Goal: Transaction & Acquisition: Subscribe to service/newsletter

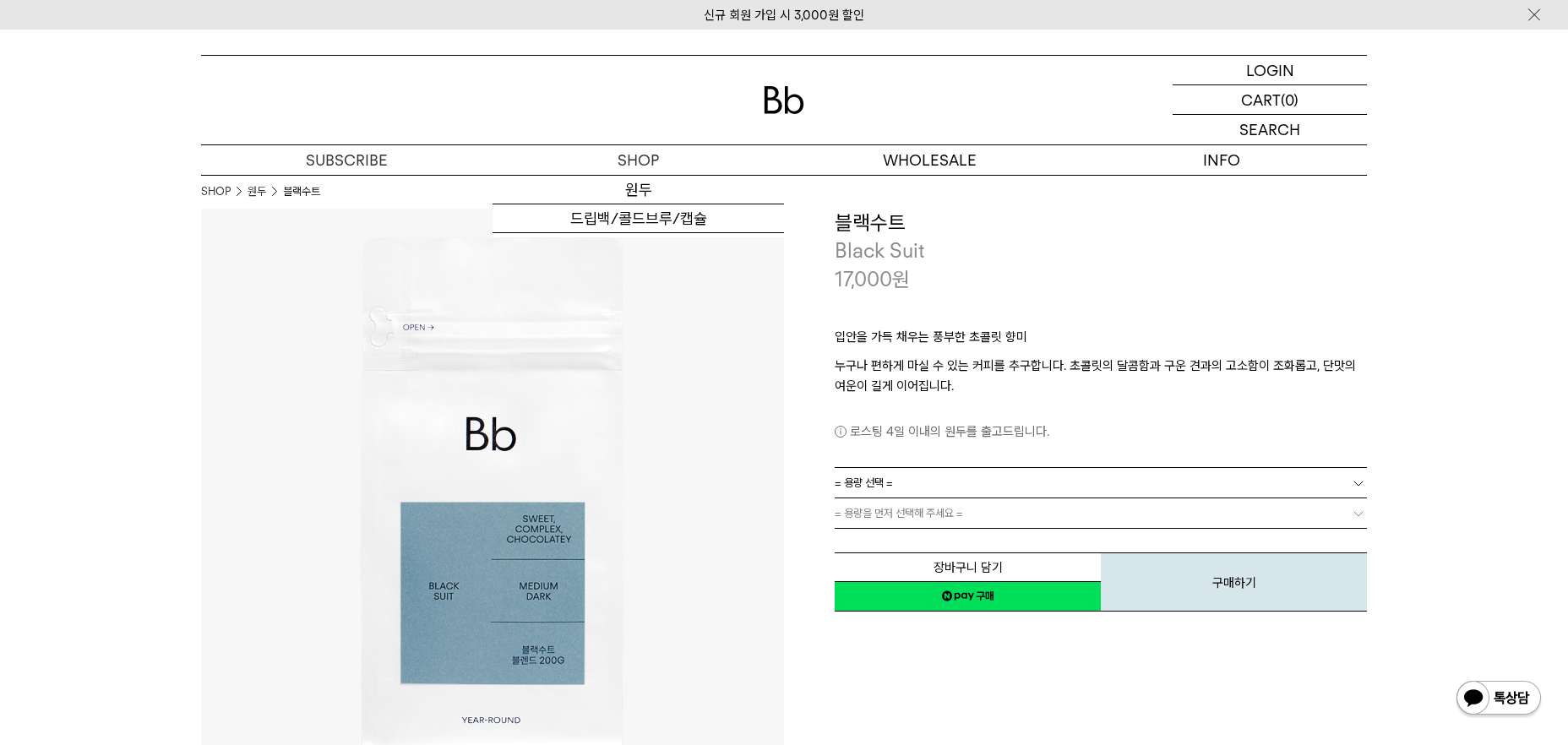
click at [906, 478] on link "= 용량 선택 =" at bounding box center [1100, 482] width 532 height 30
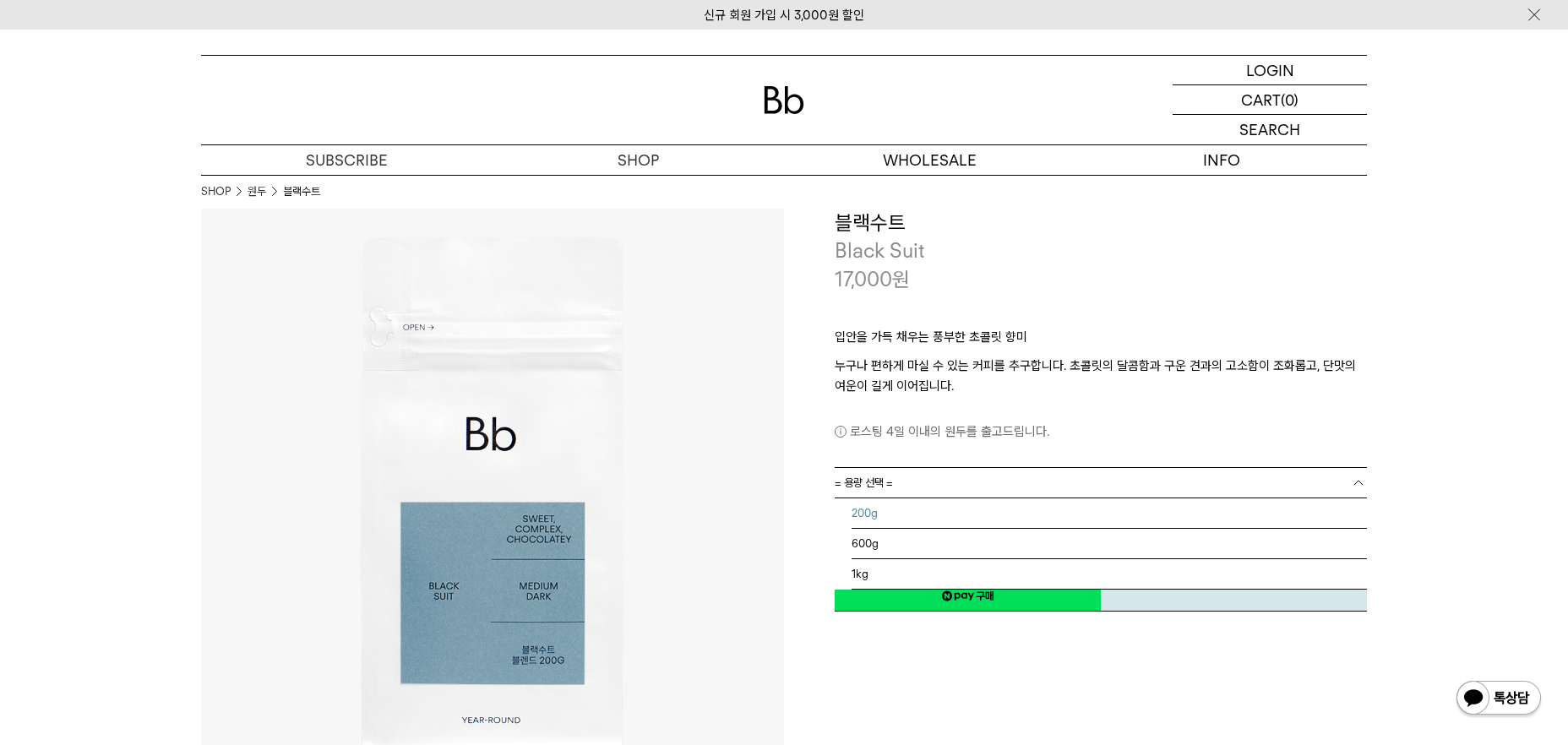
click at [949, 518] on li "200g" at bounding box center [1109, 513] width 515 height 31
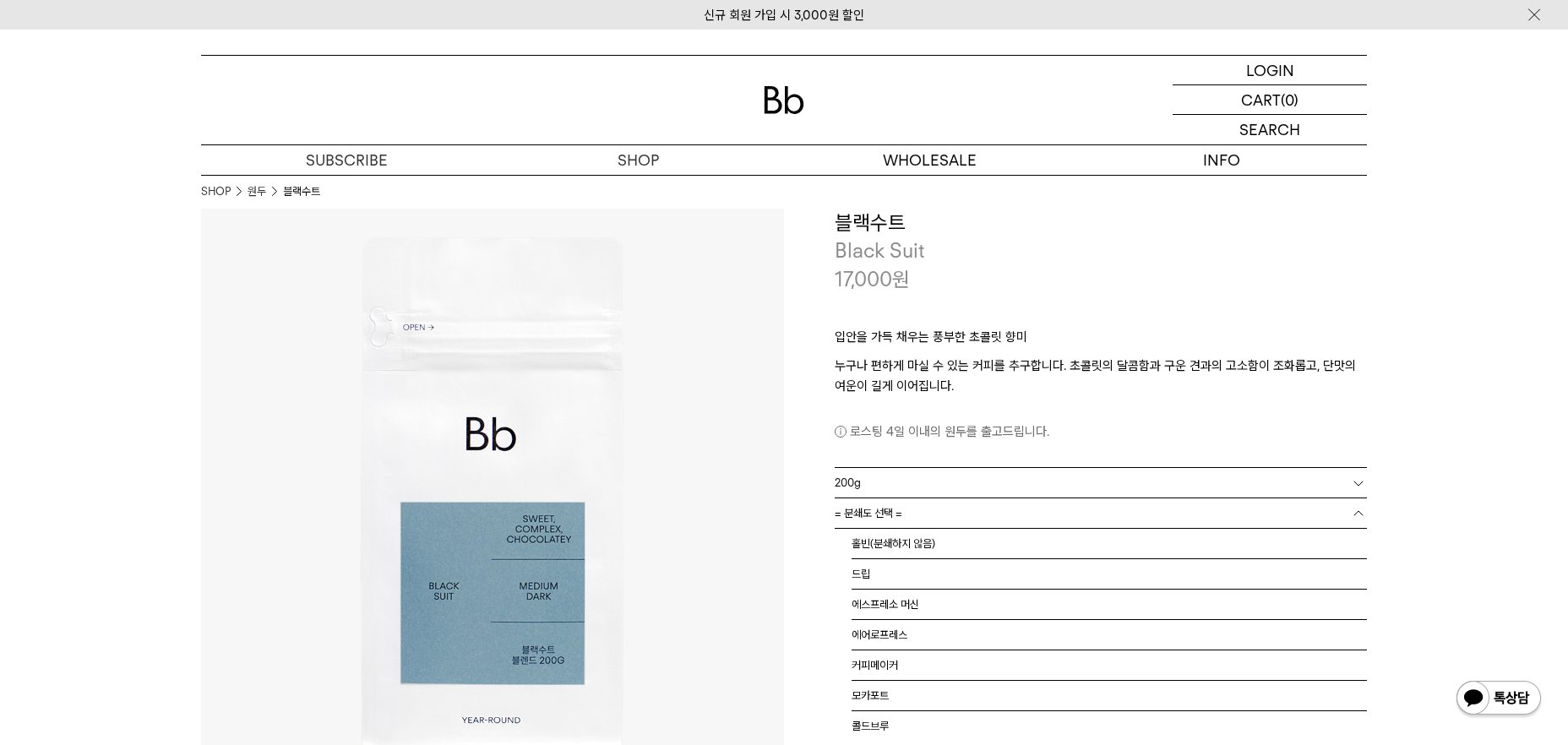
click at [957, 513] on link "= 분쇄도 선택 =" at bounding box center [1100, 513] width 532 height 30
click at [884, 513] on span "= 분쇄도 선택 =" at bounding box center [868, 513] width 68 height 30
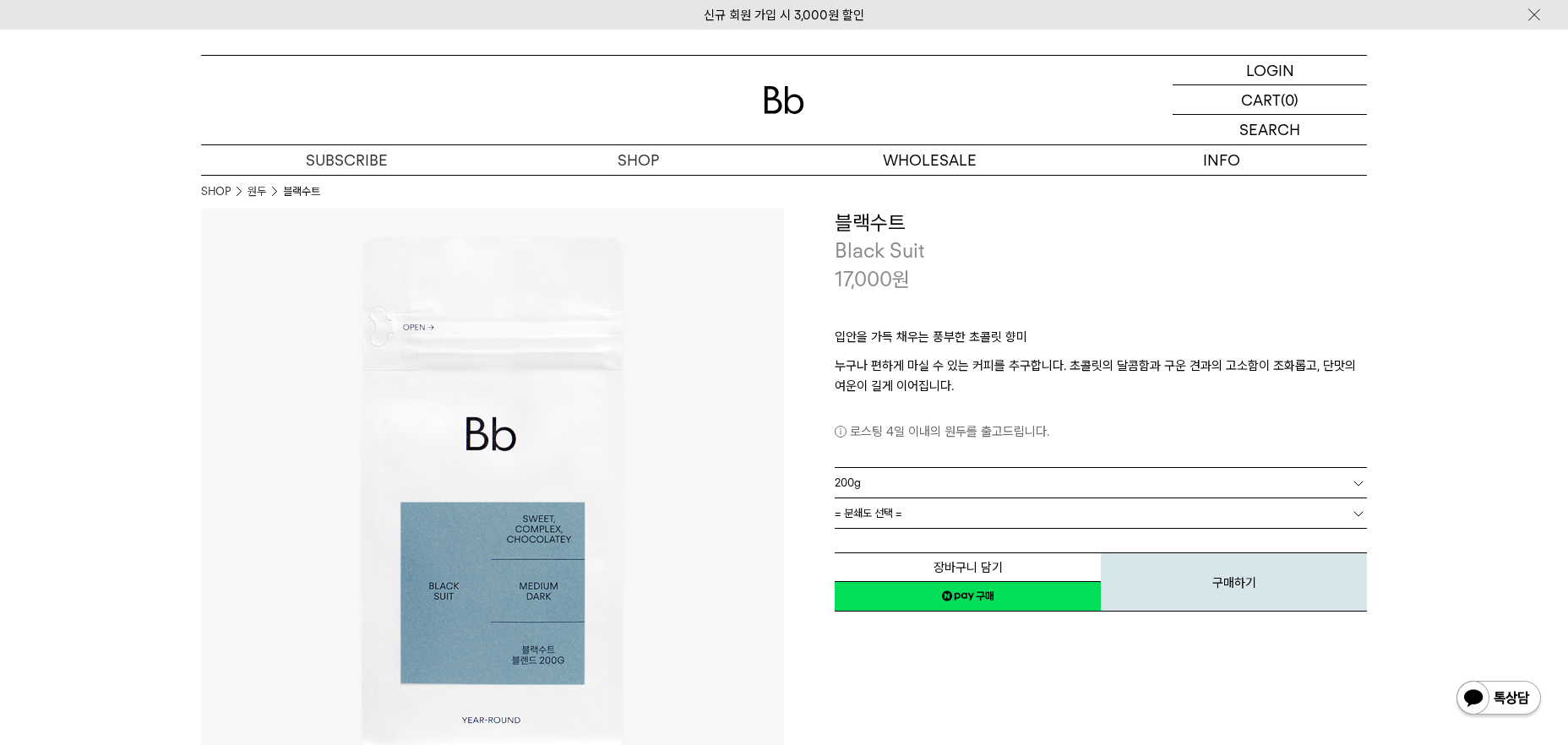
click at [957, 476] on link "200g" at bounding box center [1100, 482] width 532 height 30
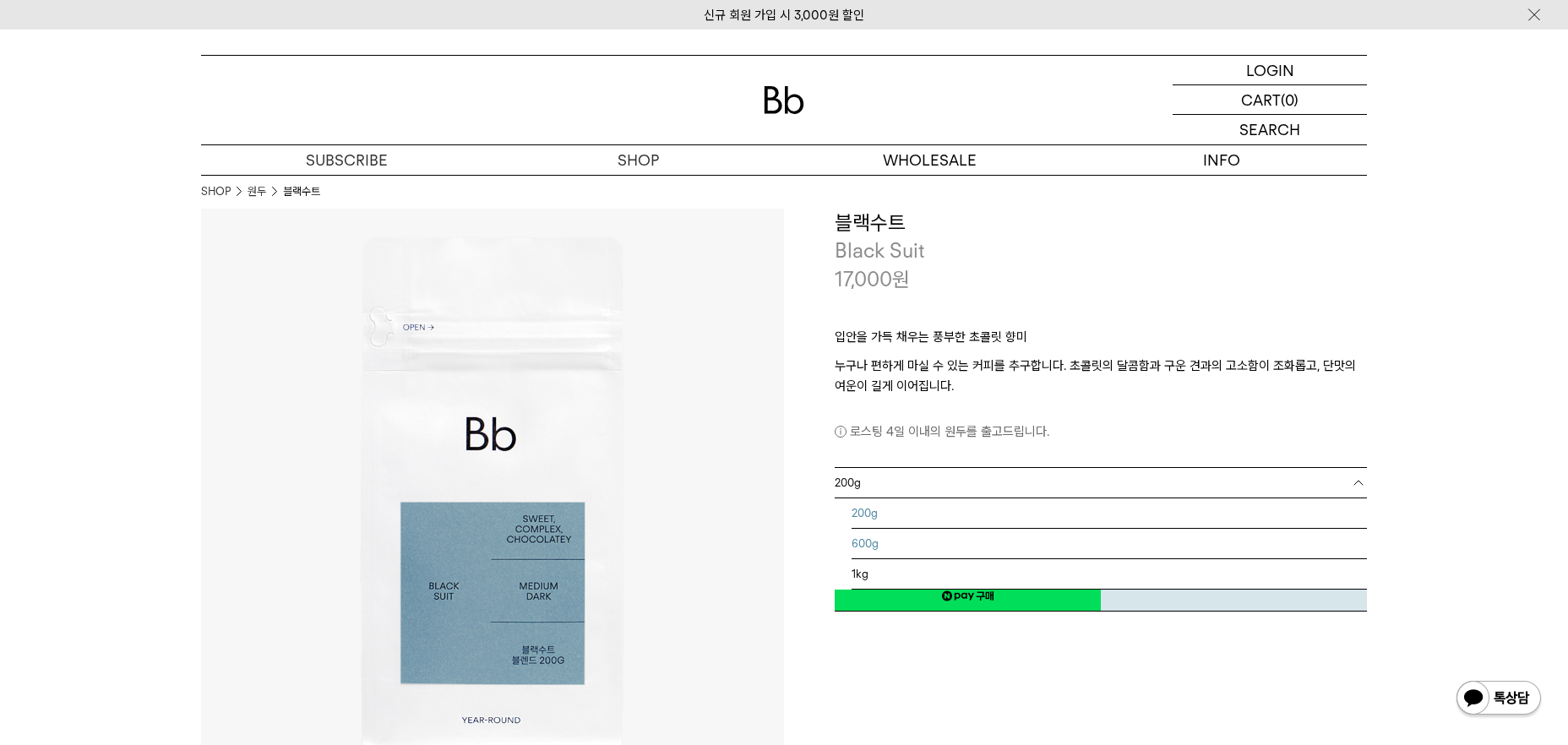
click at [917, 539] on li "600g" at bounding box center [1109, 544] width 515 height 31
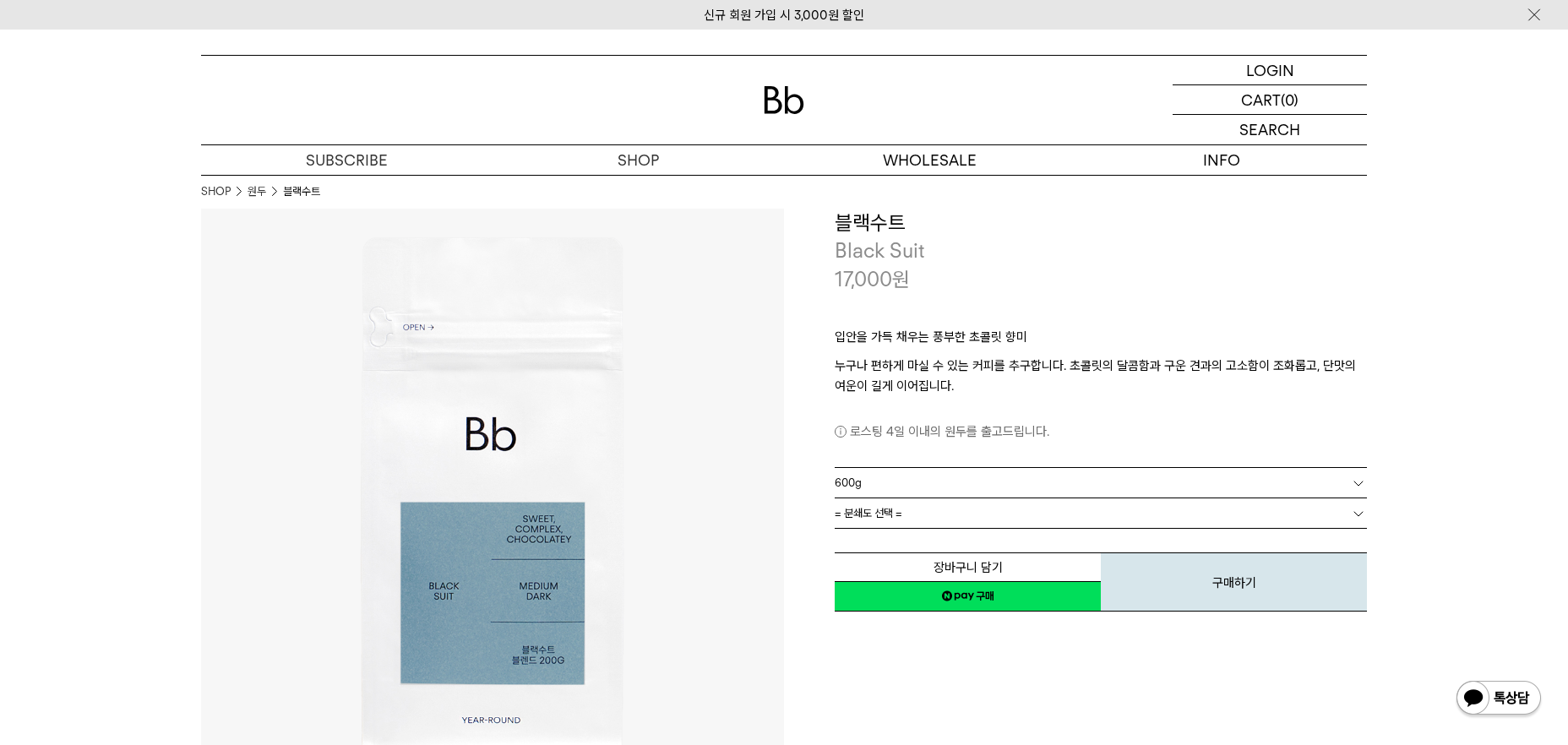
click at [954, 508] on link "= 분쇄도 선택 =" at bounding box center [1100, 513] width 532 height 30
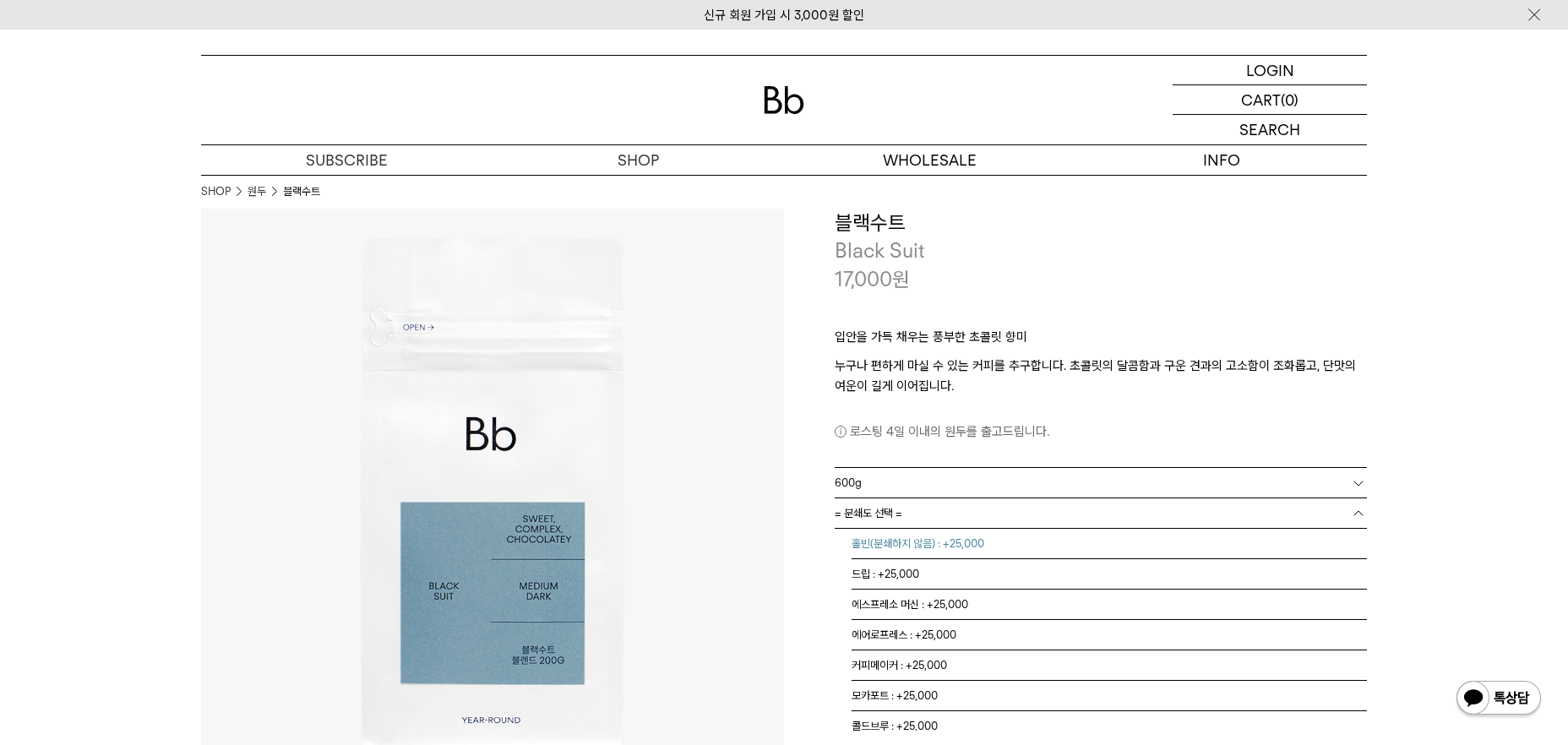
click at [1171, 543] on li "홀빈(분쇄하지 않음) : +25,000" at bounding box center [1109, 544] width 515 height 31
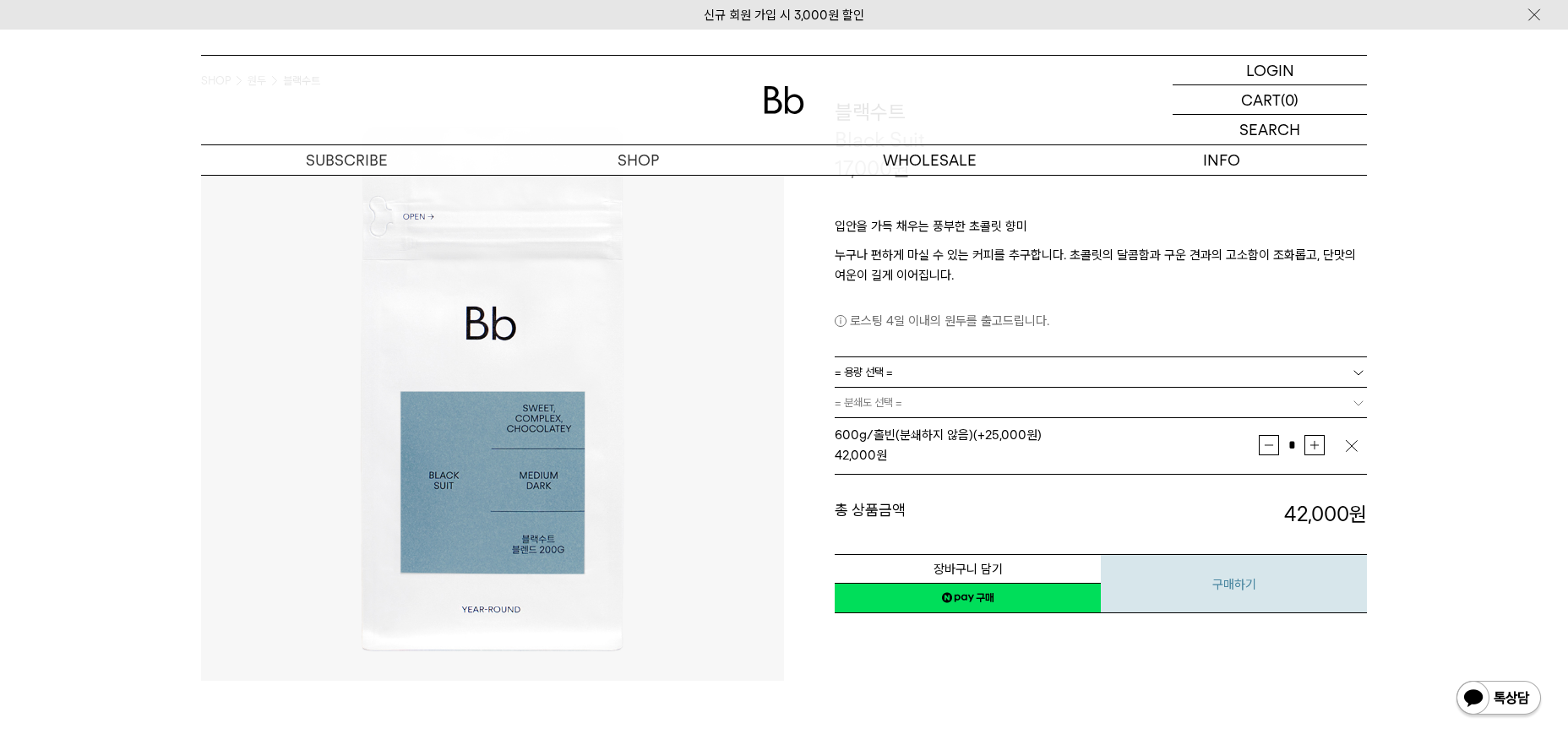
scroll to position [110, 0]
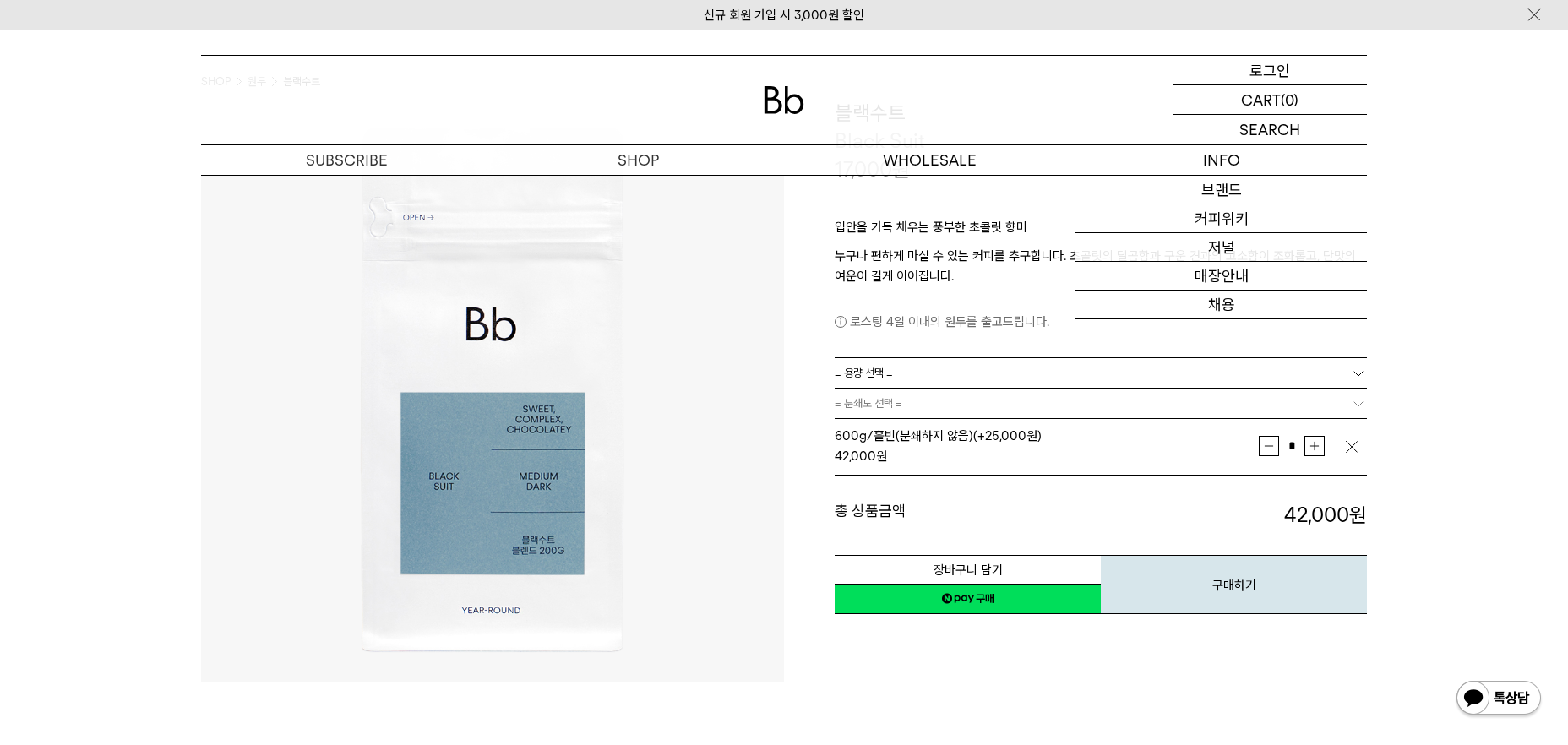
click at [1248, 66] on div "LOGIN 로그인" at bounding box center [1270, 70] width 195 height 29
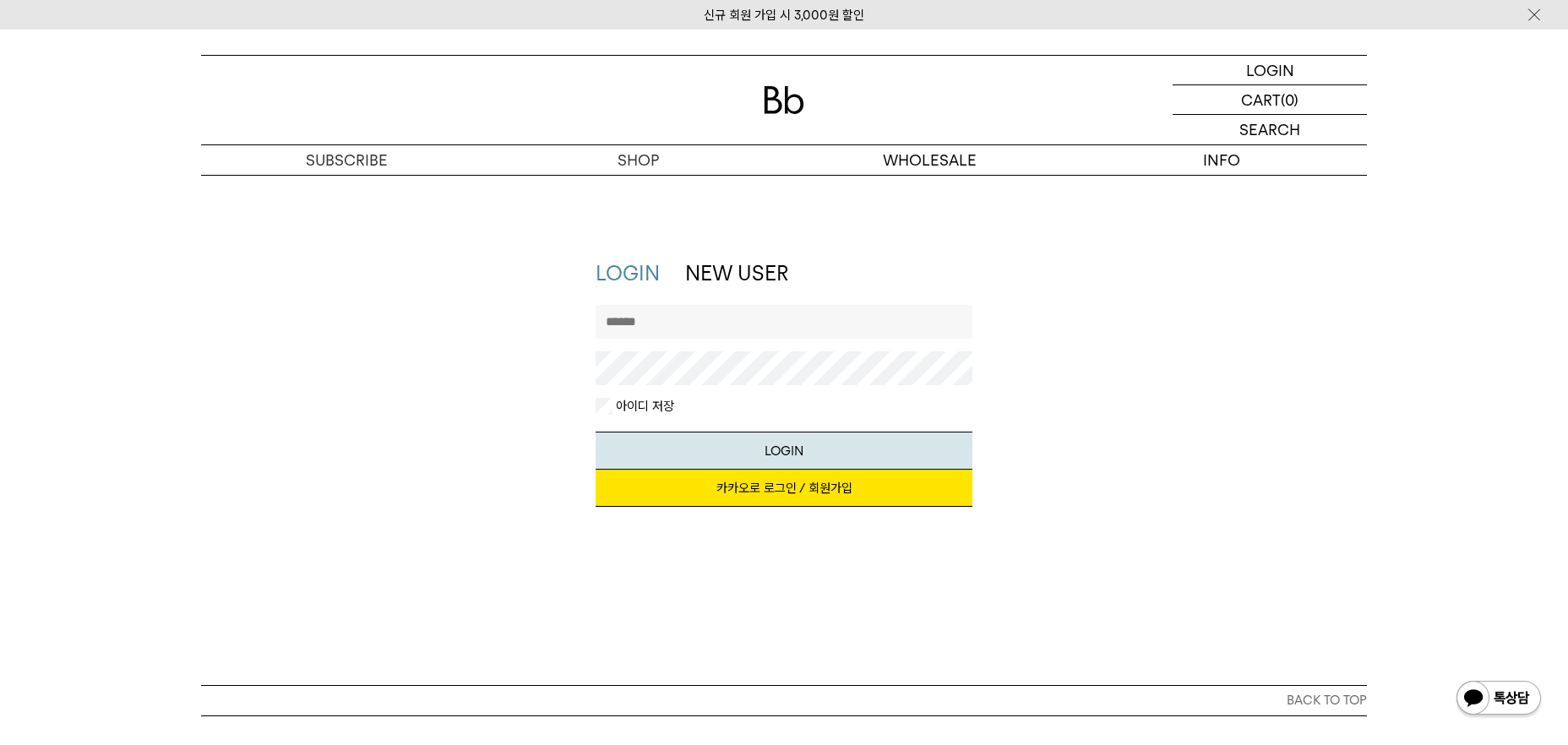
click at [734, 328] on input "text" at bounding box center [784, 321] width 377 height 34
drag, startPoint x: 1069, startPoint y: 338, endPoint x: 1016, endPoint y: 349, distance: 54.1
click at [1065, 338] on div "LOGIN NEW USER 지금 가입하시면 3,000원 쿠폰과 매월 회원 전용 커피 혜택을 드려요. 카카오로 로그인 / 회원가입 아이디로 로그…" at bounding box center [784, 391] width 1183 height 264
click at [739, 317] on input "text" at bounding box center [784, 321] width 377 height 34
click at [1073, 339] on div "LOGIN NEW USER 지금 가입하시면 3,000원 쿠폰과 매월 회원 전용 커피 혜택을 드려요. 카카오로 로그인 / 회원가입 아이디로 로그…" at bounding box center [784, 391] width 1183 height 264
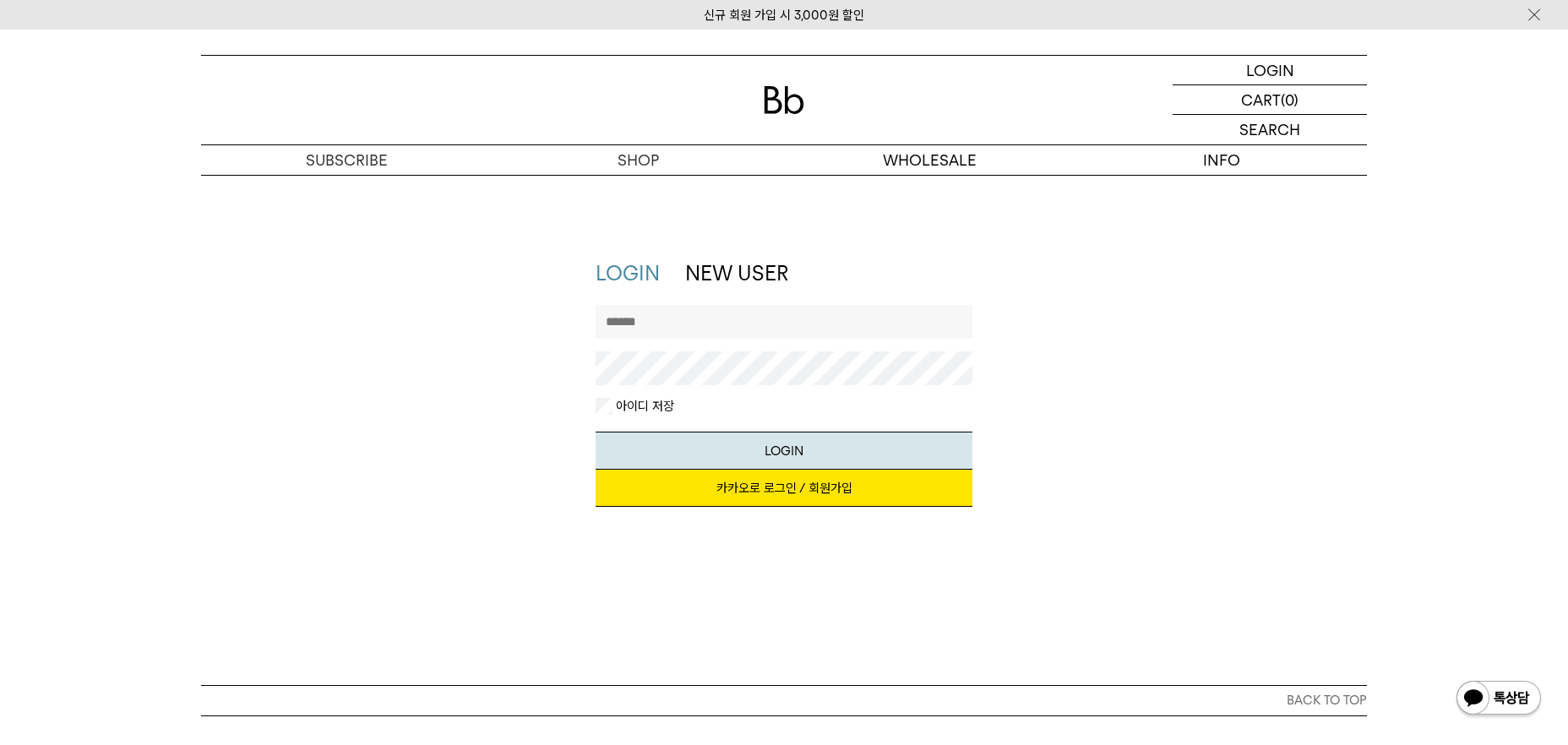
click at [869, 316] on input "text" at bounding box center [784, 321] width 377 height 34
click at [1112, 337] on div "LOGIN NEW USER 지금 가입하시면 3,000원 쿠폰과 매월 회원 전용 커피 혜택을 드려요. 카카오로 로그인 / 회원가입 아이디로 로그…" at bounding box center [784, 391] width 1183 height 264
click at [861, 322] on input "text" at bounding box center [784, 321] width 377 height 34
click at [1102, 313] on div "LOGIN NEW USER 지금 가입하시면 3,000원 쿠폰과 매월 회원 전용 커피 혜택을 드려요. 카카오로 로그인 / 회원가입 아이디로 로그…" at bounding box center [784, 391] width 1183 height 264
click at [834, 305] on input "text" at bounding box center [784, 321] width 377 height 34
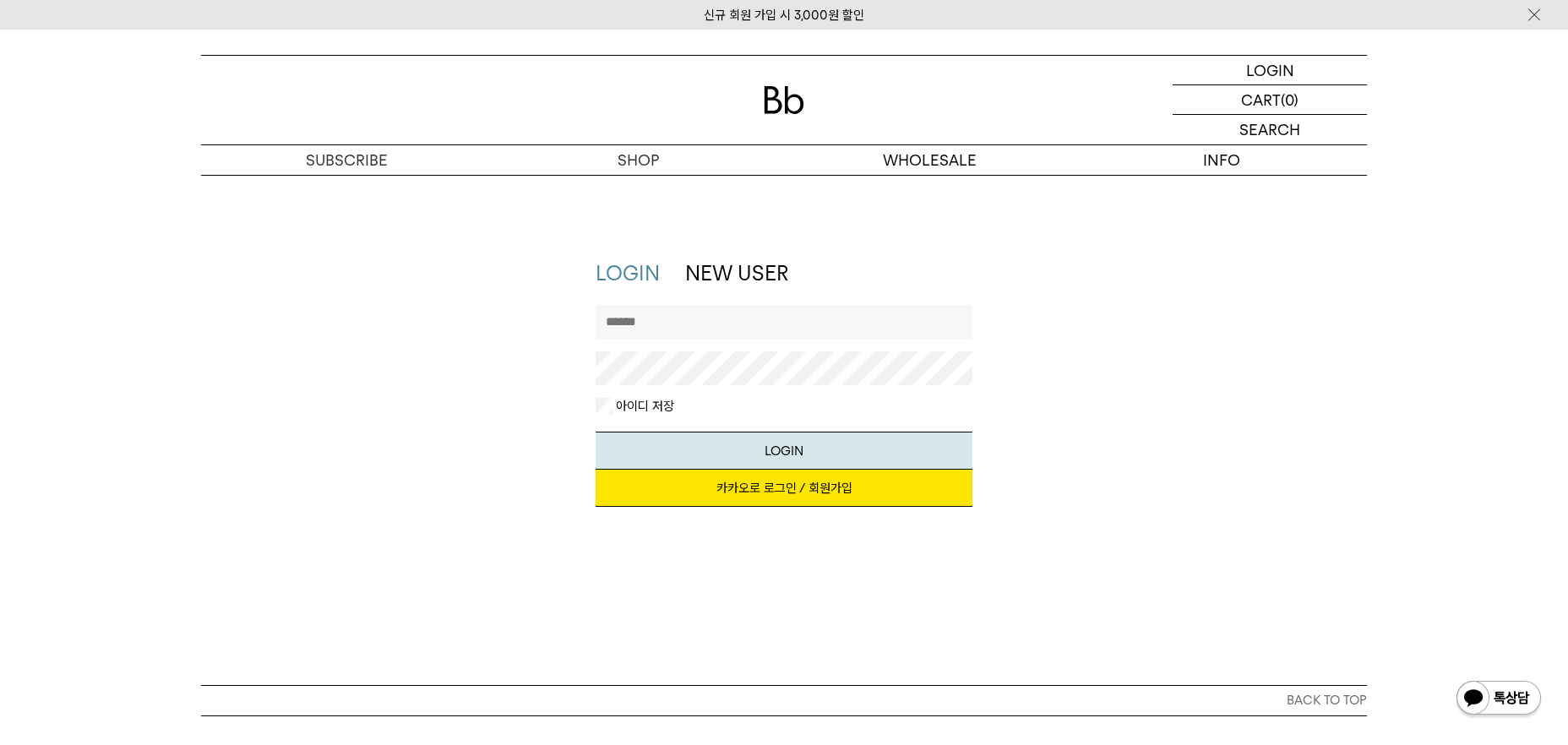
click at [1007, 305] on div "LOGIN NEW USER 지금 가입하시면 3,000원 쿠폰과 매월 회원 전용 커피 혜택을 드려요. 카카오로 로그인 / 회원가입 아이디로 로그…" at bounding box center [784, 391] width 1183 height 264
click at [837, 322] on input "text" at bounding box center [784, 321] width 377 height 34
click at [976, 337] on div "LOGIN NEW USER 지금 가입하시면 3,000원 쿠폰과 매월 회원 전용 커피 혜택을 드려요. 카카오로 로그인 / 회원가입 아이디로 로그…" at bounding box center [784, 391] width 394 height 264
click at [887, 331] on input "text" at bounding box center [784, 321] width 377 height 34
type input "*"
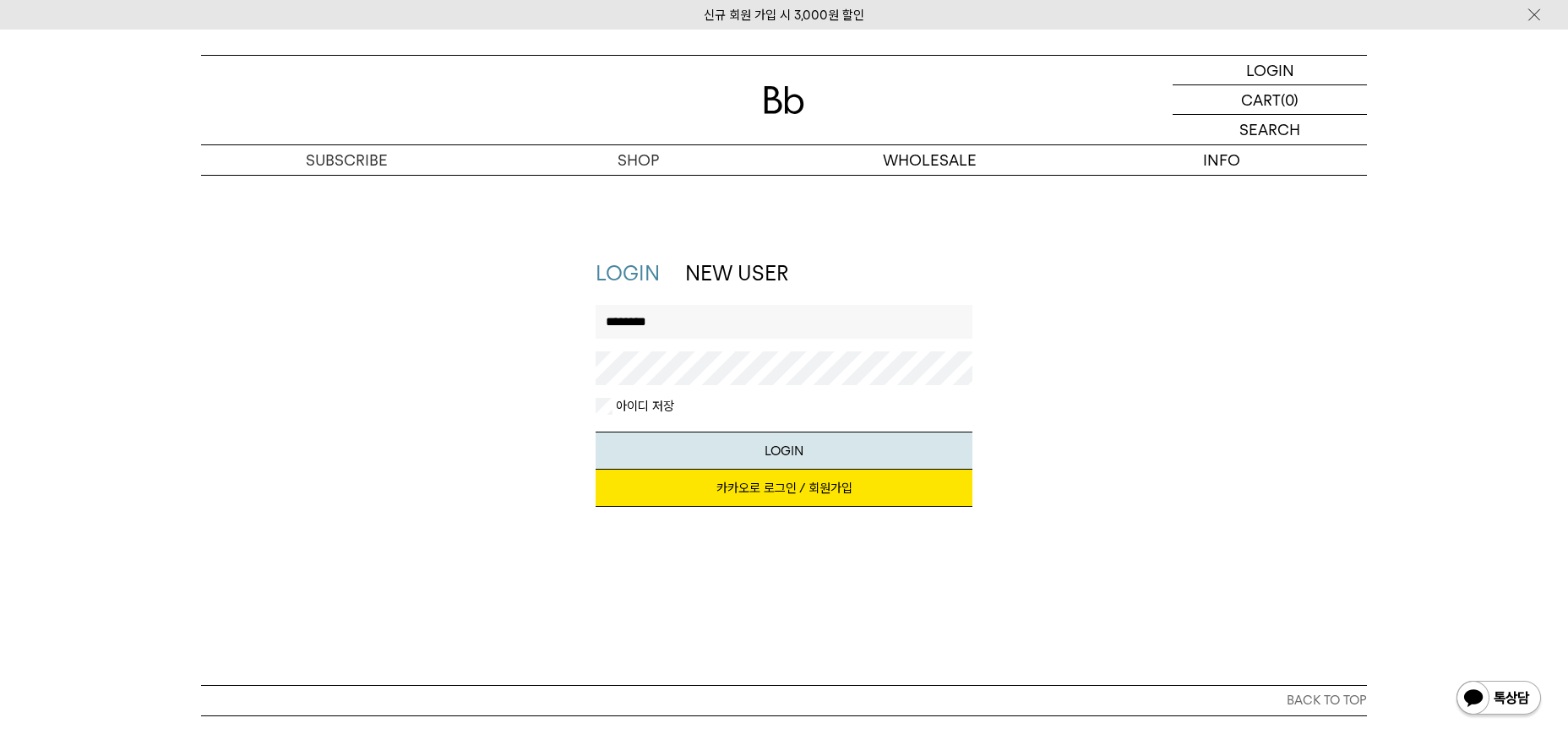
type input "********"
click at [893, 495] on link "카카오로 로그인 / 회원가입" at bounding box center [784, 488] width 377 height 37
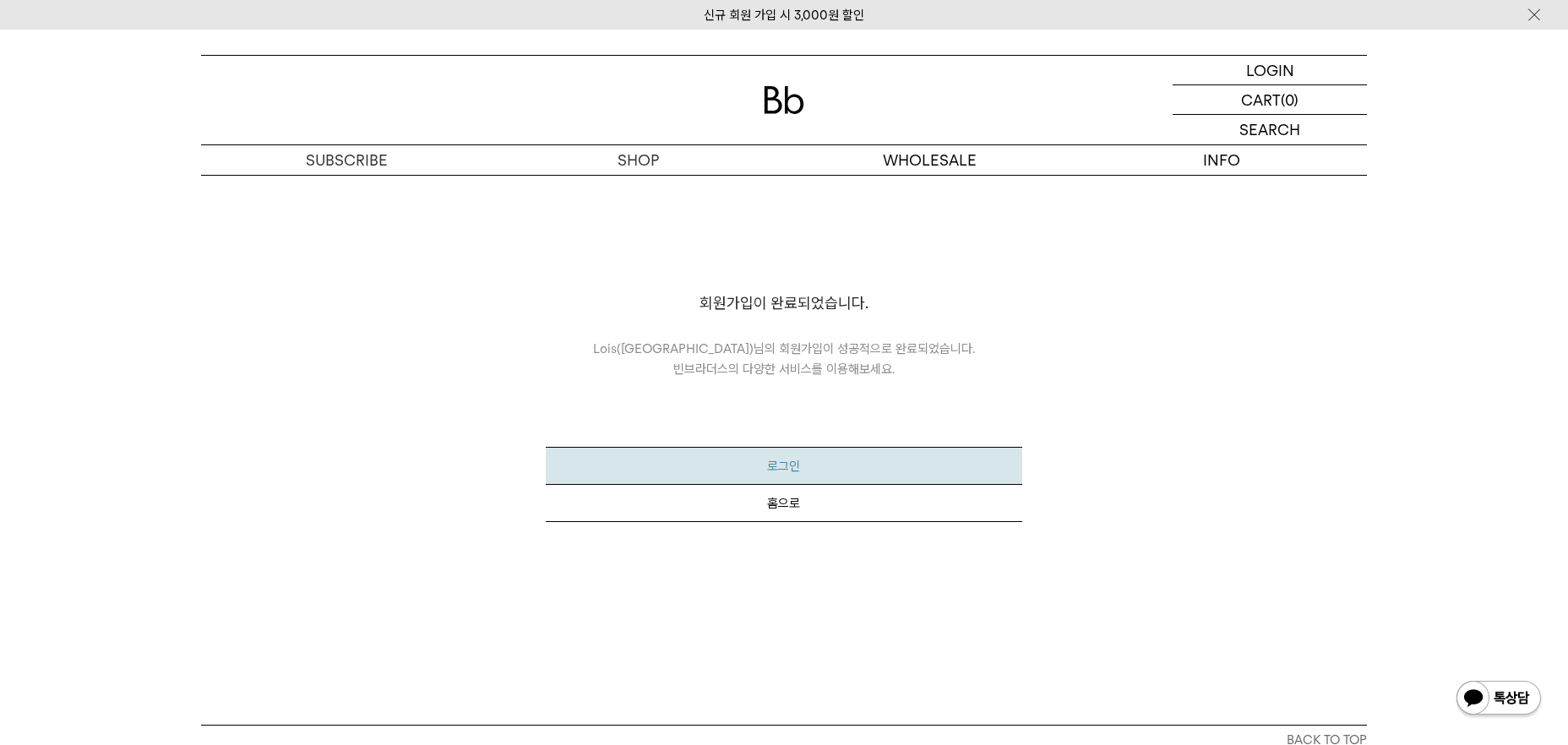
click at [924, 472] on button "로그인" at bounding box center [784, 466] width 476 height 38
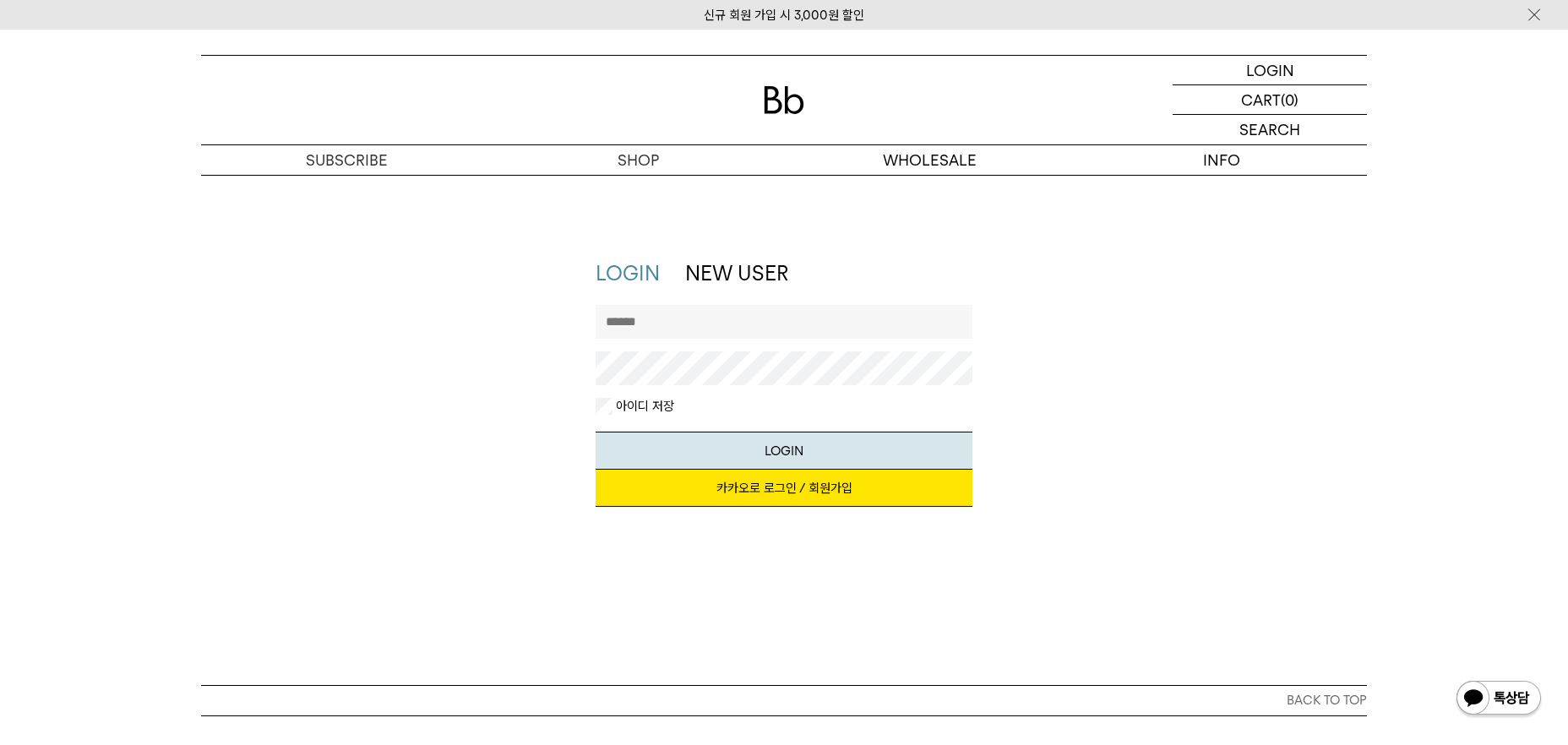
click at [812, 485] on link "카카오로 로그인 / 회원가입" at bounding box center [784, 488] width 377 height 37
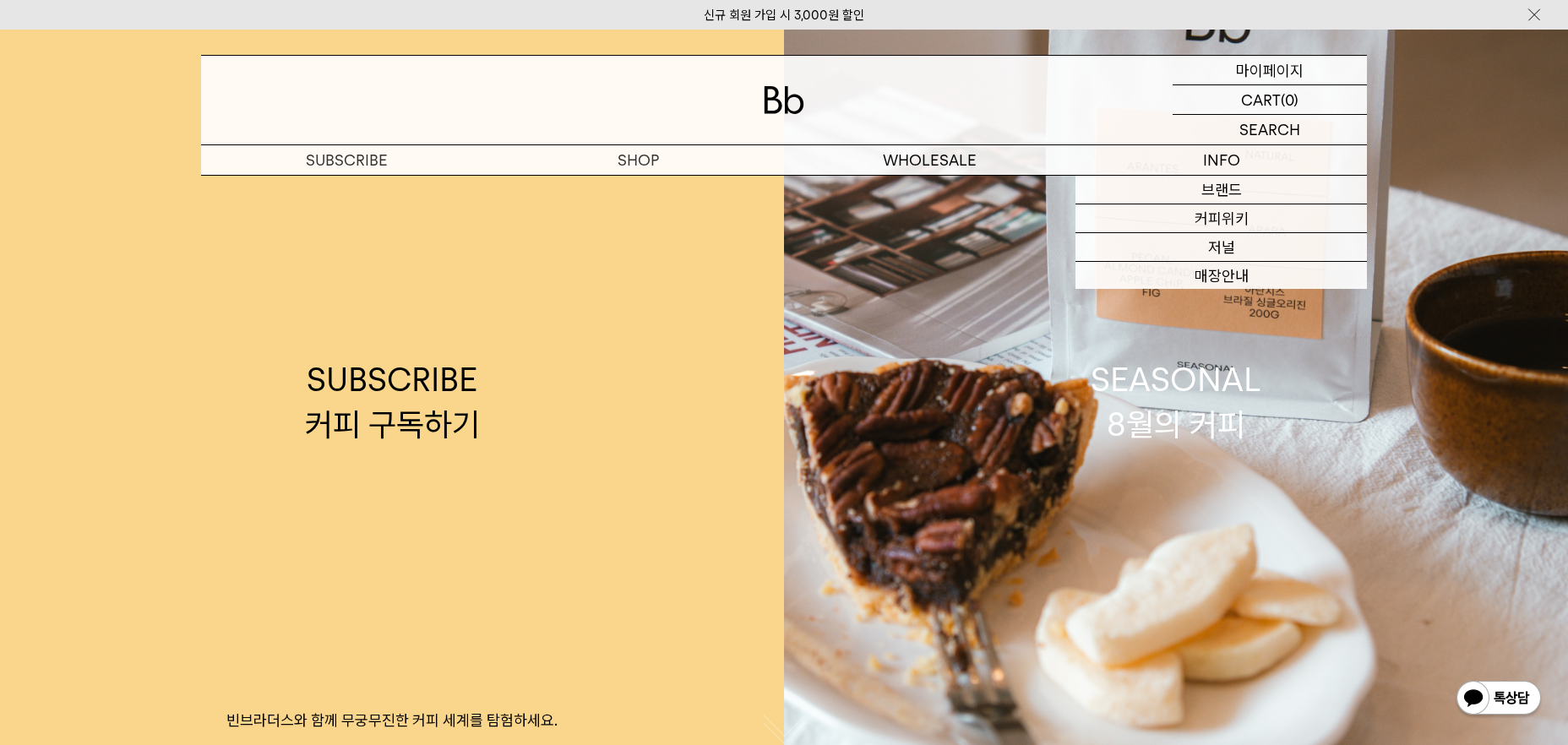
click at [1308, 67] on div "MYPAGE 마이페이지" at bounding box center [1270, 70] width 195 height 29
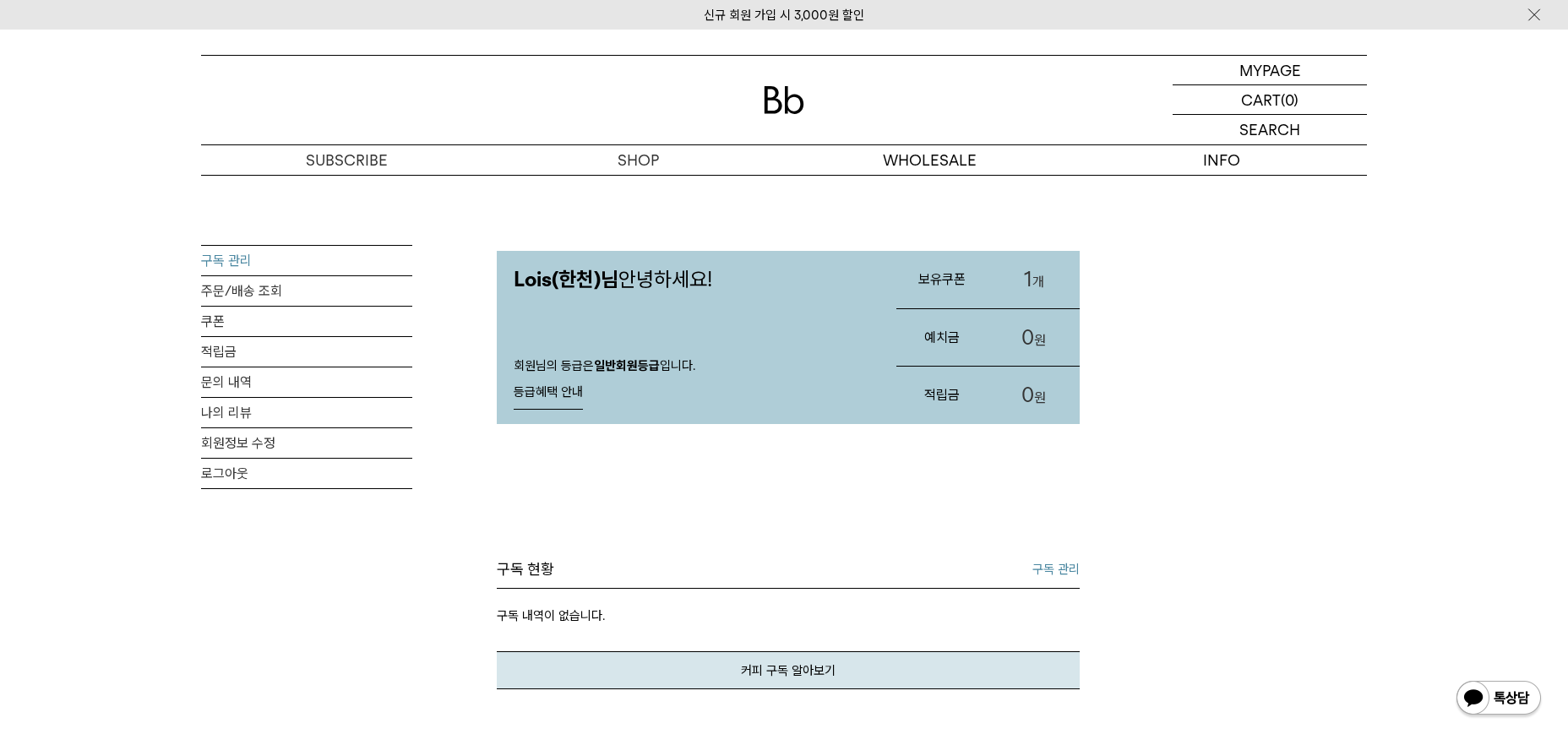
click at [368, 261] on link "구독 관리" at bounding box center [307, 261] width 211 height 30
click at [1039, 291] on link "1 개" at bounding box center [1034, 279] width 91 height 58
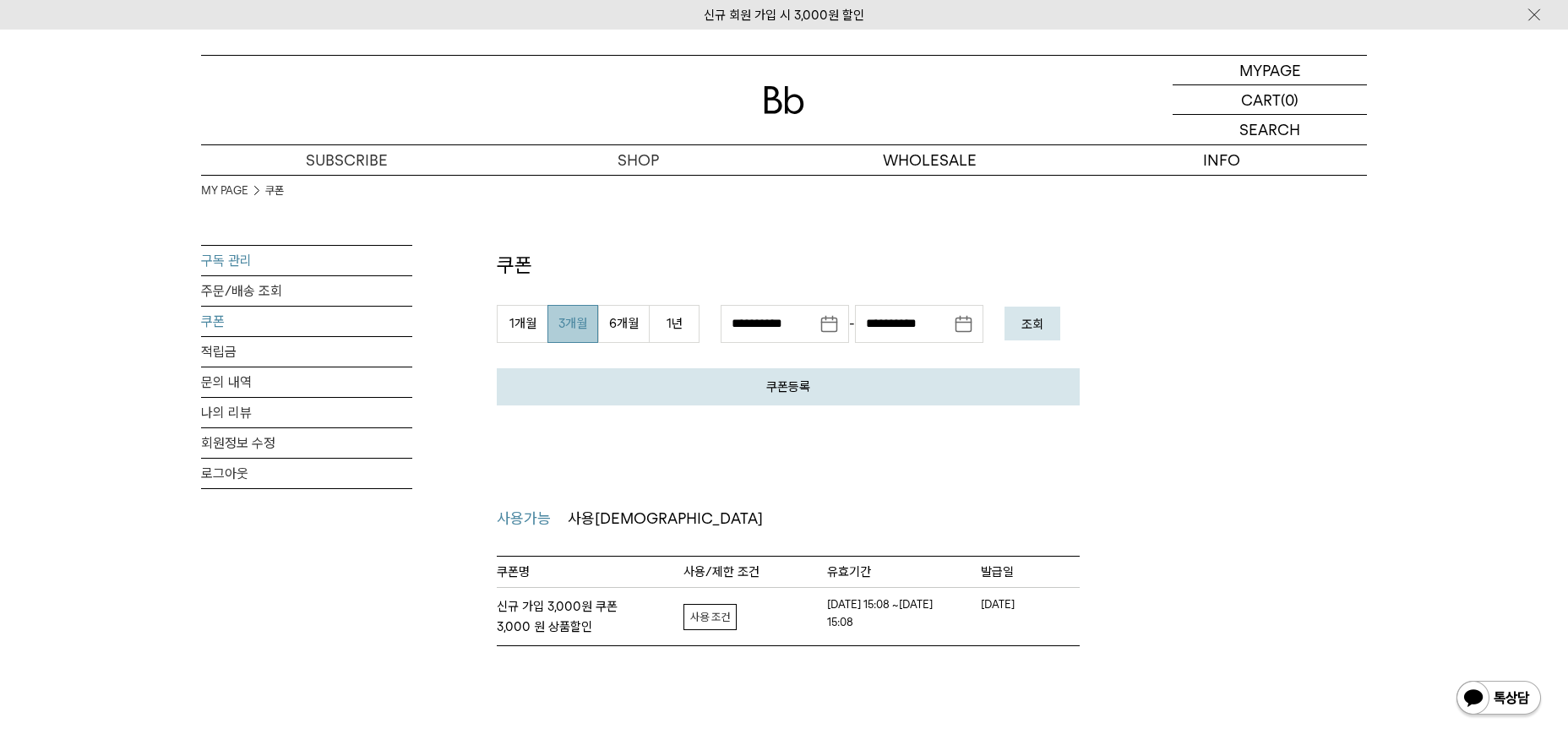
click at [286, 271] on link "구독 관리" at bounding box center [307, 261] width 211 height 30
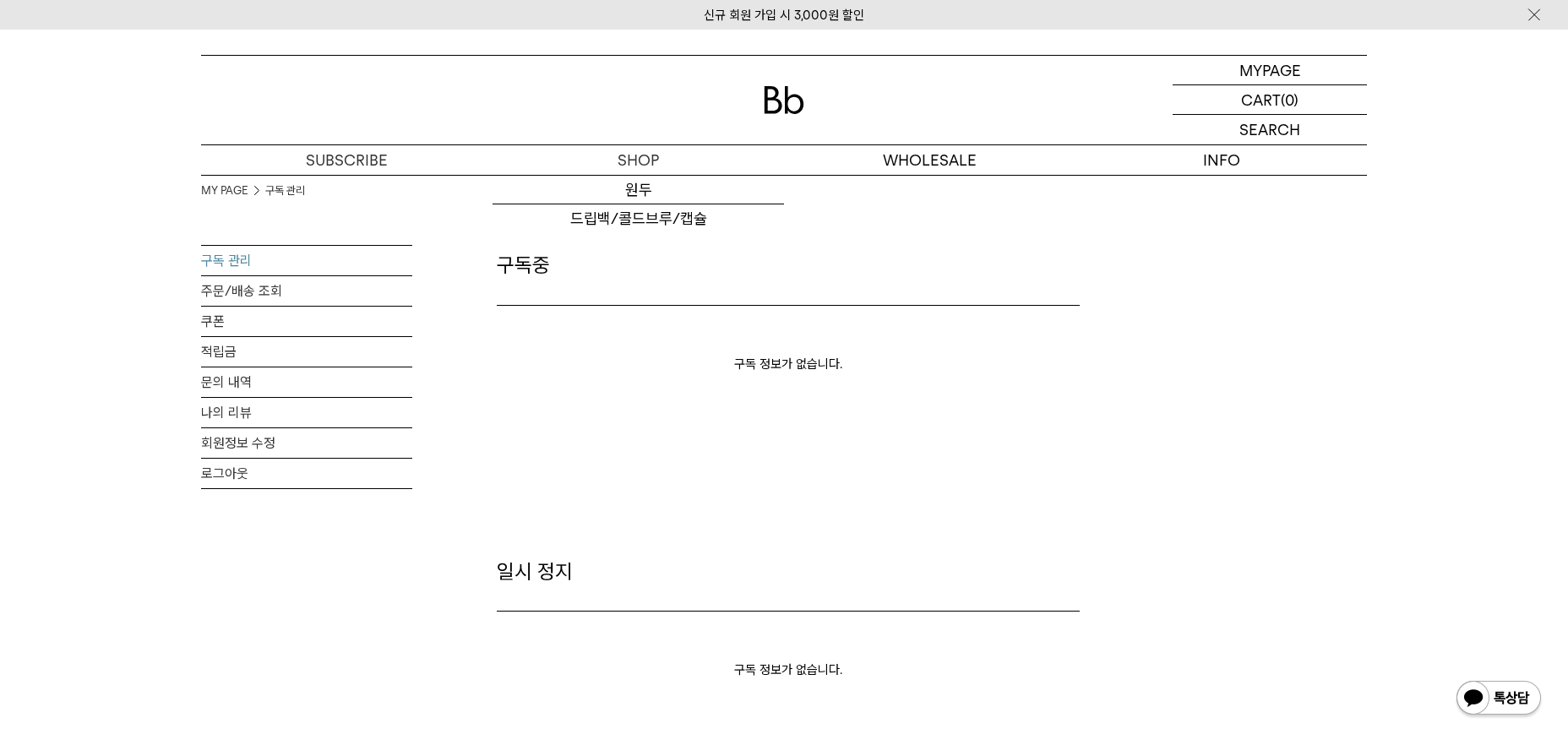
click at [821, 122] on div at bounding box center [784, 100] width 1166 height 88
click at [791, 117] on div at bounding box center [784, 100] width 1166 height 88
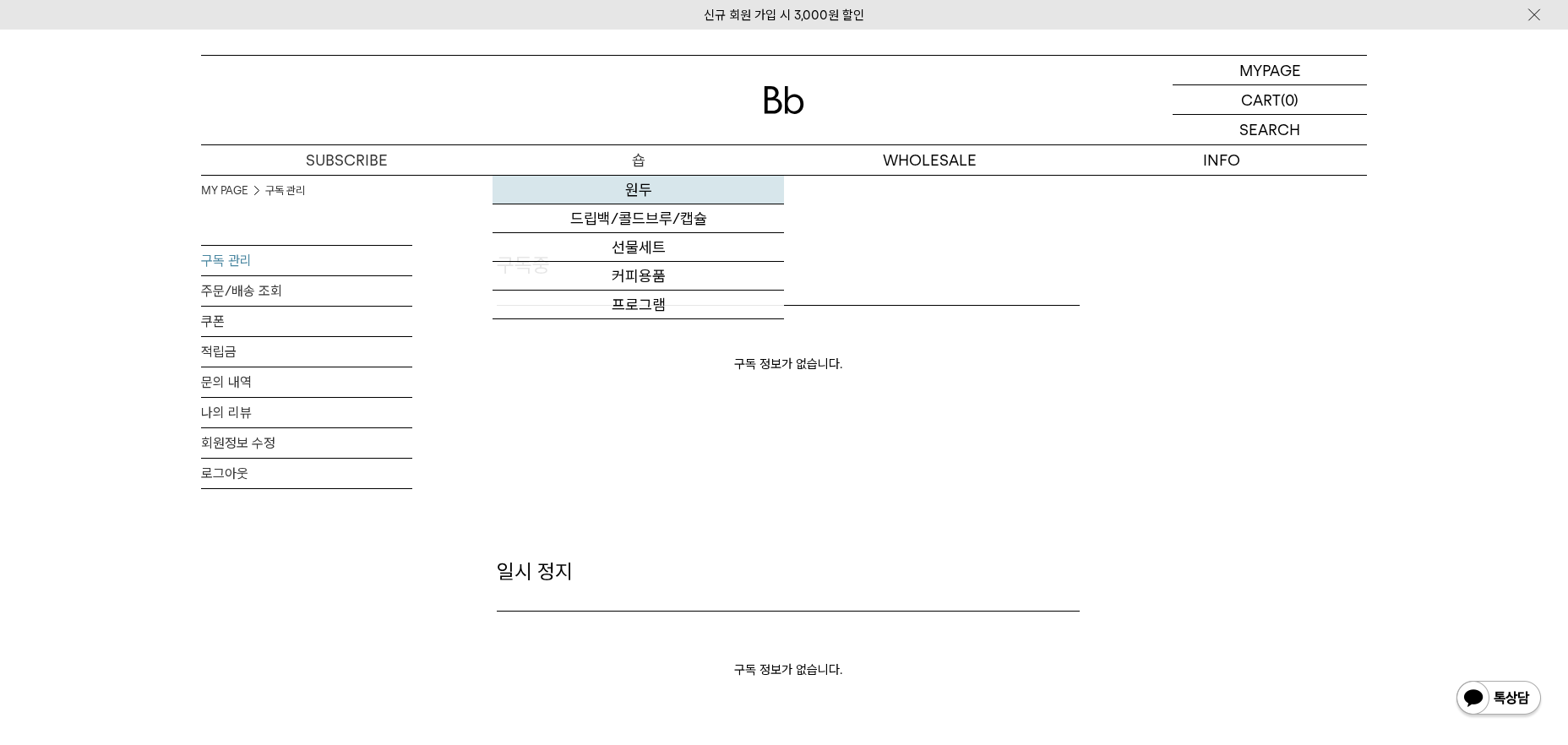
click at [624, 204] on link "원두" at bounding box center [638, 190] width 292 height 29
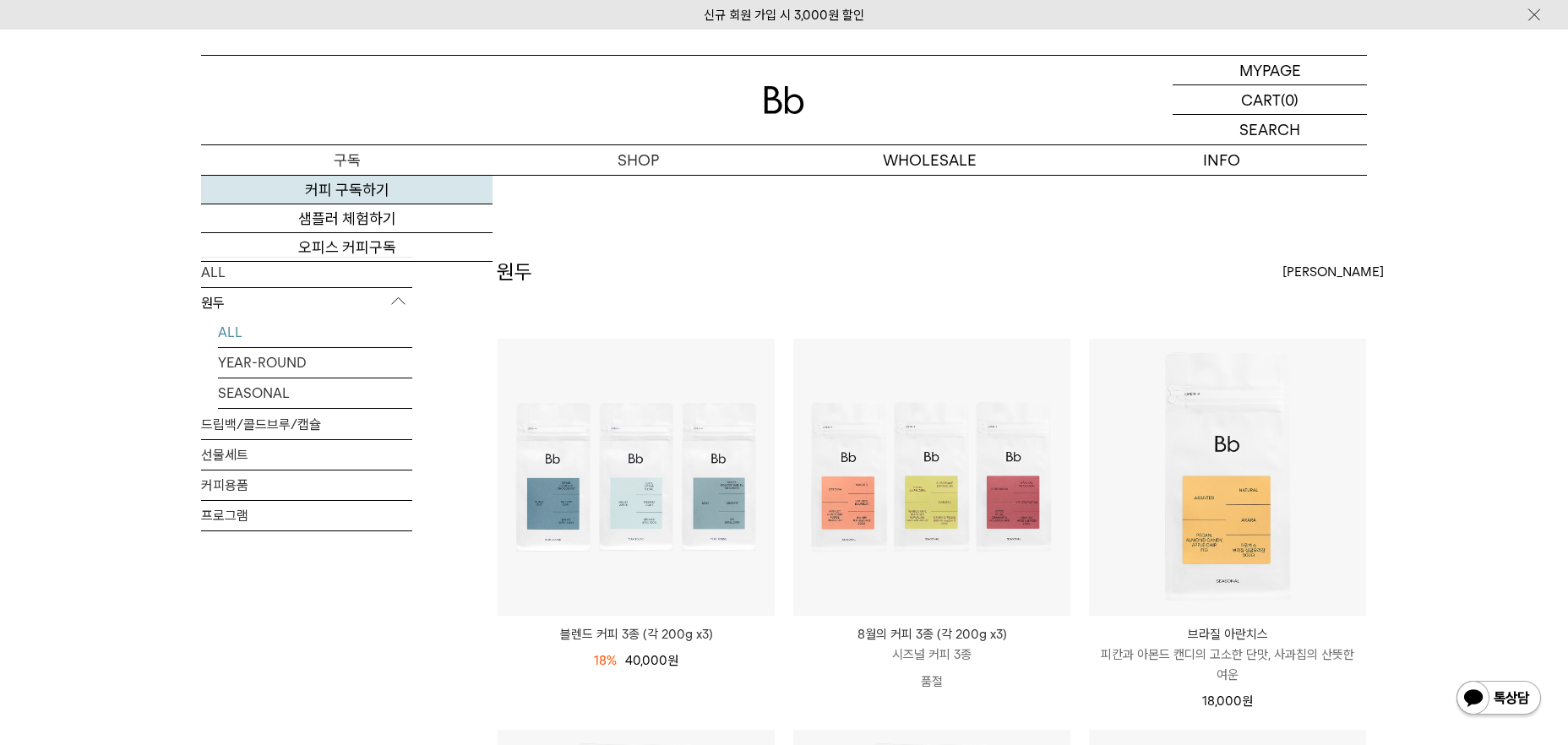
click at [339, 203] on link "커피 구독하기" at bounding box center [347, 190] width 292 height 29
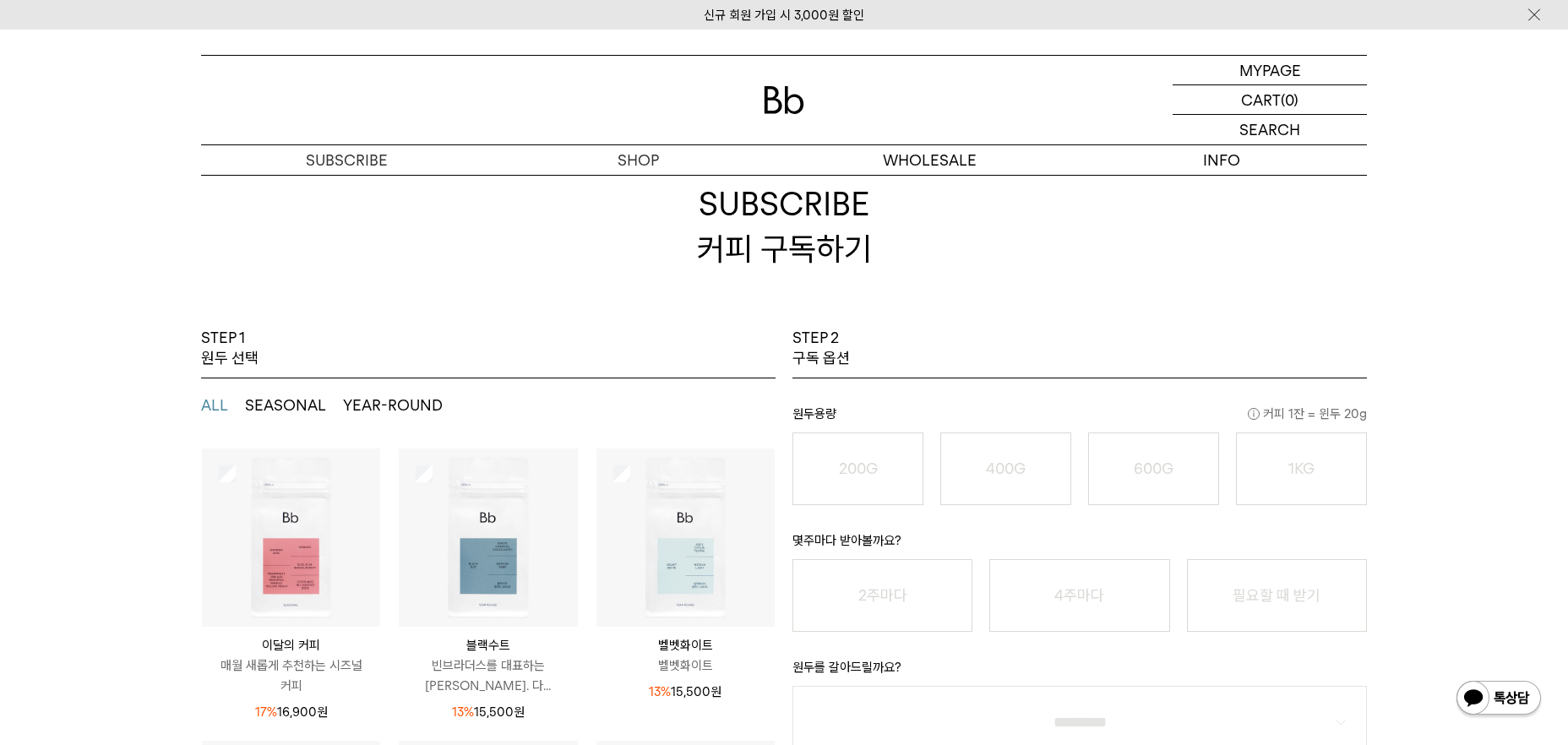
scroll to position [68, 0]
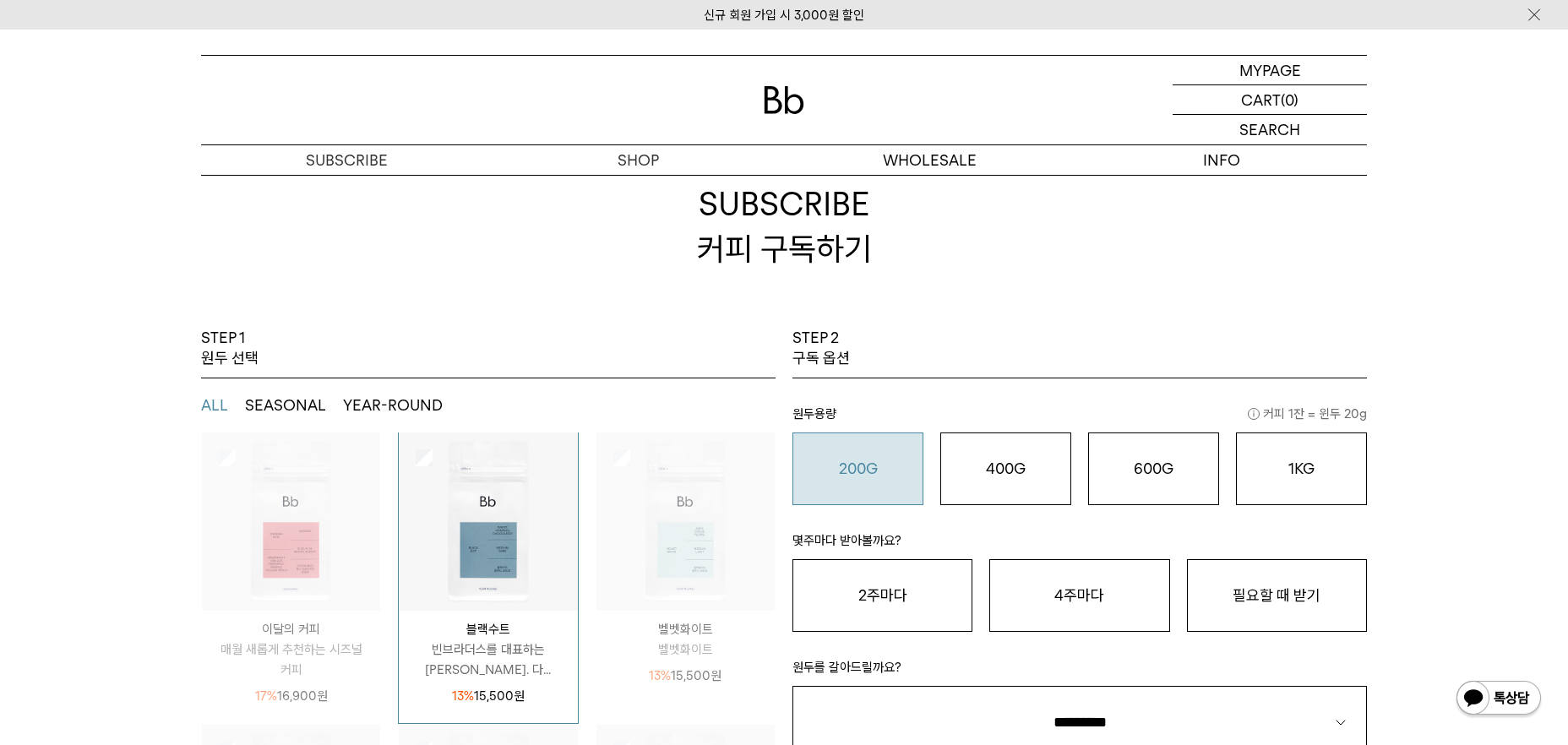
click at [833, 488] on button "200G 16,900 원" at bounding box center [858, 468] width 131 height 73
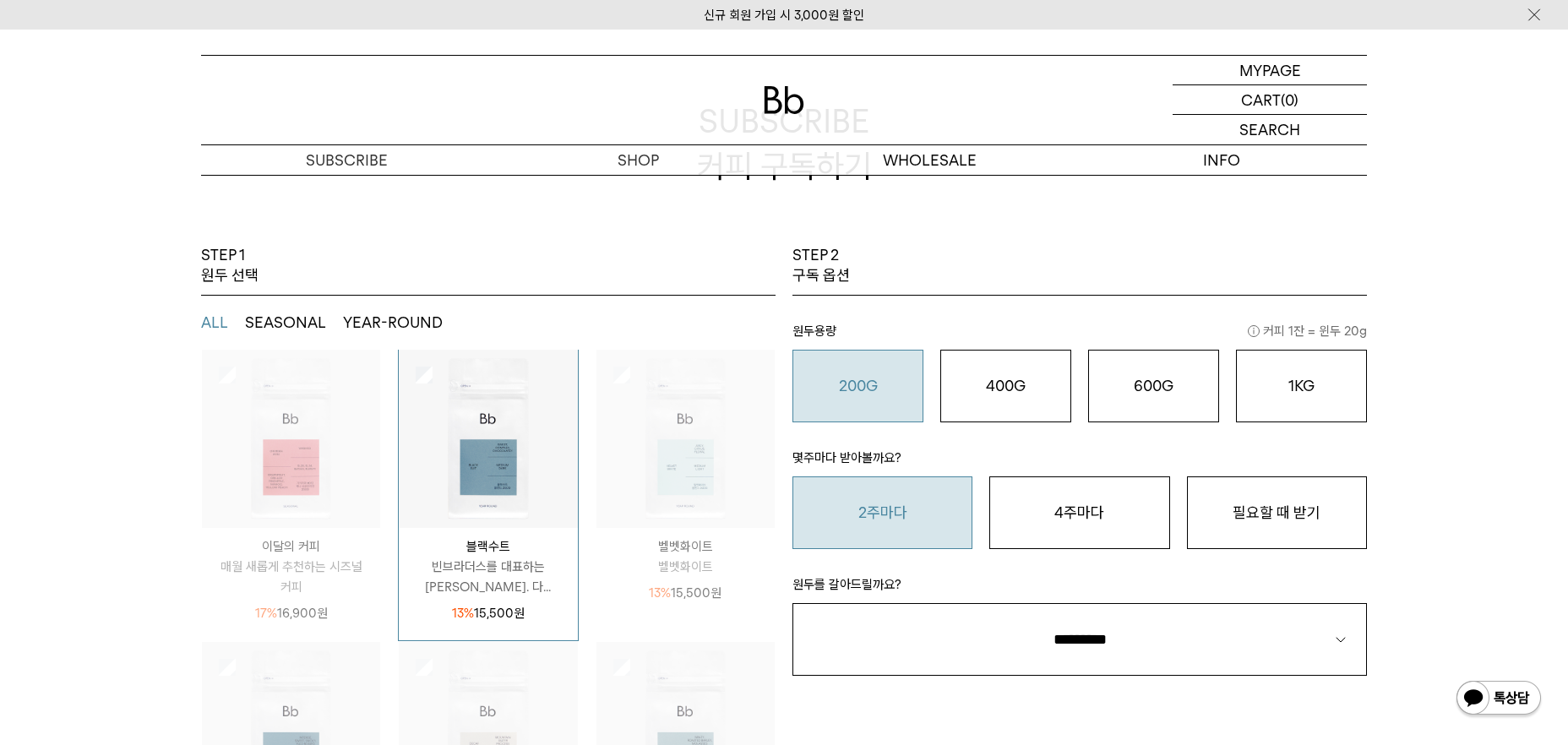
scroll to position [203, 0]
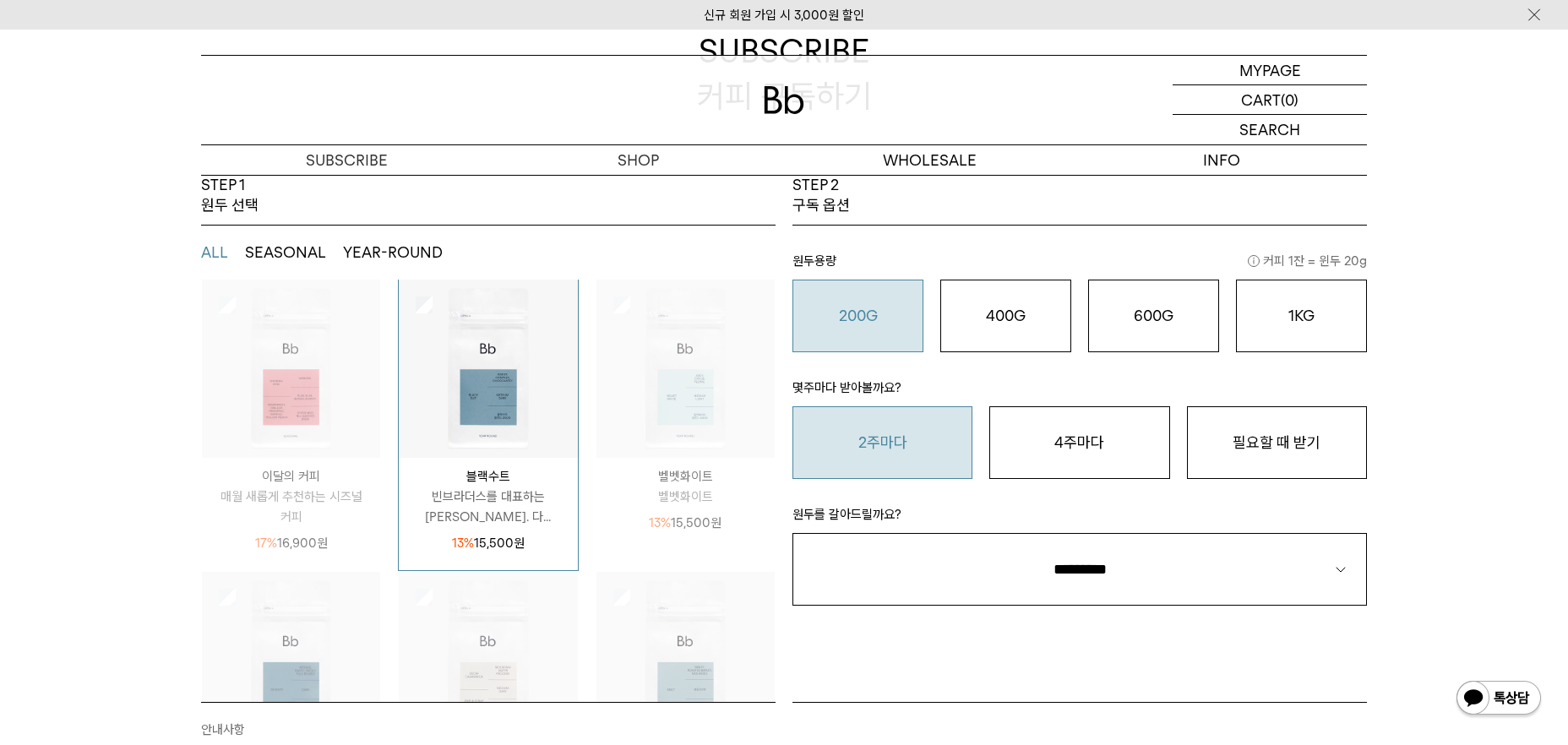
click at [872, 457] on button "2주마다" at bounding box center [882, 442] width 180 height 73
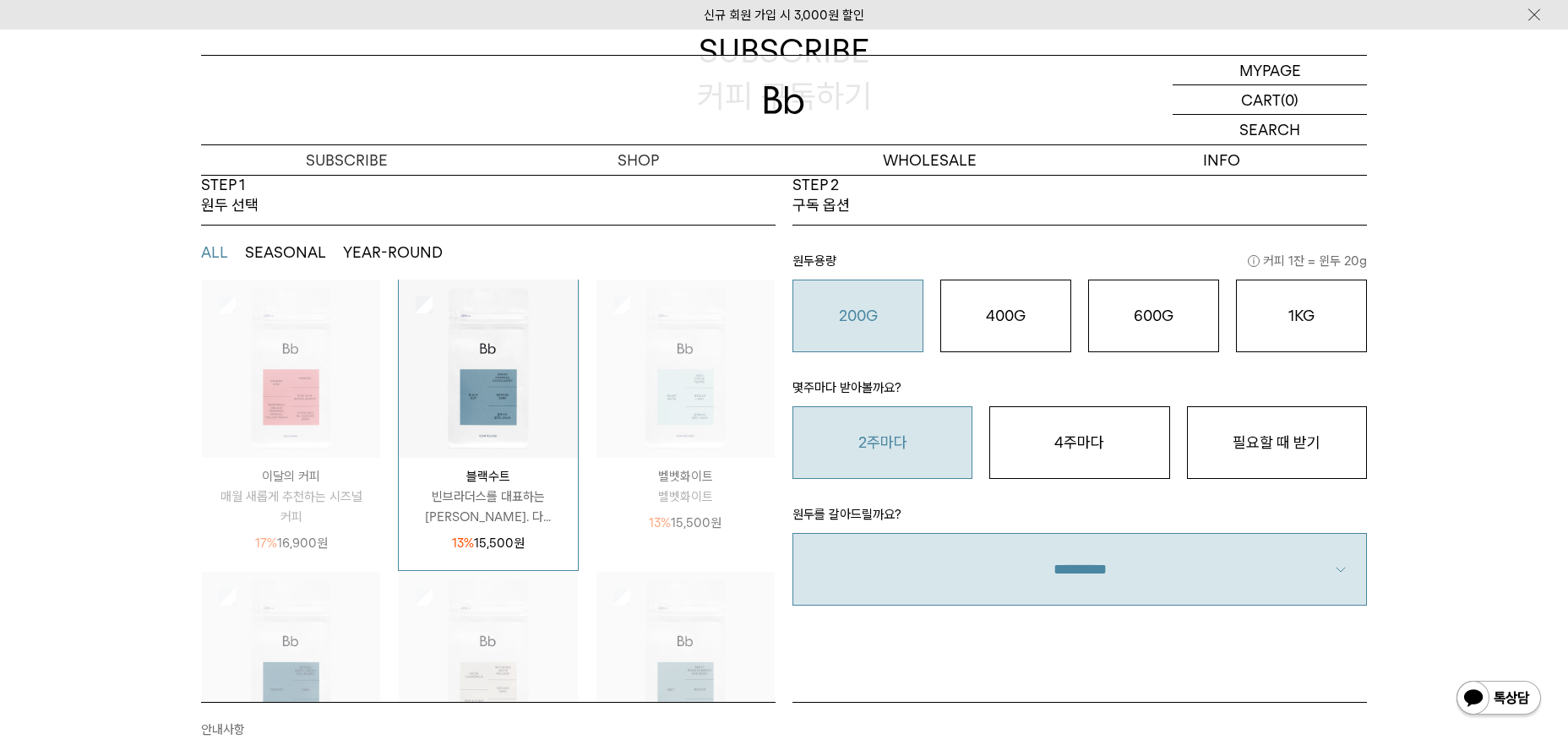
scroll to position [349, 0]
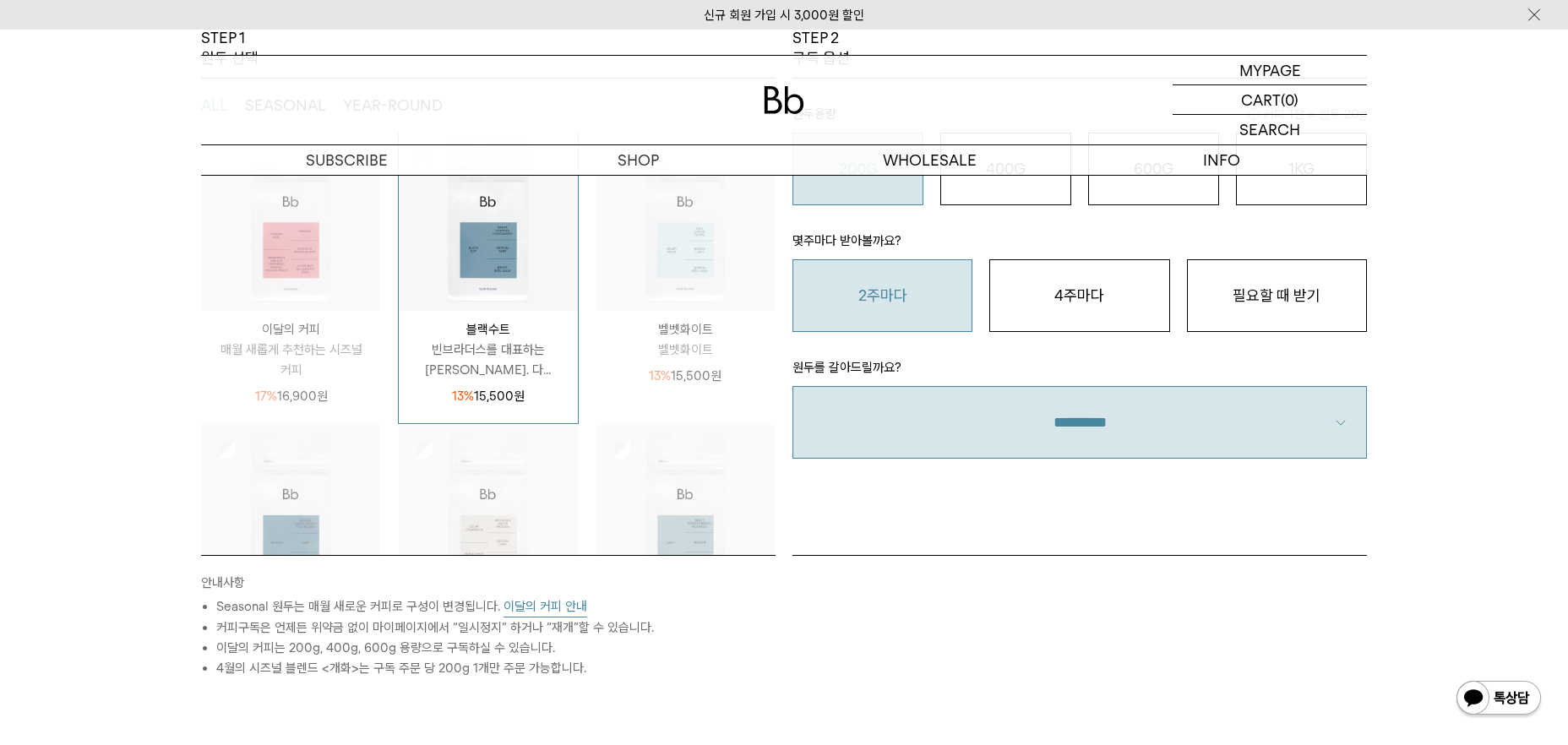
click at [1055, 430] on select "**********" at bounding box center [1080, 422] width 575 height 73
select select "**"
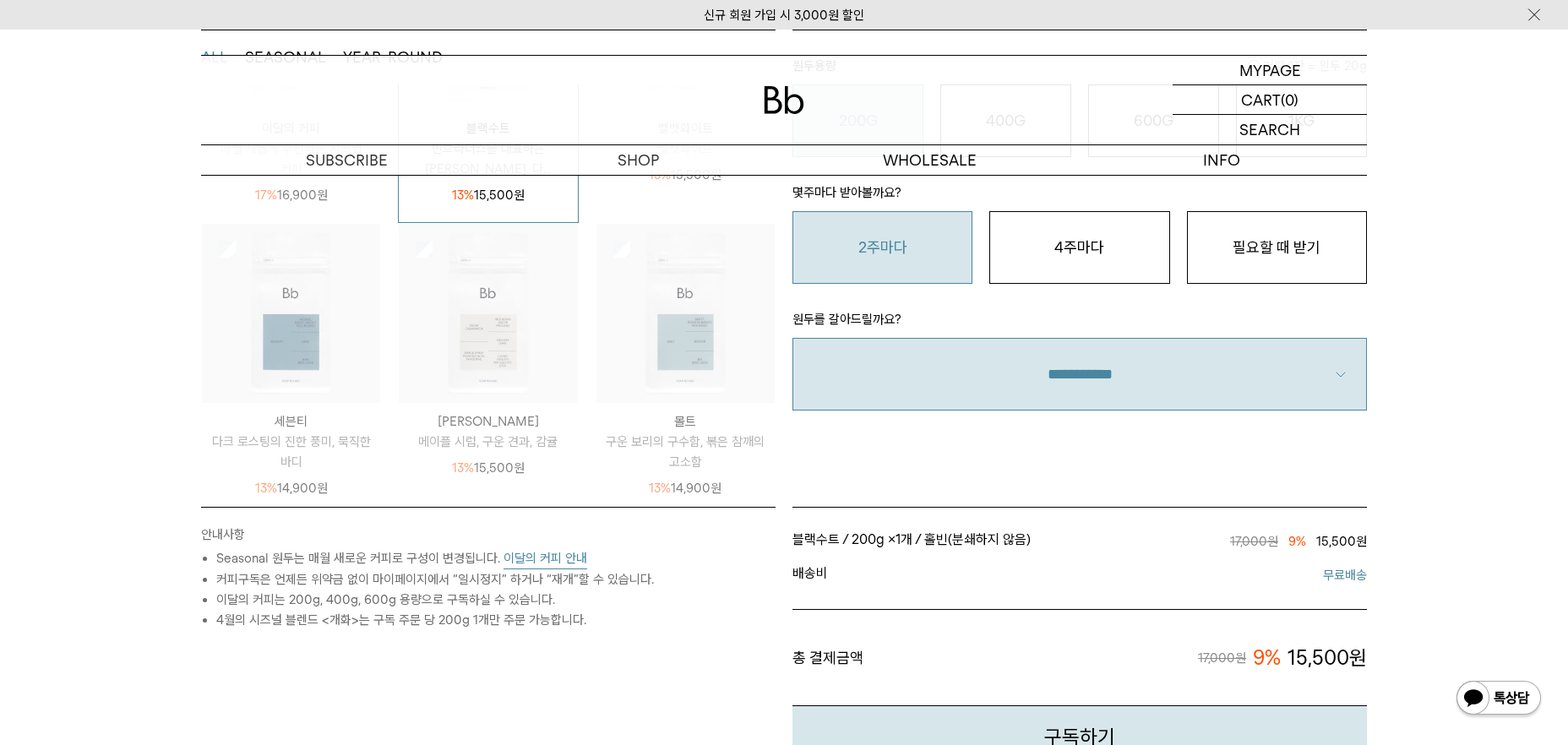
scroll to position [331, 0]
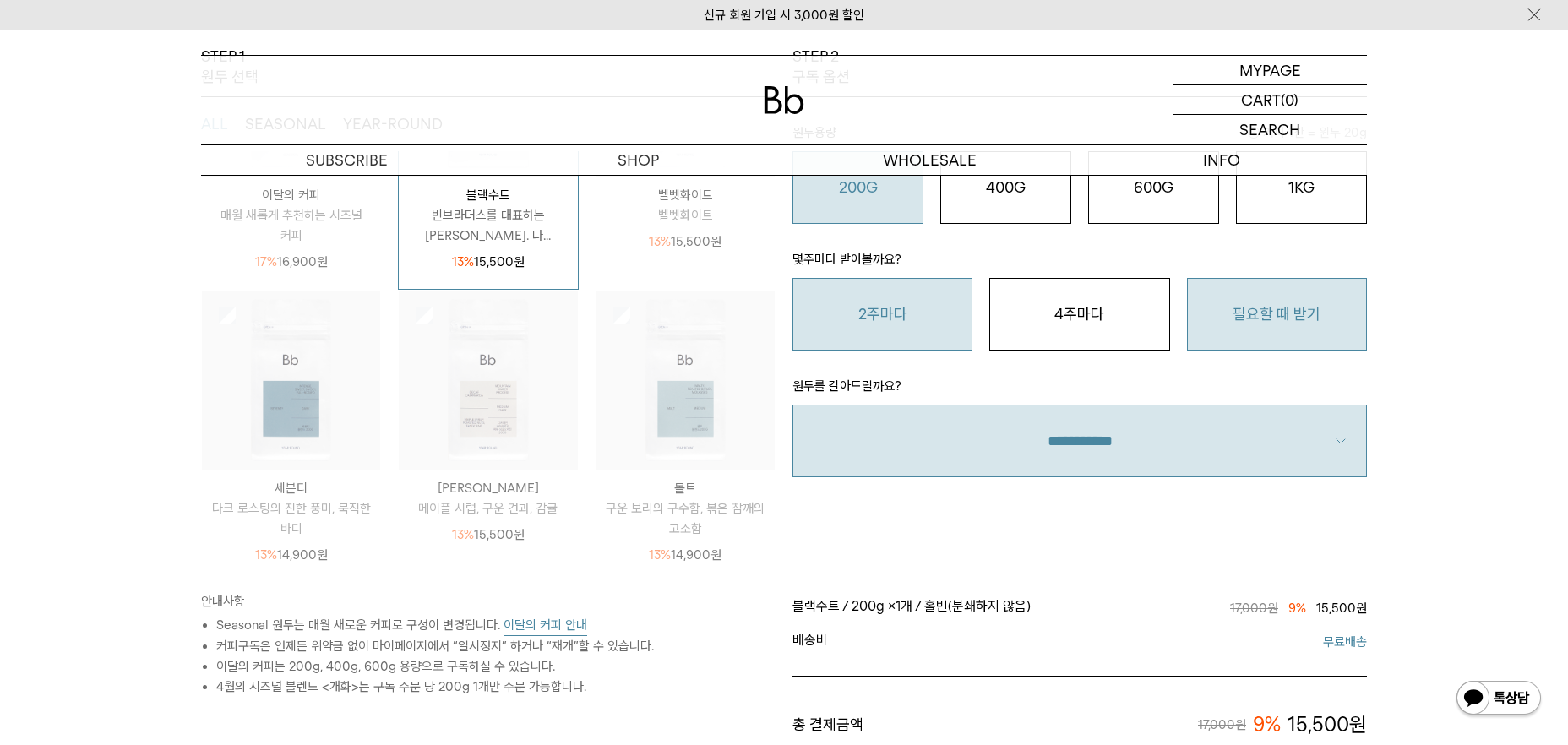
click at [1313, 337] on button "필요할 때 받기" at bounding box center [1276, 314] width 180 height 73
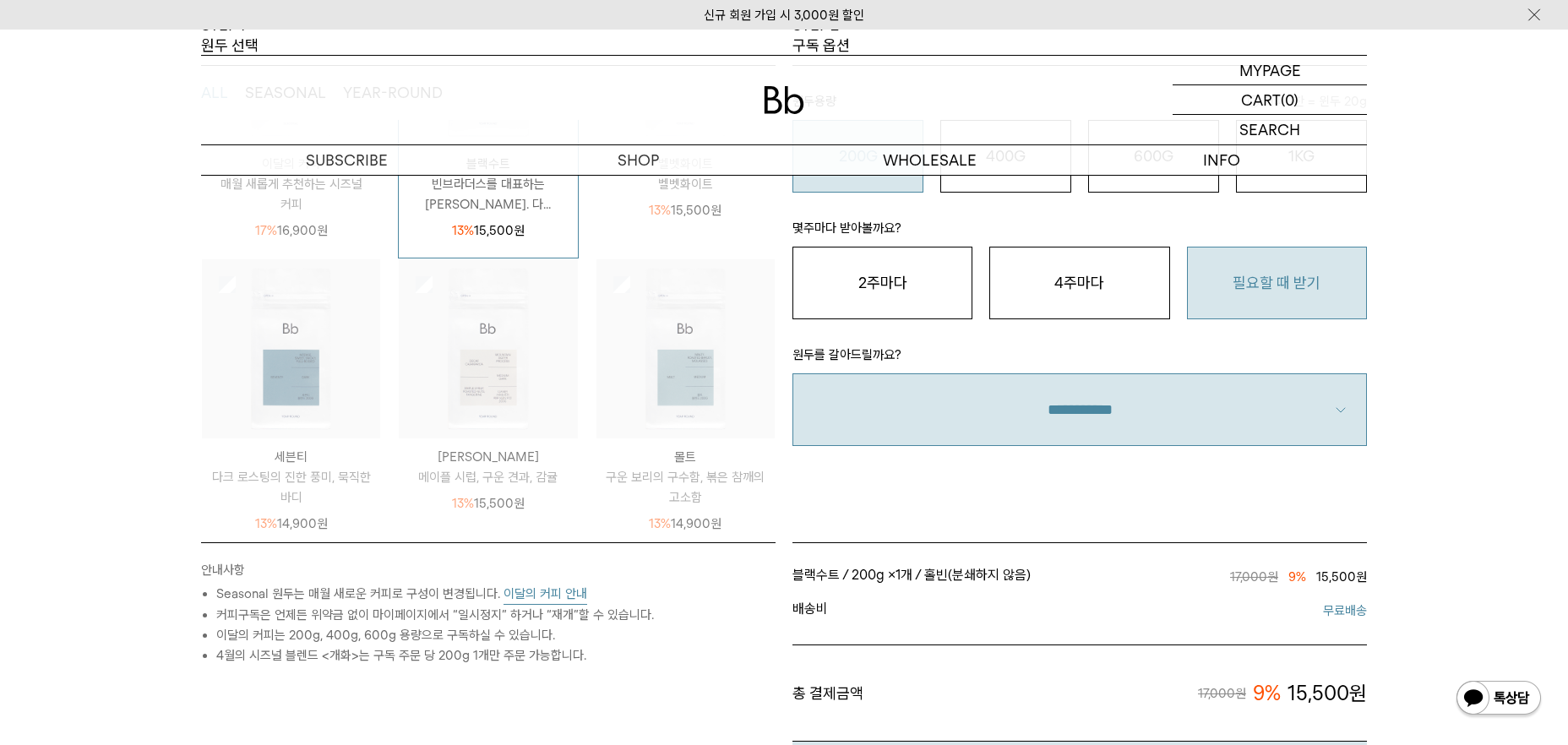
scroll to position [0, 0]
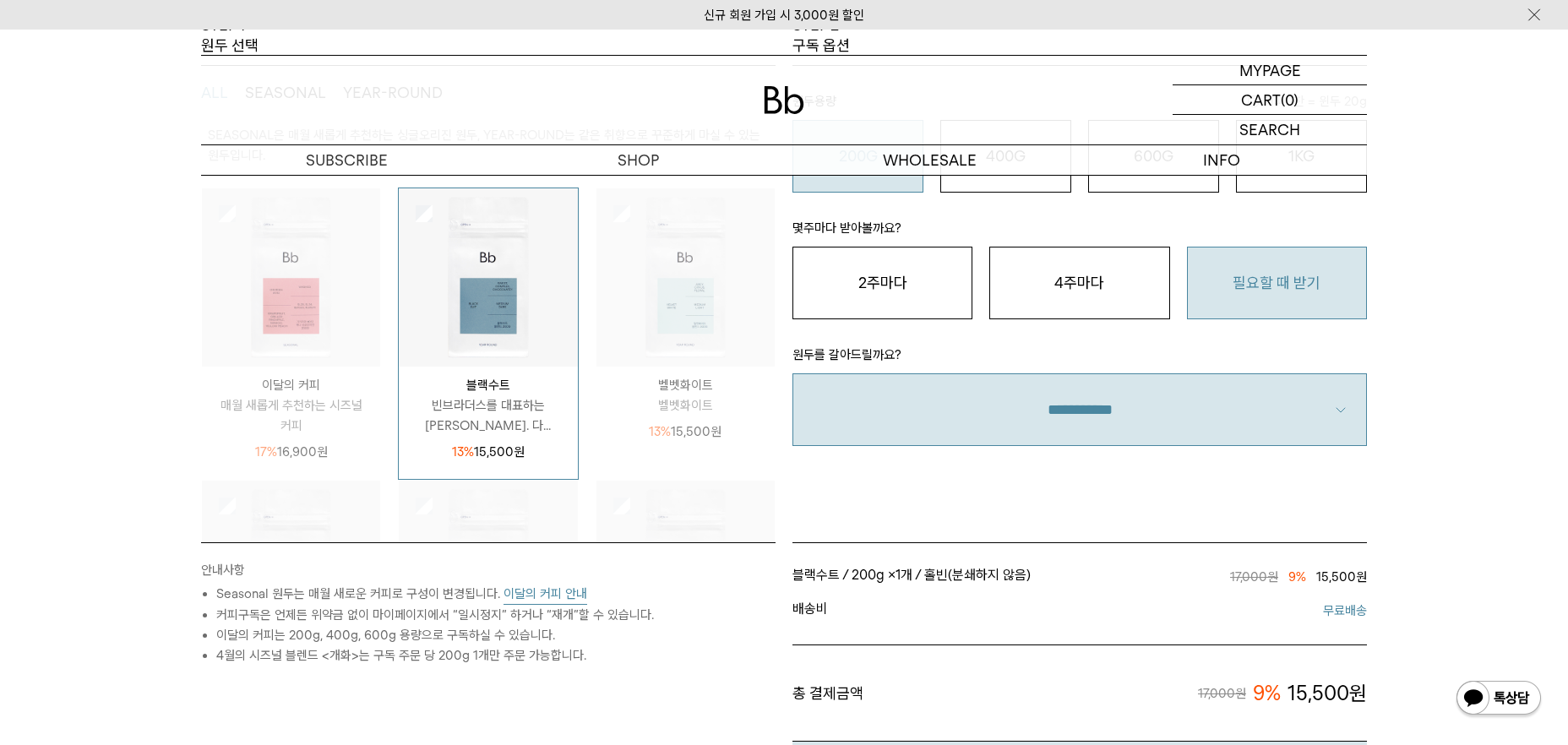
click at [208, 212] on img at bounding box center [291, 277] width 178 height 178
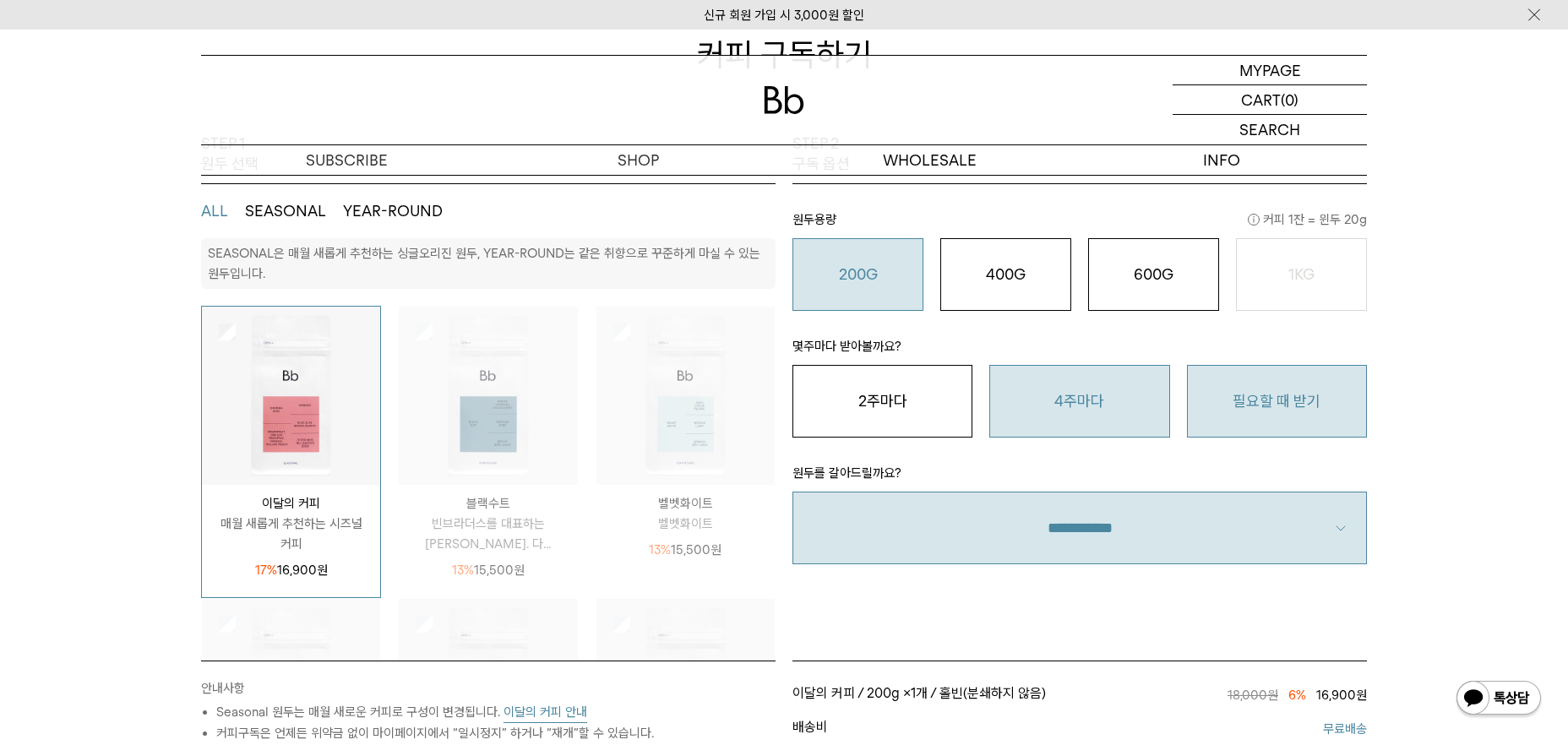
scroll to position [187, 0]
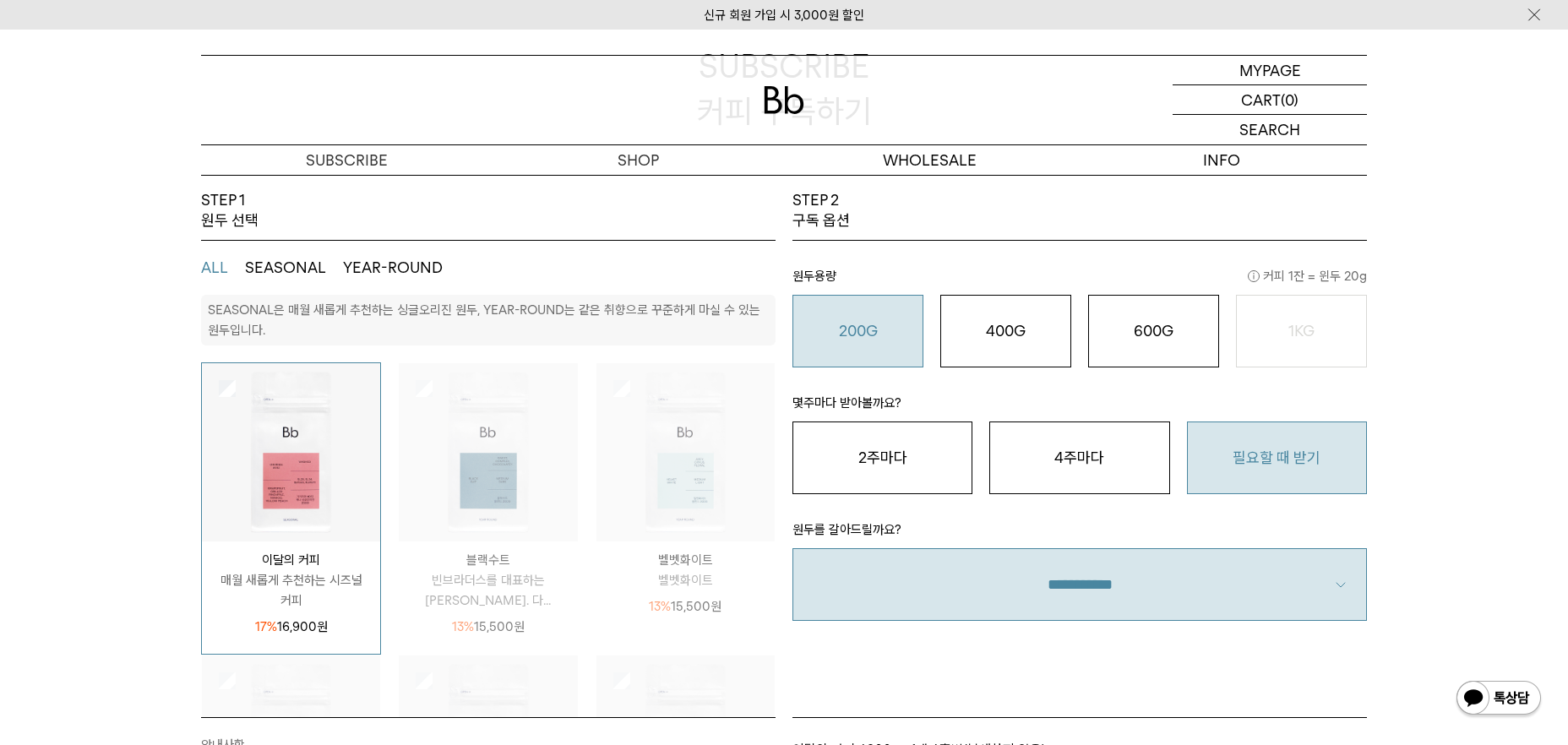
click at [531, 385] on img at bounding box center [487, 452] width 178 height 178
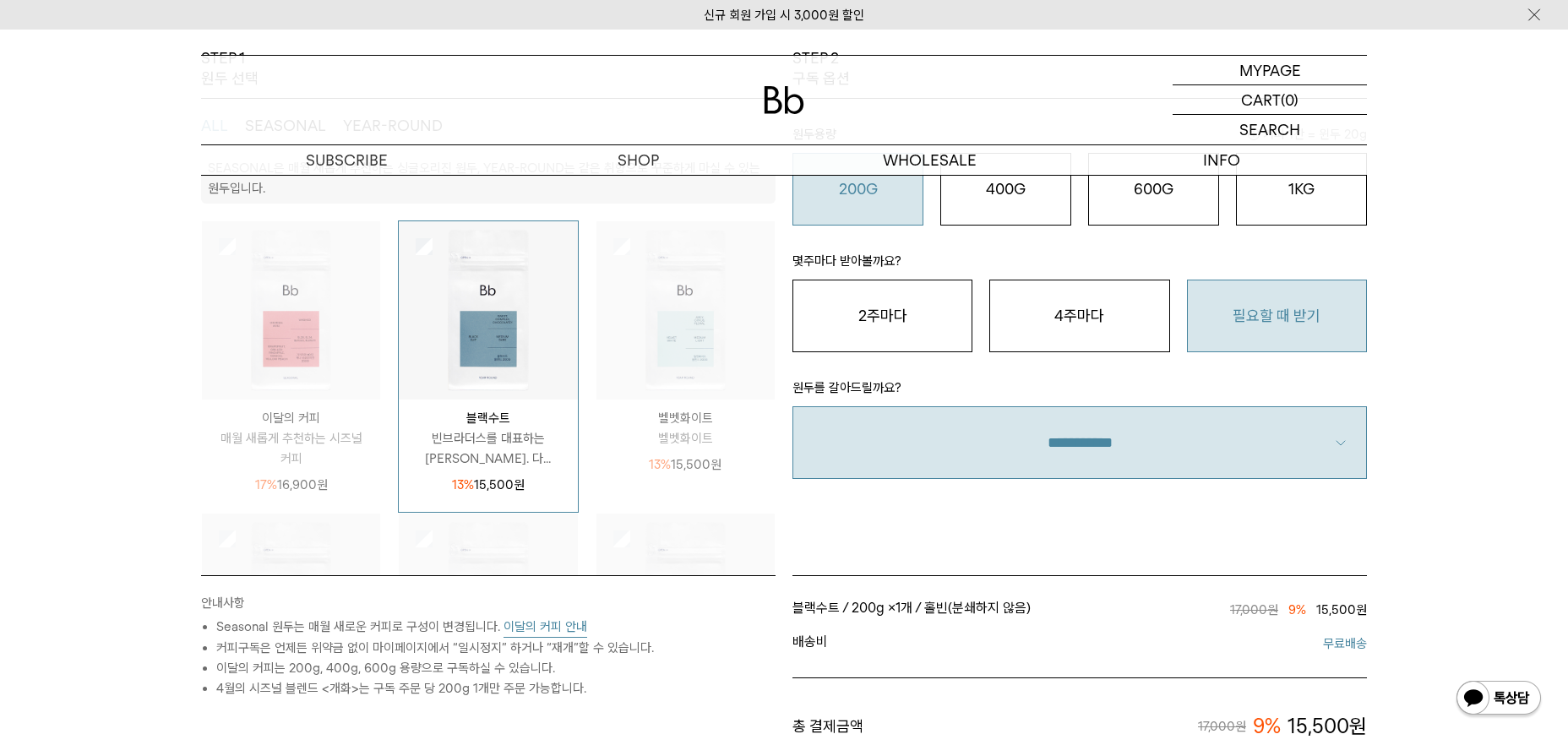
click at [1278, 318] on button "필요할 때 받기" at bounding box center [1276, 316] width 180 height 73
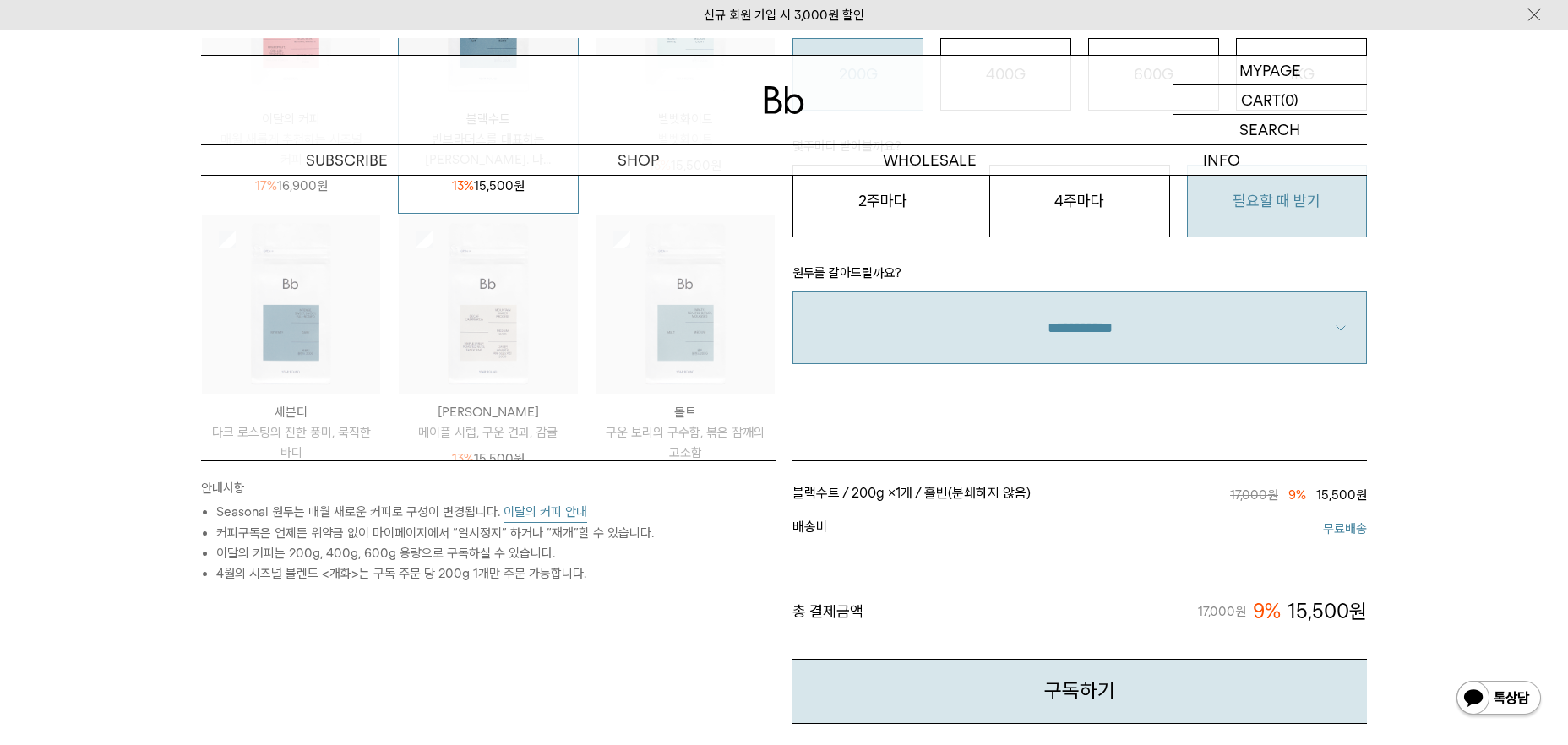
scroll to position [228, 0]
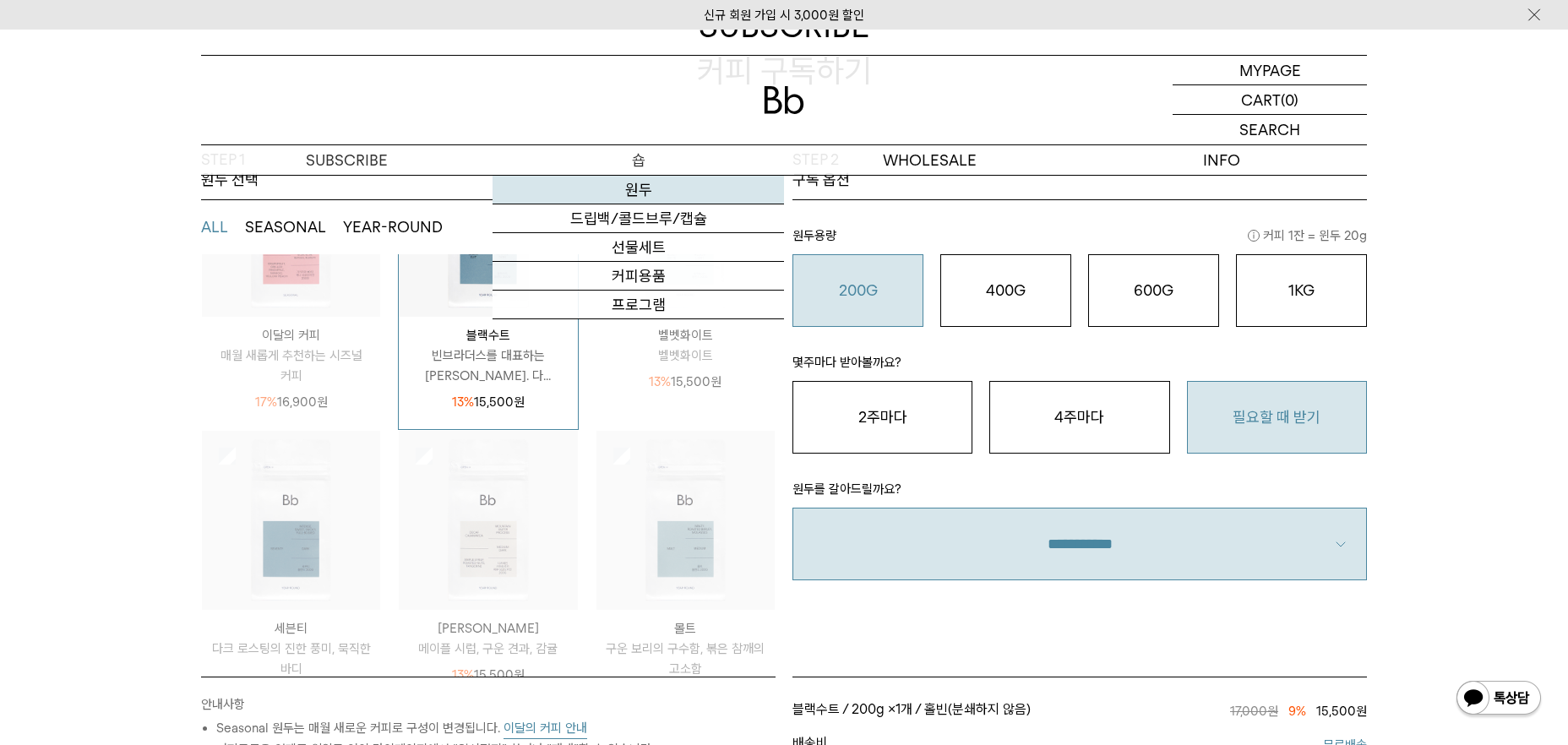
click at [642, 183] on link "원두" at bounding box center [638, 190] width 292 height 29
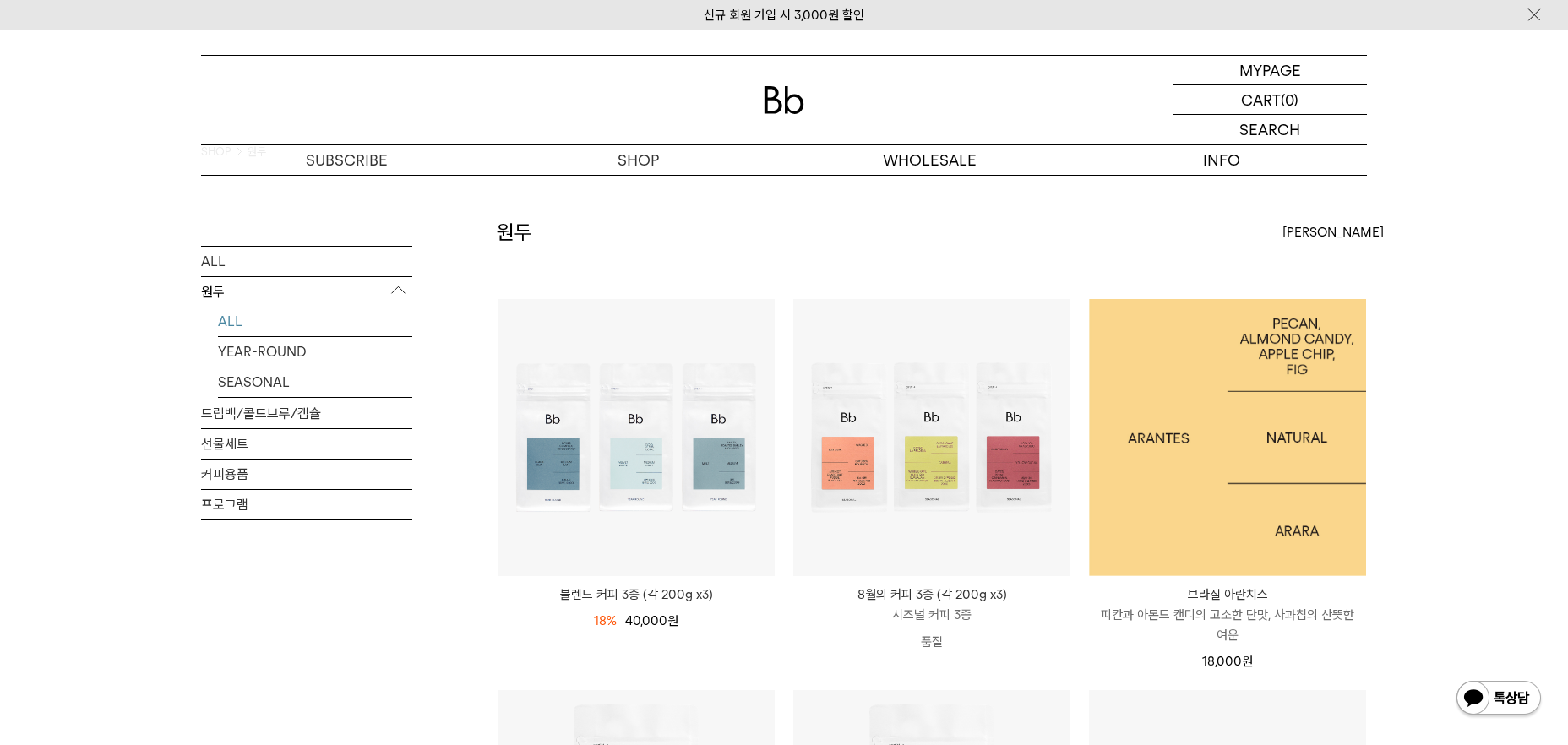
scroll to position [56, 0]
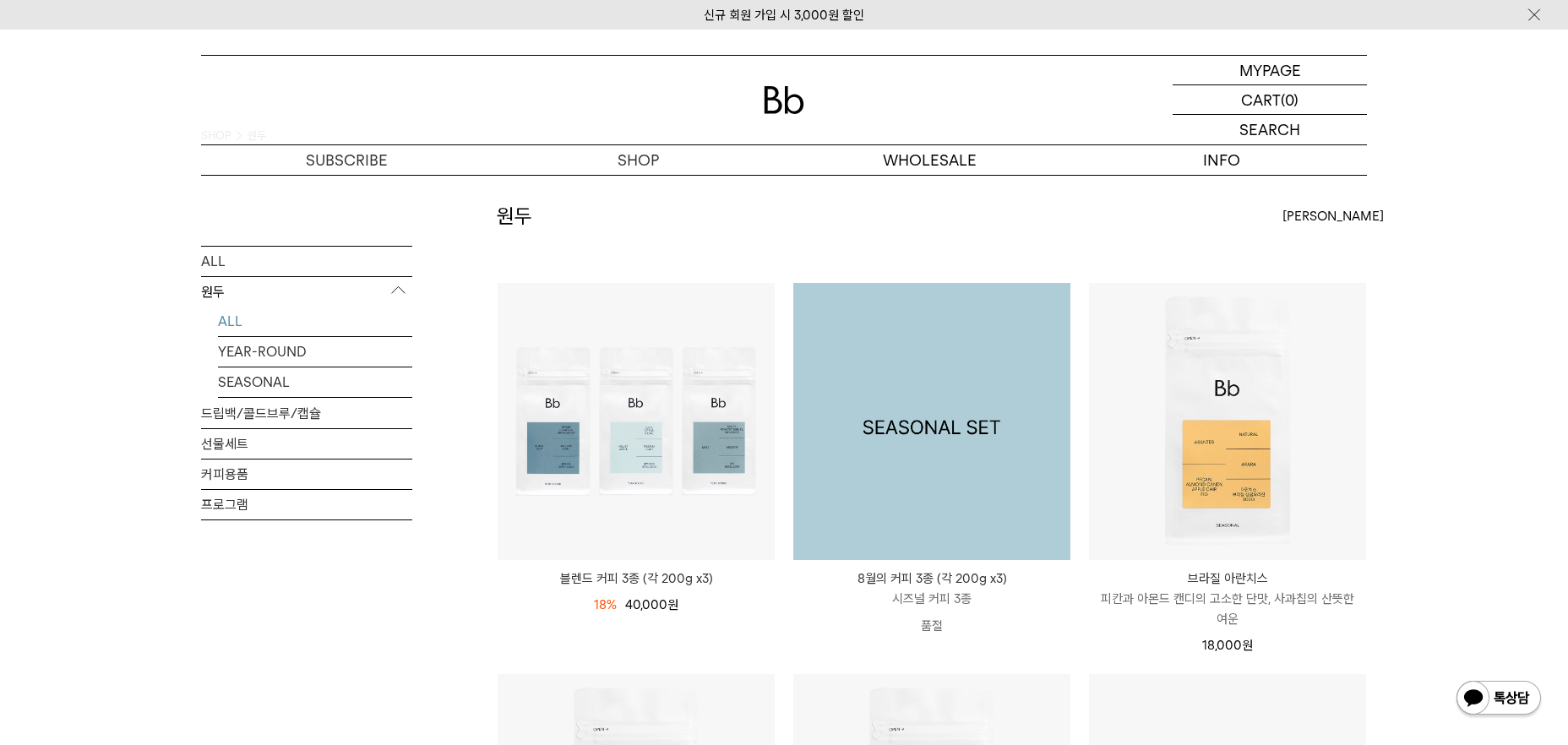
click at [909, 515] on img at bounding box center [932, 421] width 277 height 277
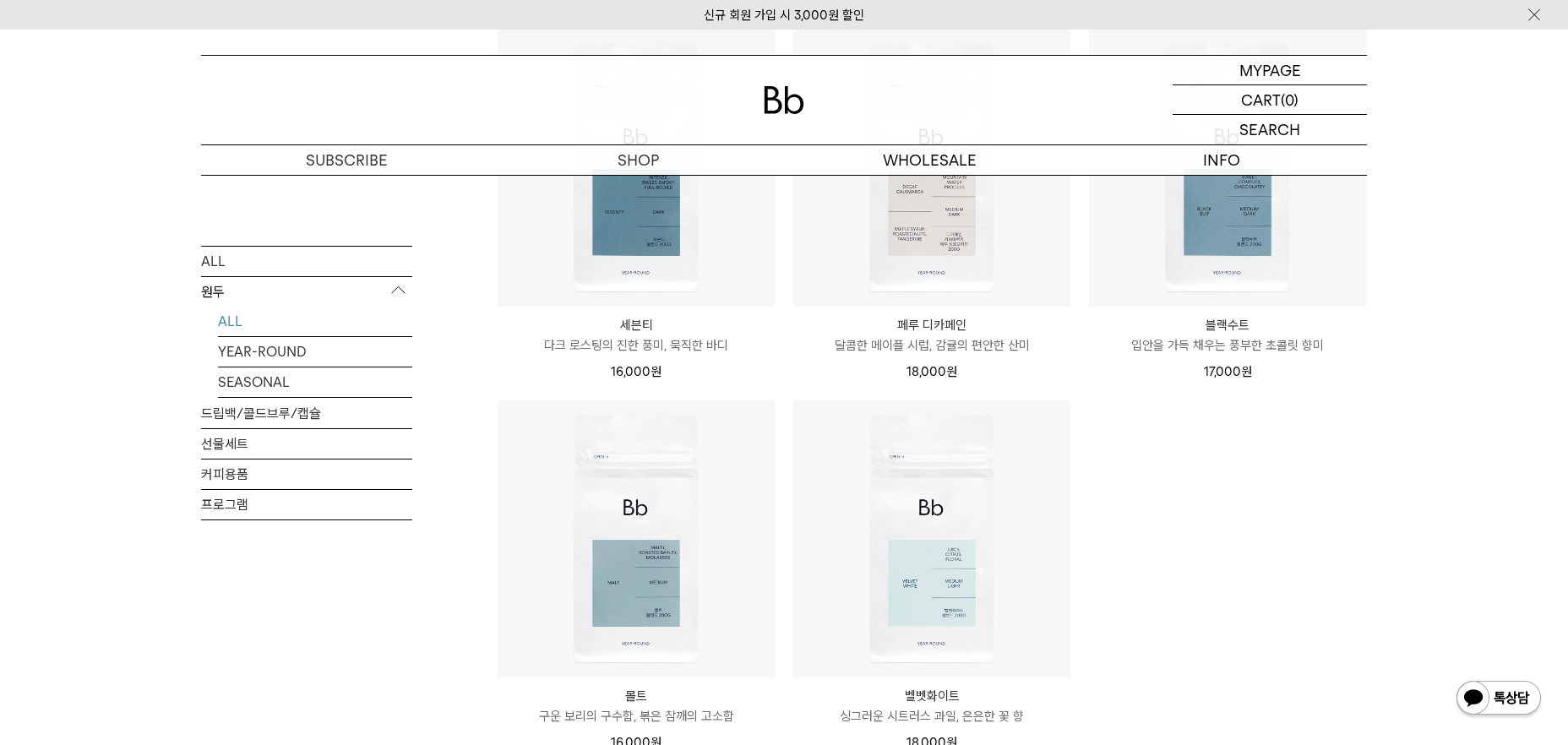
scroll to position [999, 0]
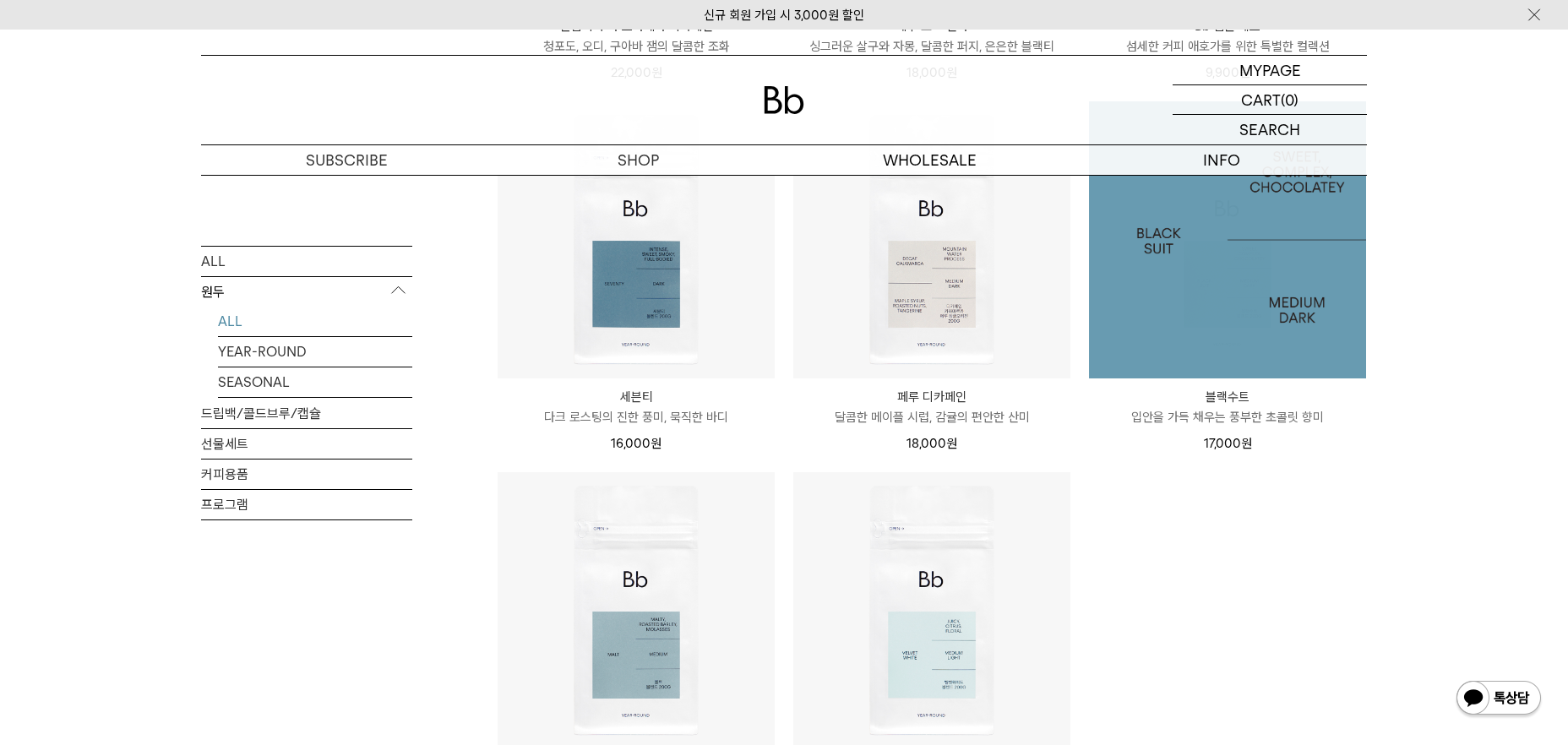
click at [1278, 370] on img at bounding box center [1227, 239] width 277 height 277
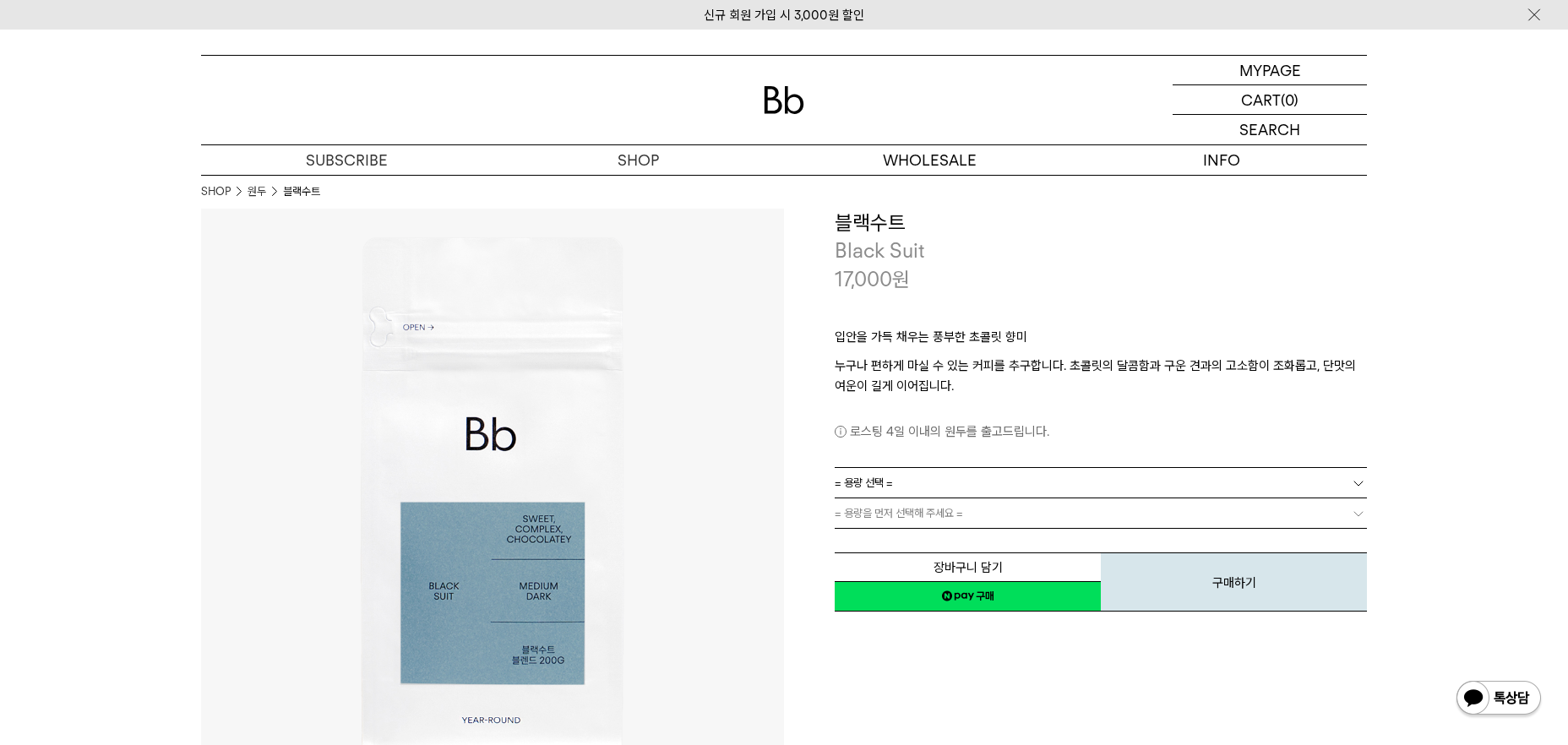
click at [1104, 491] on link "= 용량 선택 =" at bounding box center [1100, 482] width 532 height 30
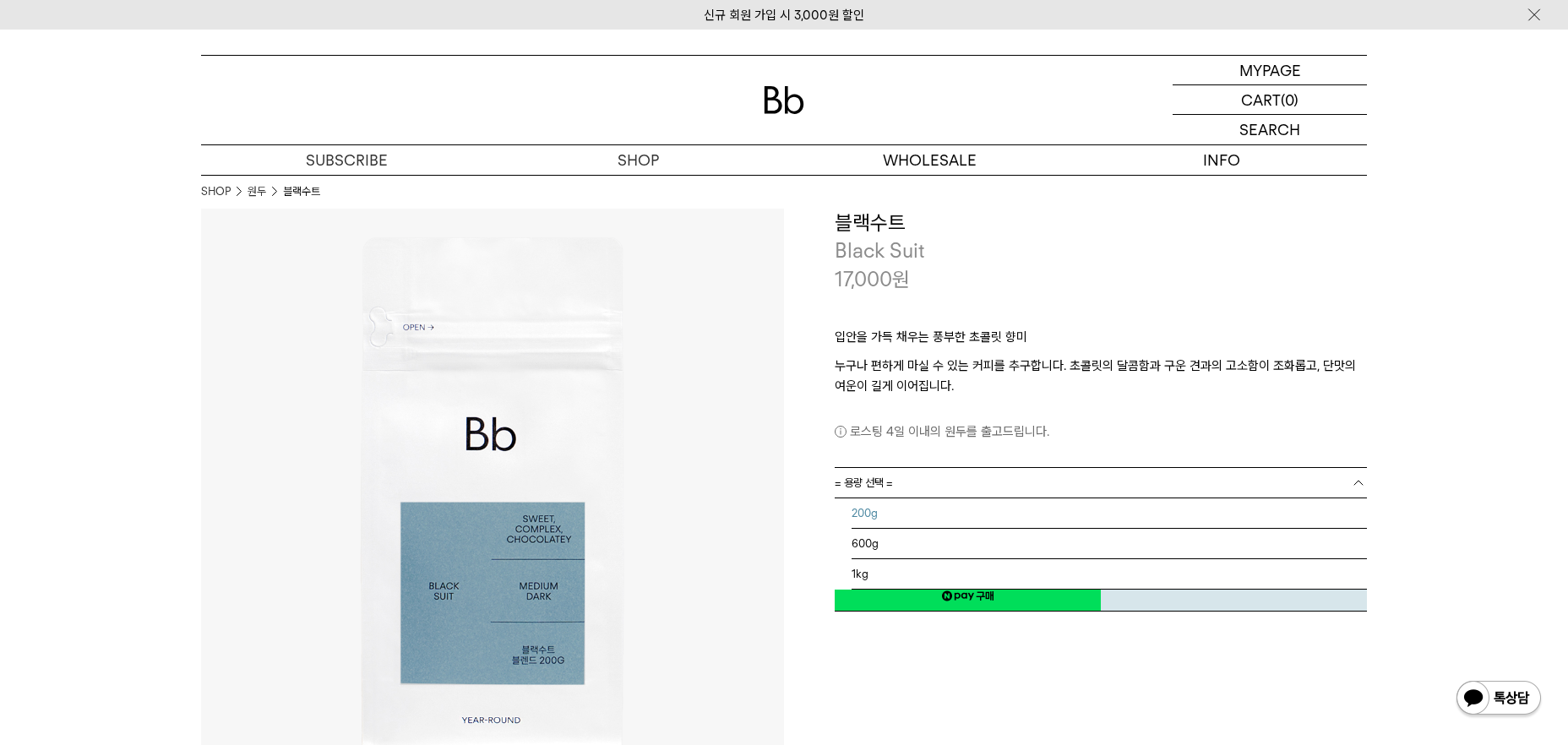
click at [1074, 525] on li "200g" at bounding box center [1109, 513] width 515 height 31
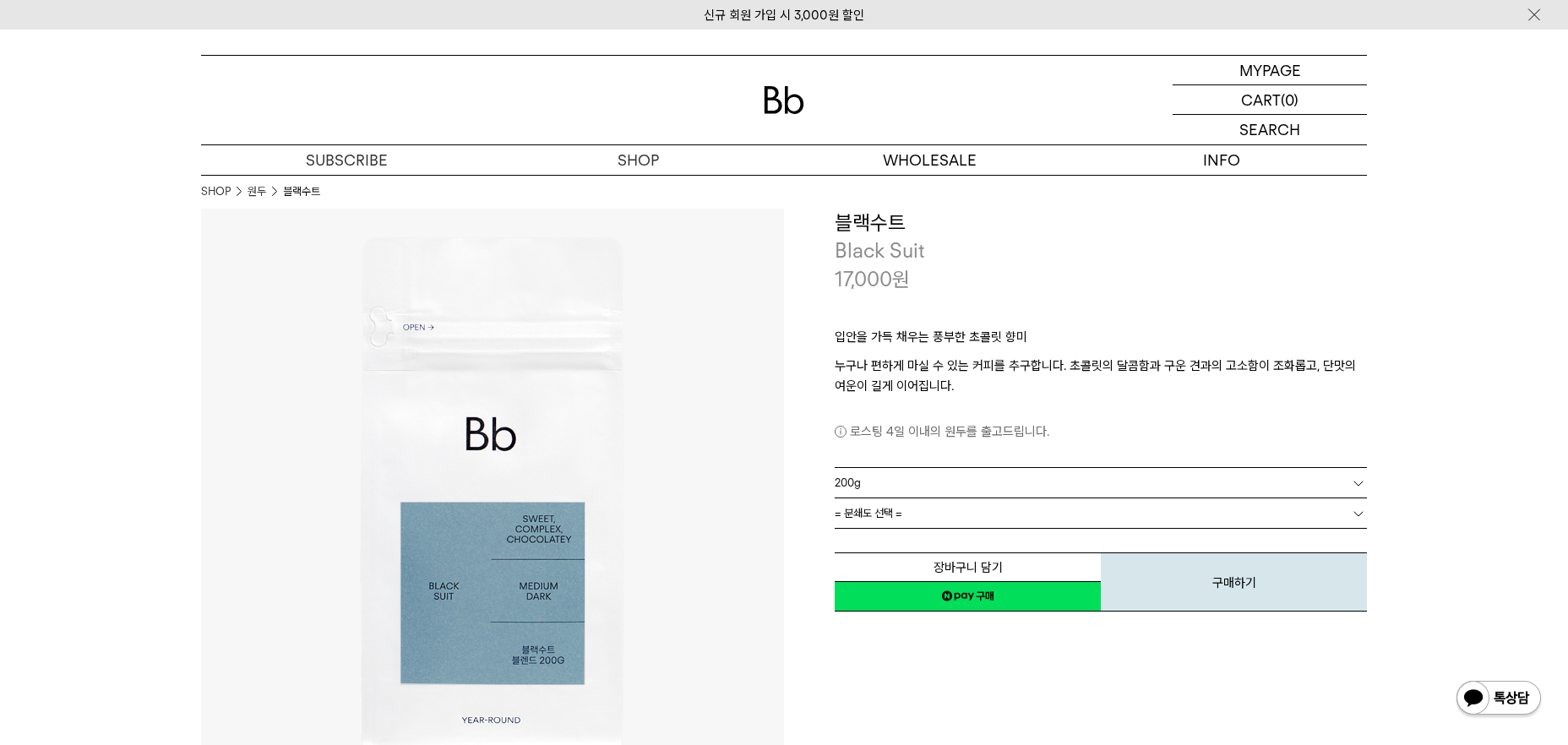
click at [1173, 528] on div "= 분쇄도 선택 =" at bounding box center [1100, 513] width 532 height 30
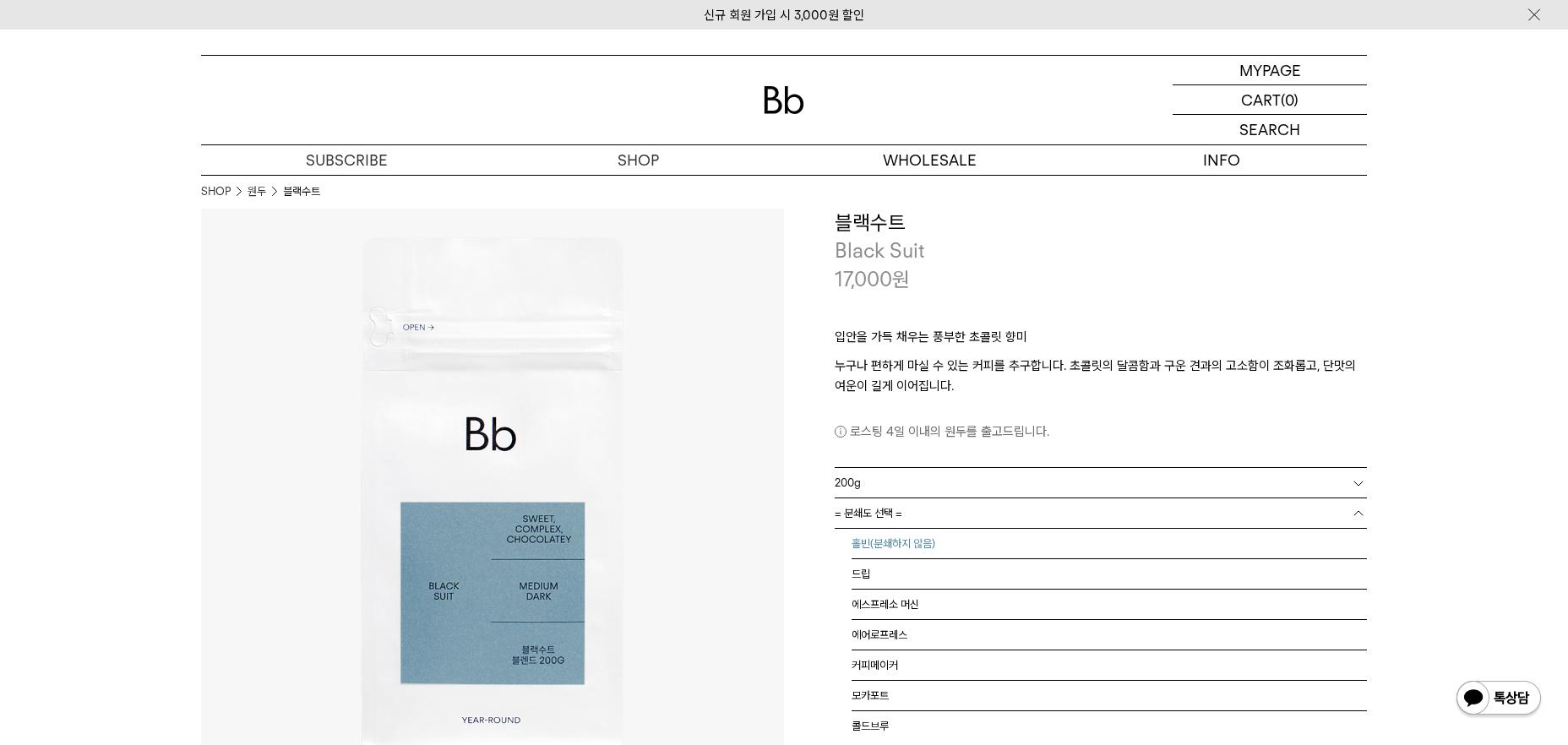
click at [1146, 556] on li "홀빈(분쇄하지 않음)" at bounding box center [1109, 544] width 515 height 31
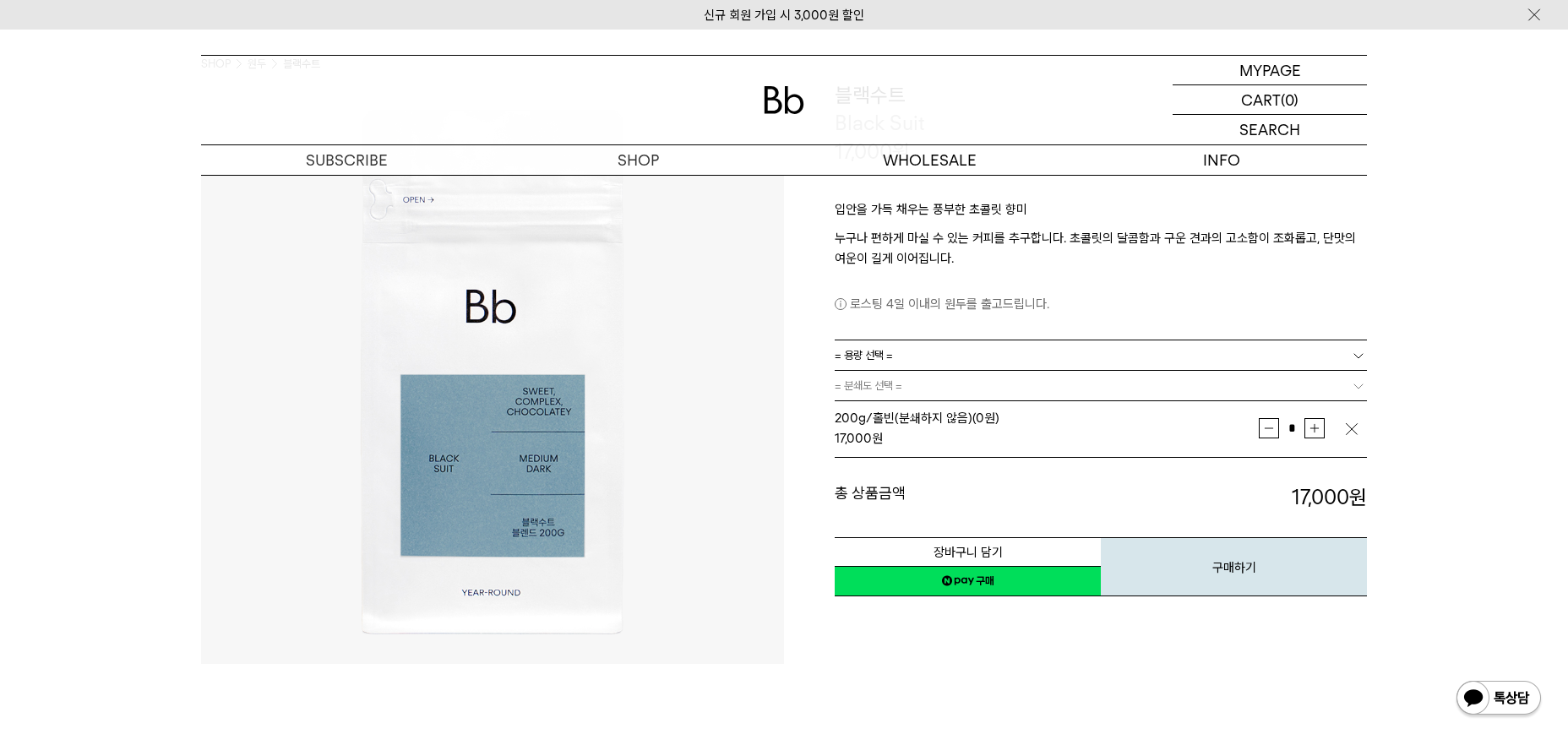
scroll to position [129, 0]
click at [1219, 567] on button "구매하기" at bounding box center [1234, 565] width 266 height 59
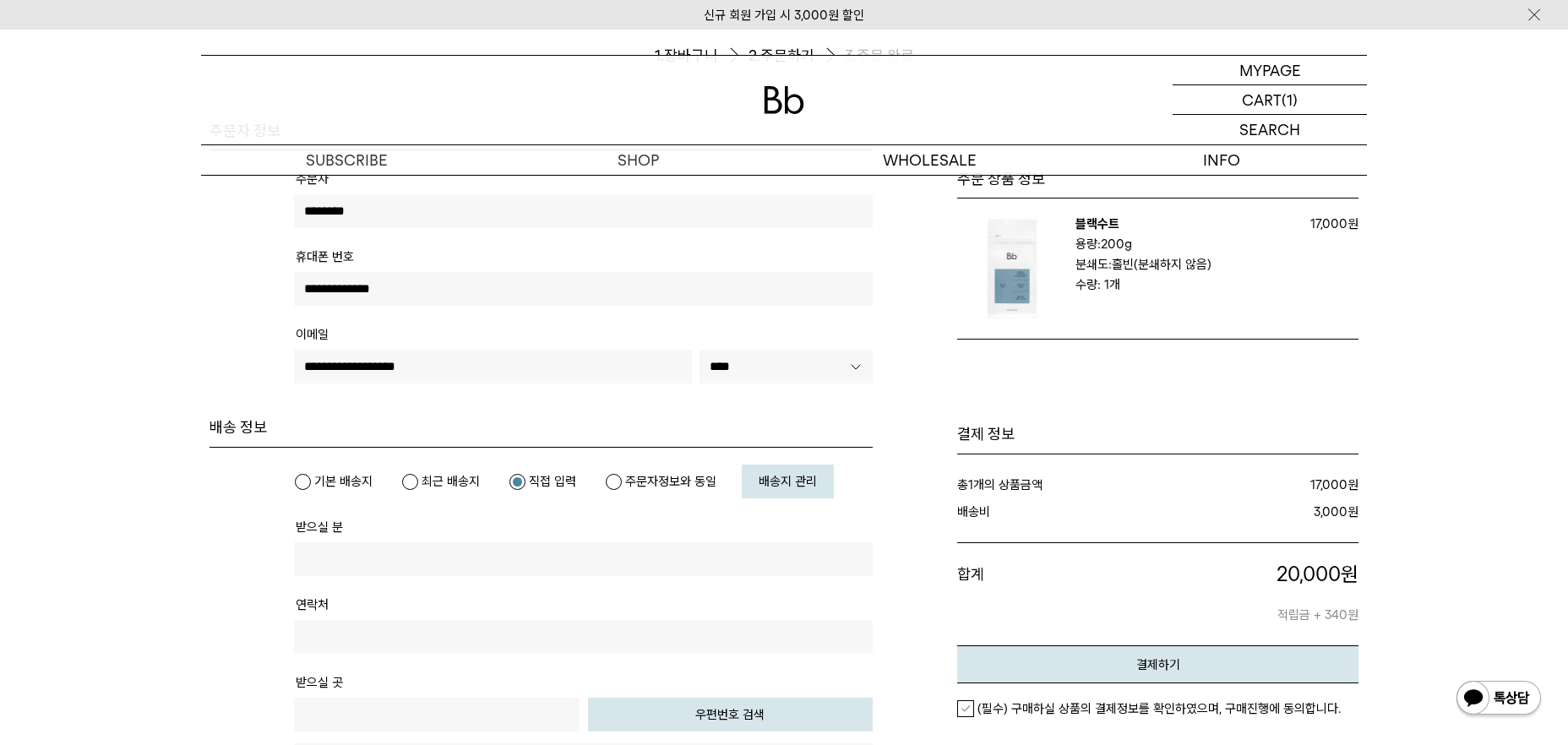
scroll to position [275, 0]
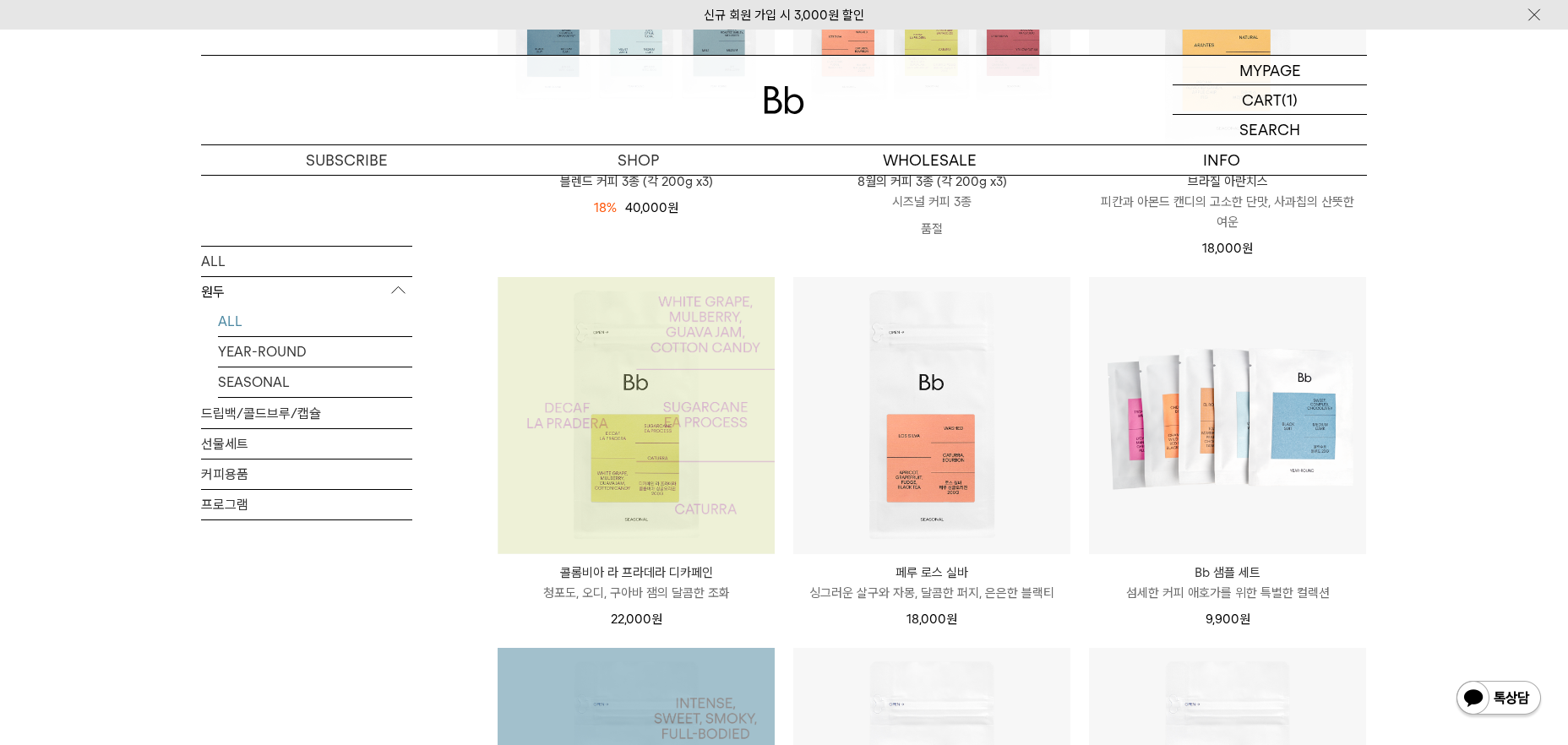
scroll to position [439, 0]
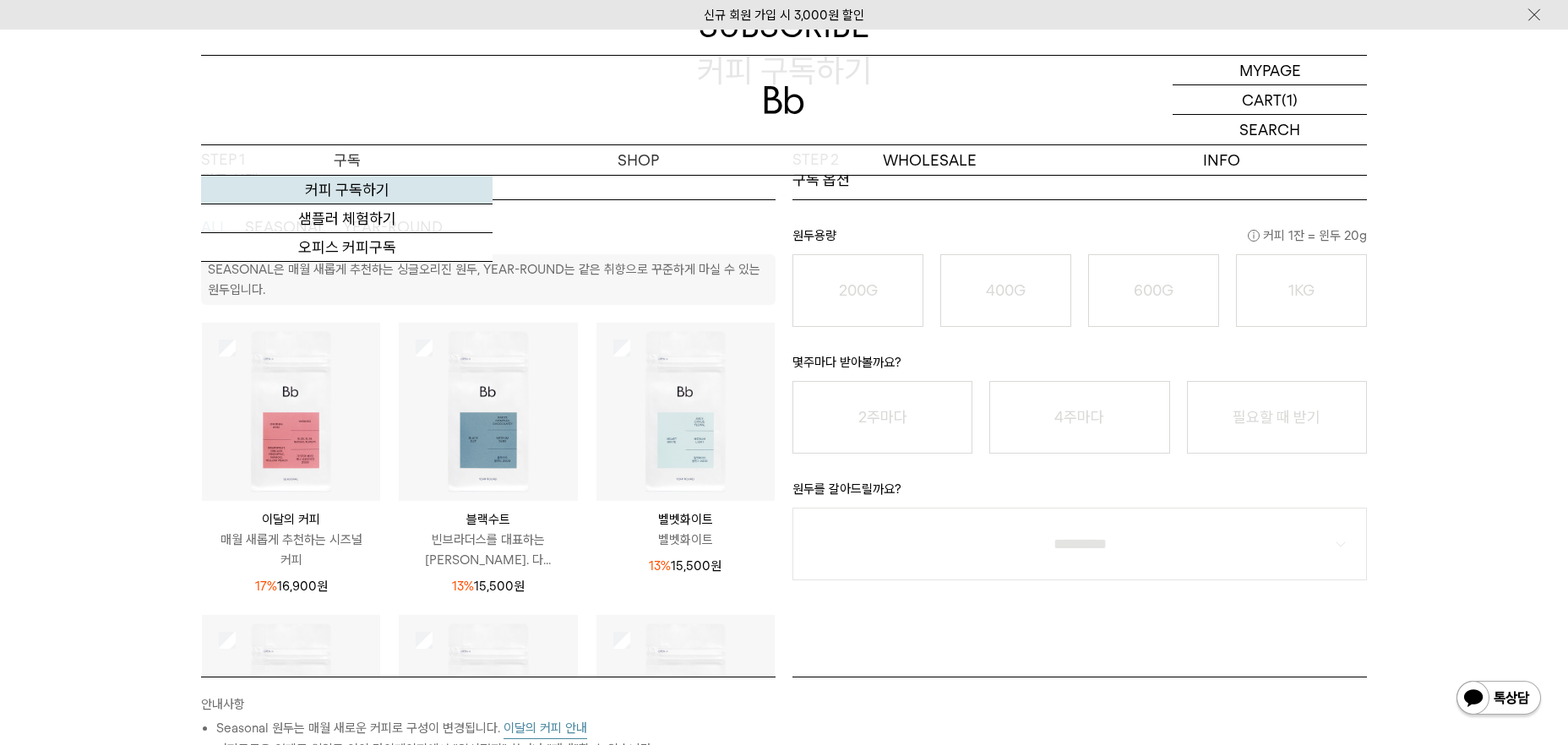
click at [416, 196] on link "커피 구독하기" at bounding box center [347, 190] width 292 height 29
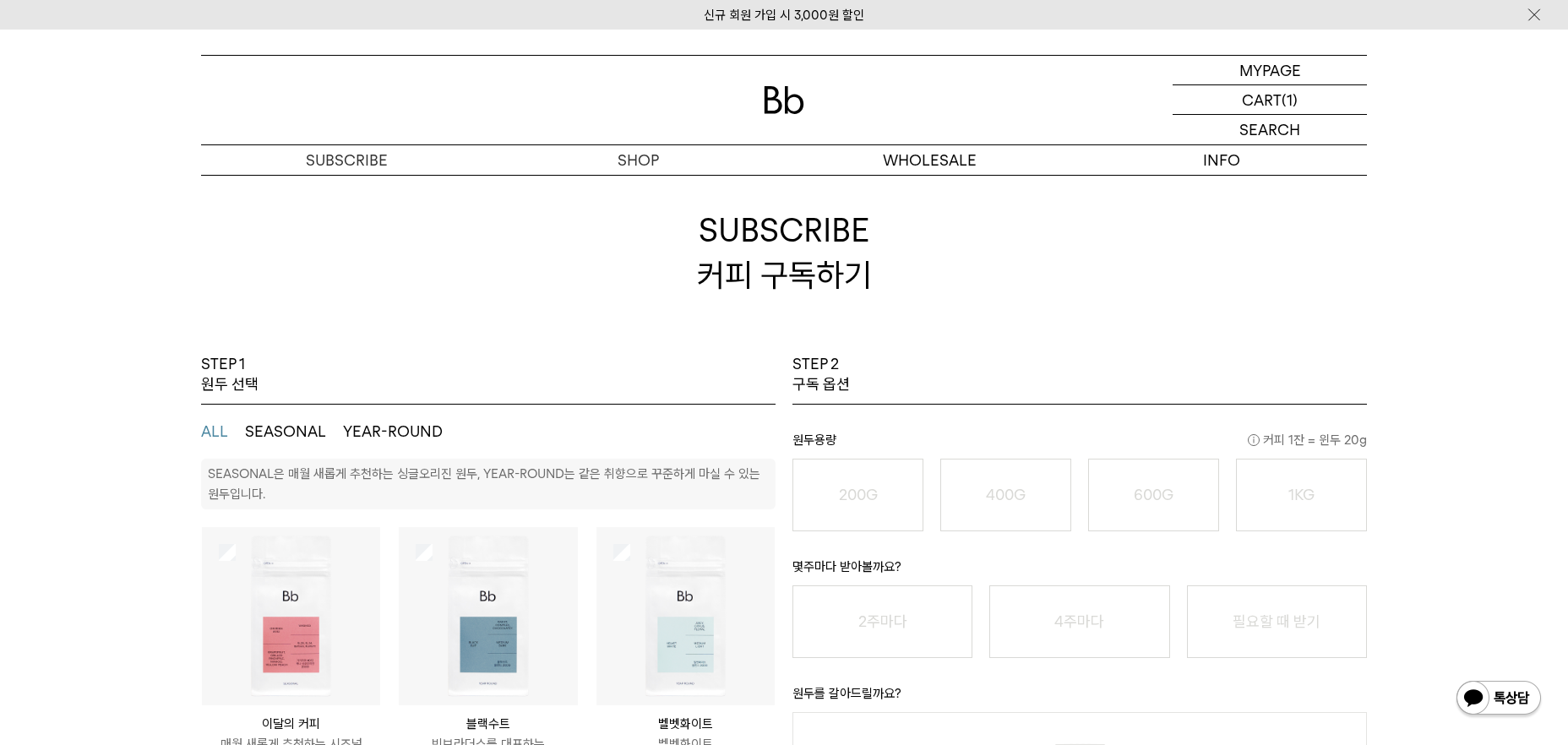
scroll to position [25, 0]
click at [421, 538] on img at bounding box center [487, 614] width 178 height 178
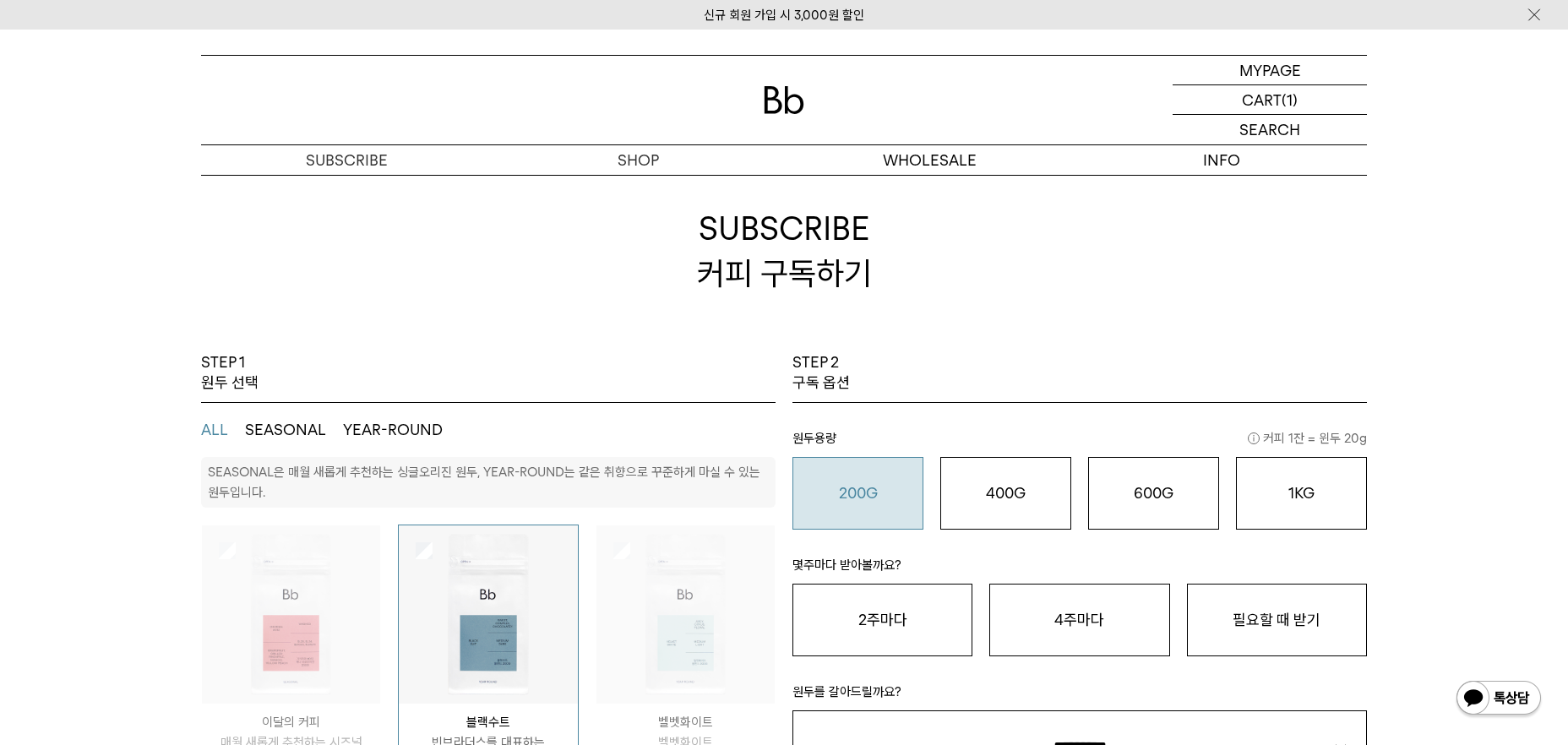
click at [906, 522] on button "200G 16,900 원" at bounding box center [858, 494] width 131 height 73
click at [1256, 621] on button "필요할 때 받기" at bounding box center [1276, 620] width 180 height 73
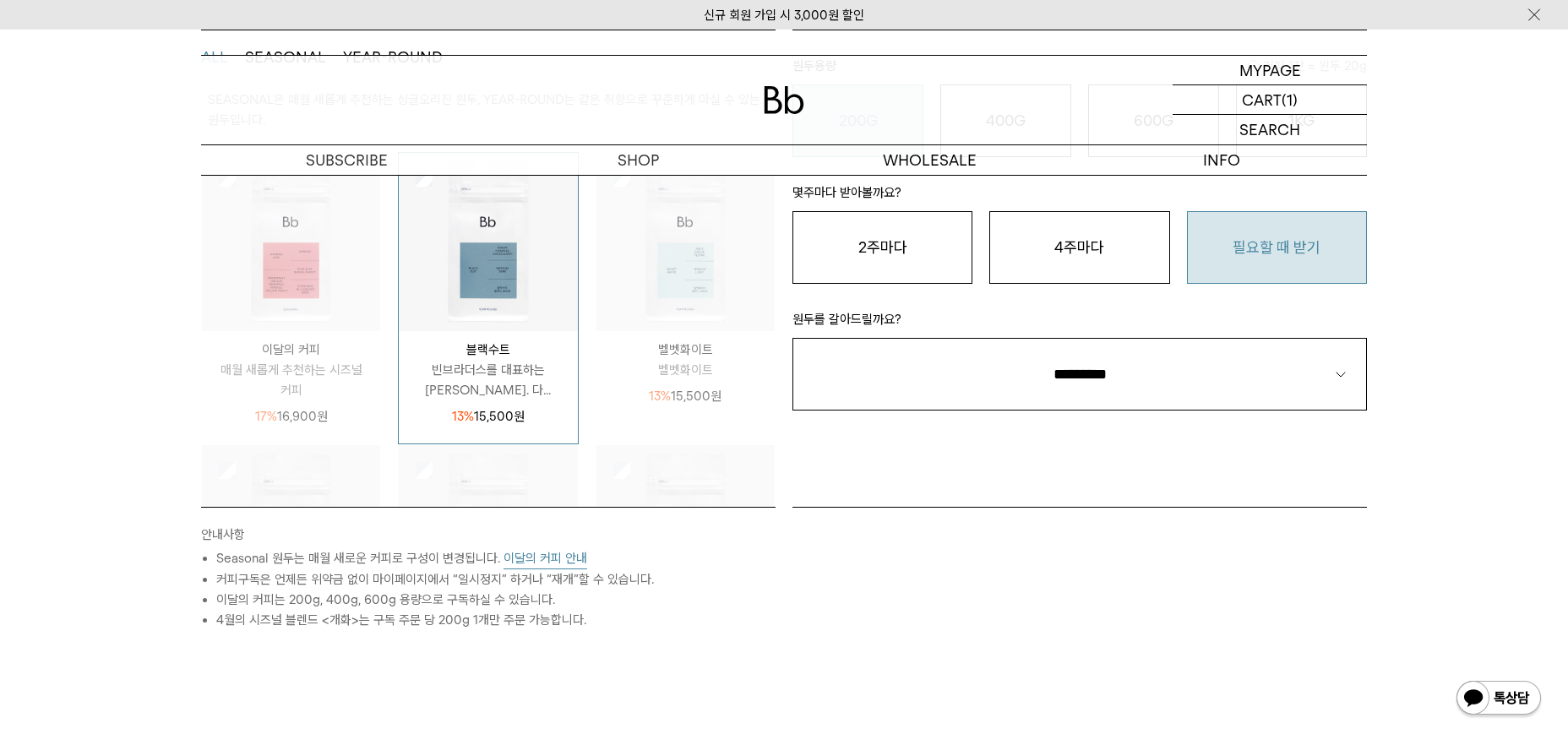
scroll to position [304, 0]
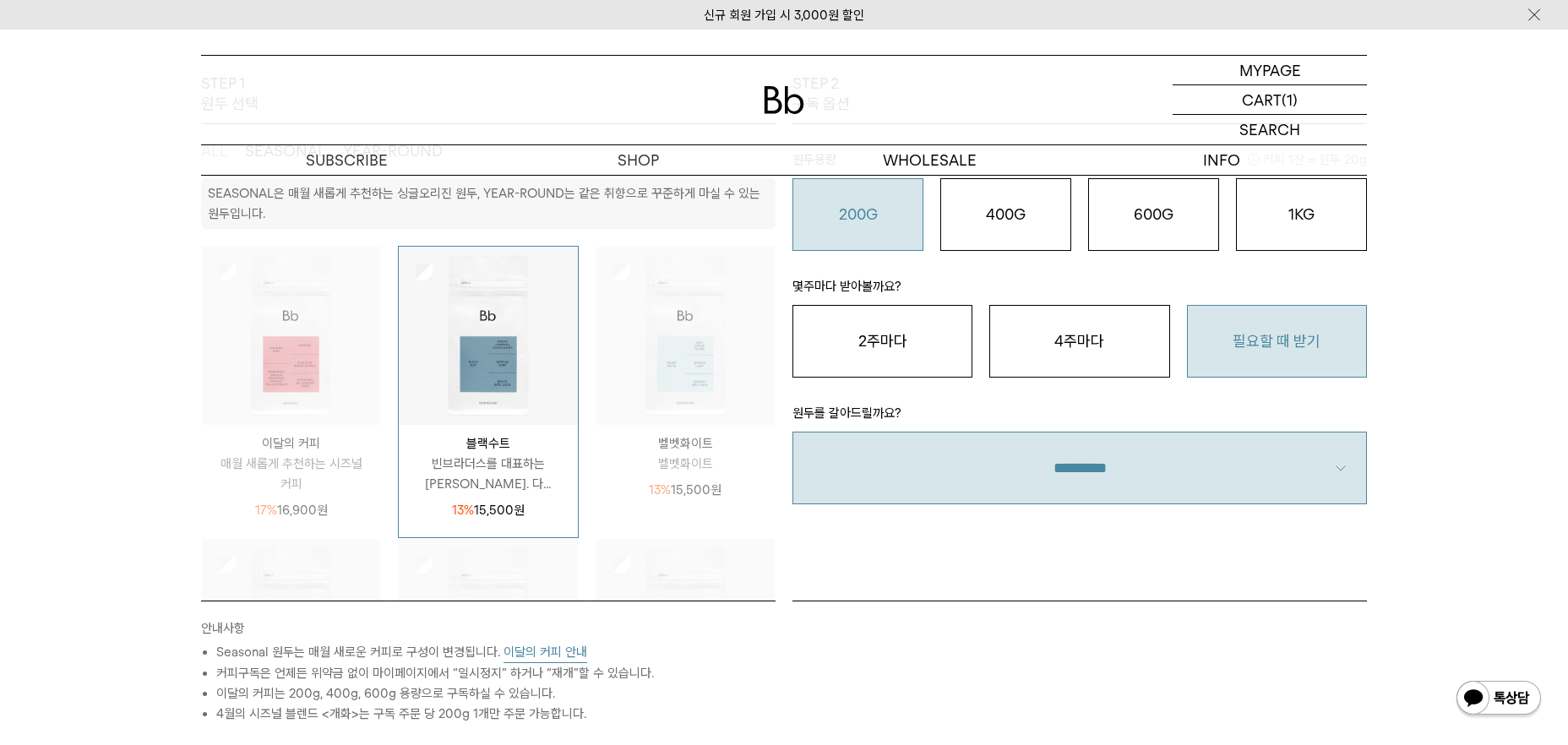
click at [1289, 489] on select "**********" at bounding box center [1080, 467] width 575 height 73
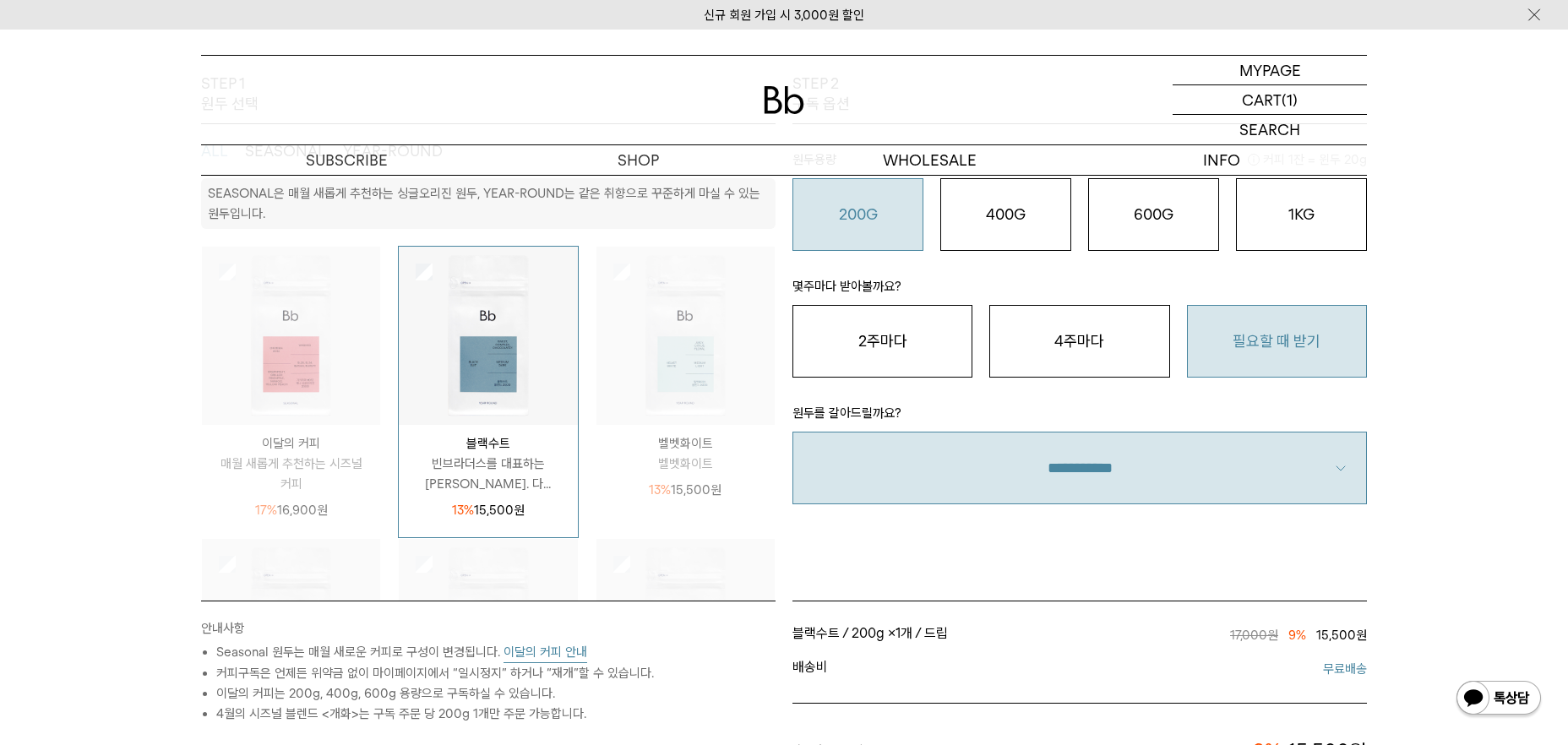
click at [1290, 481] on select "**********" at bounding box center [1080, 467] width 575 height 73
click at [1211, 473] on select "**********" at bounding box center [1080, 467] width 575 height 73
select select "**"
click at [1510, 496] on div "STEP 1 원두 선택 ALL SEASONAL YEAR-ROUND SEASONAL은 매월 새롭게 추천하는 싱글오리진 원두, YEAR-ROUND…" at bounding box center [784, 572] width 1568 height 997
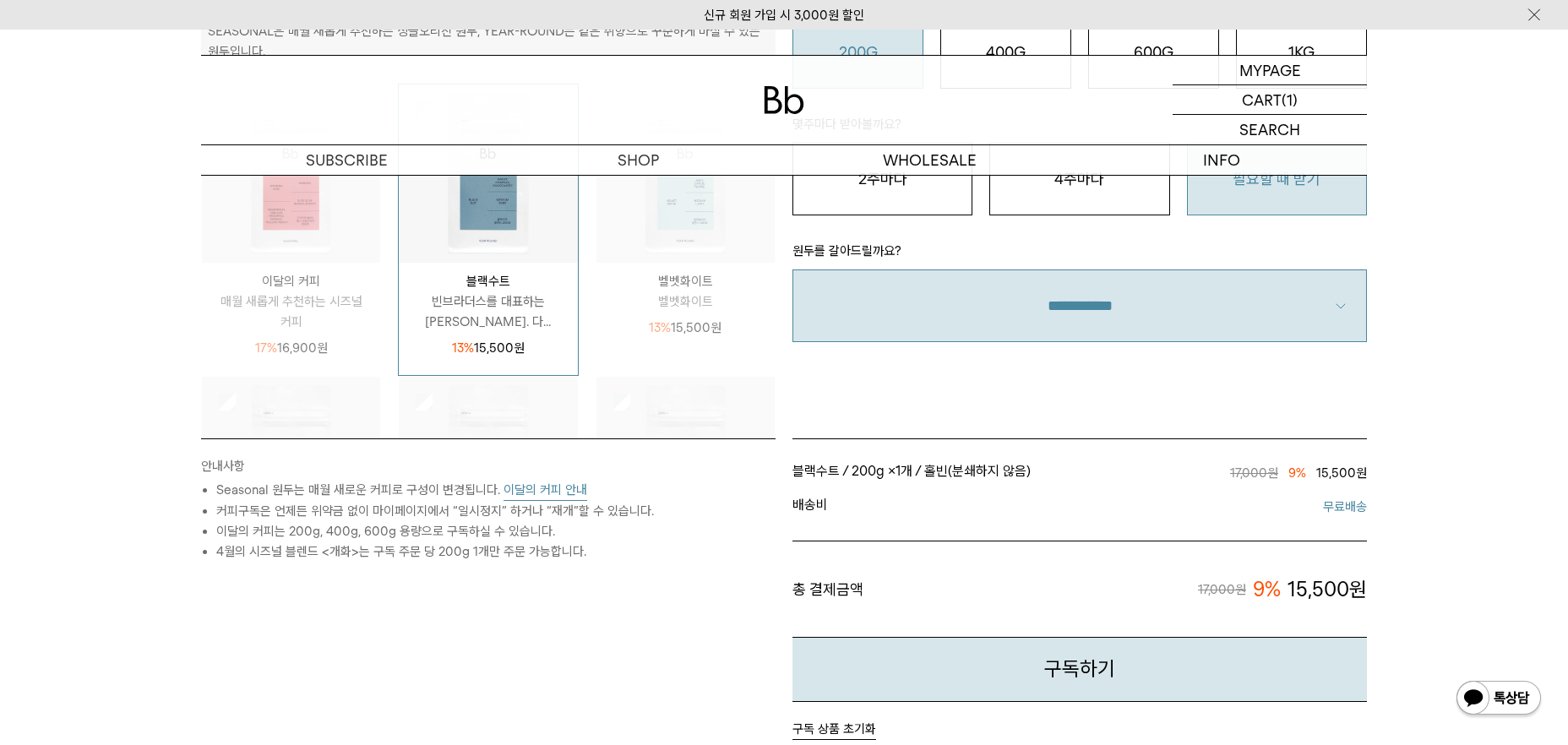
scroll to position [481, 0]
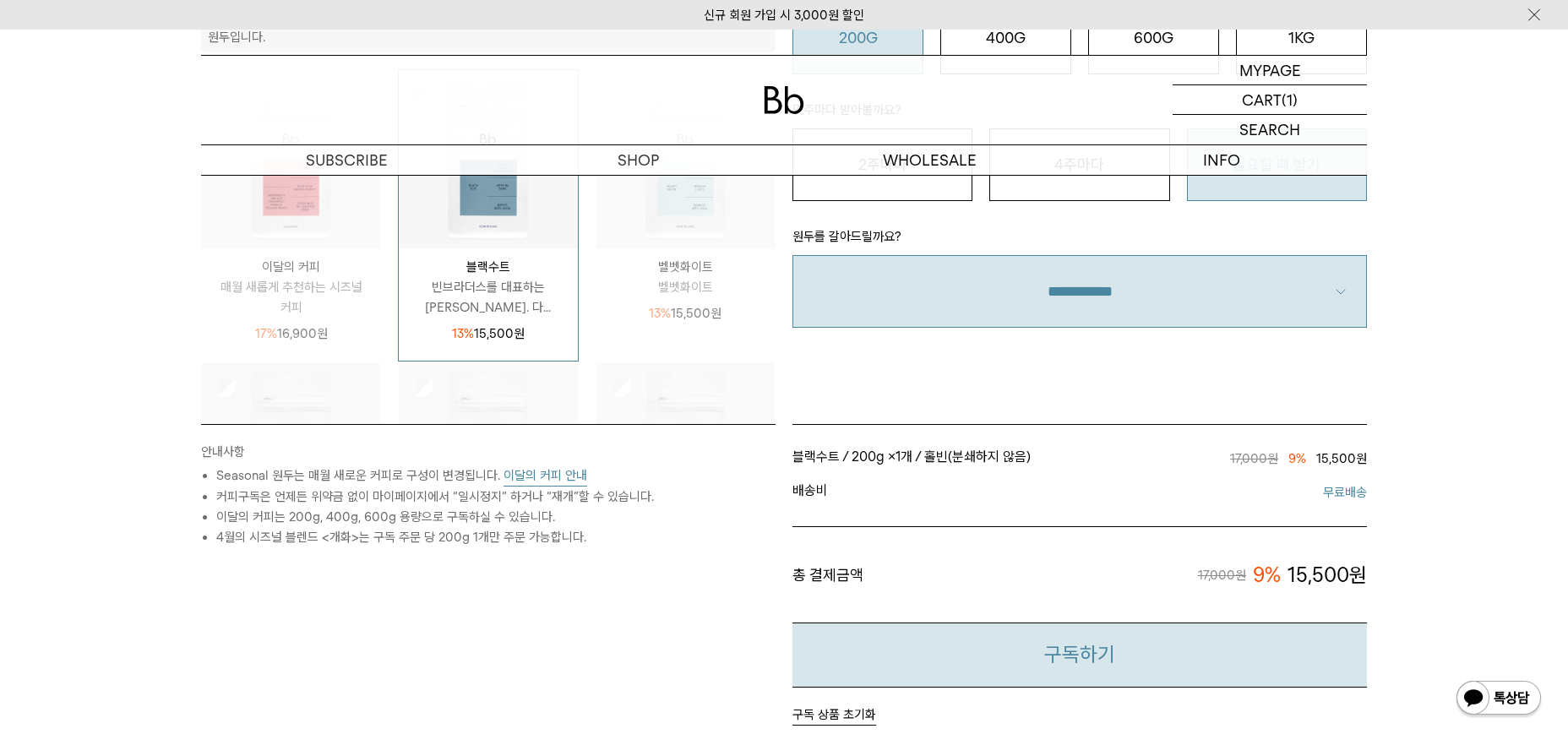
click at [1260, 661] on button "구독하기" at bounding box center [1080, 655] width 575 height 65
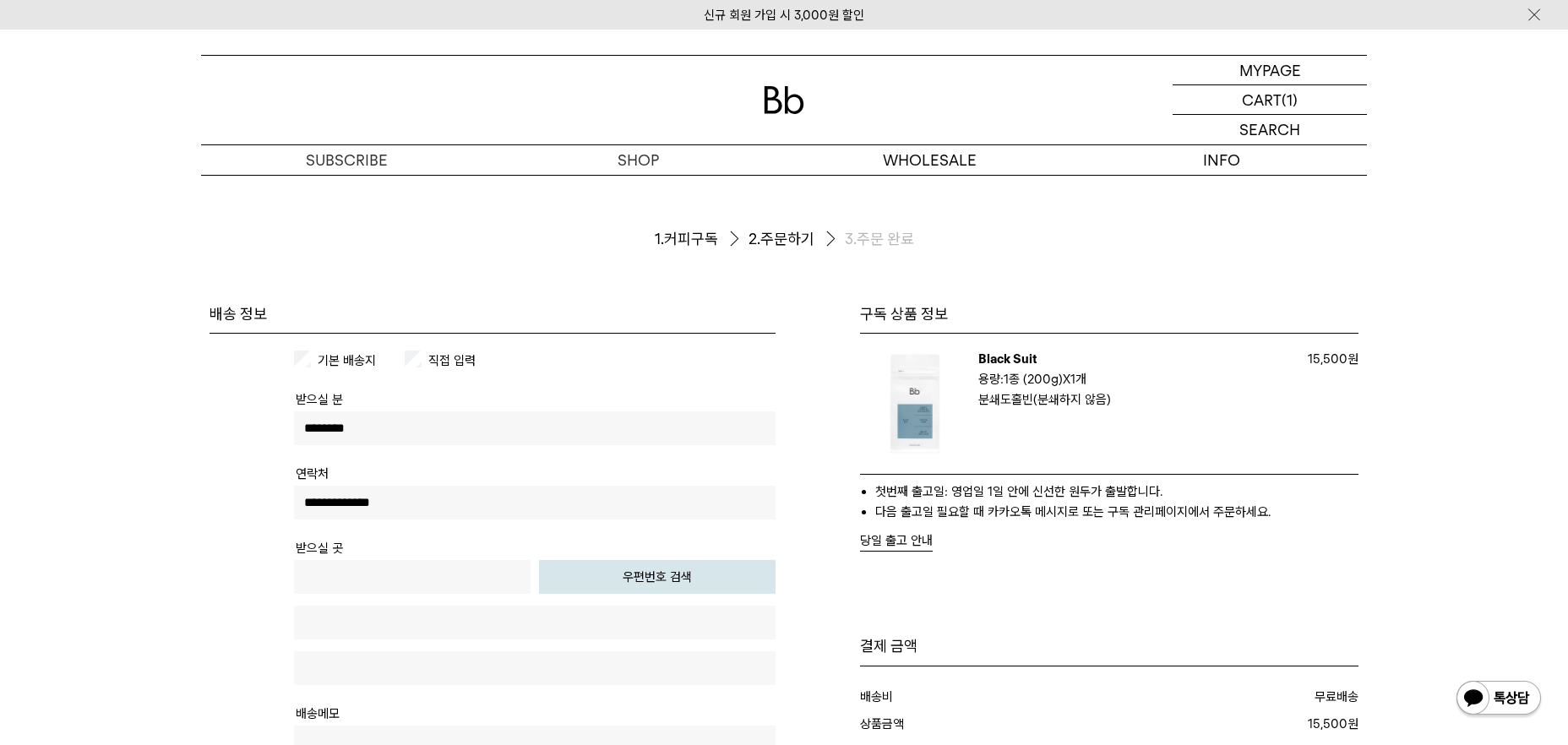
click at [406, 413] on input "********" at bounding box center [535, 428] width 482 height 34
click at [424, 421] on input "********" at bounding box center [535, 428] width 482 height 34
type input "*"
type input "***"
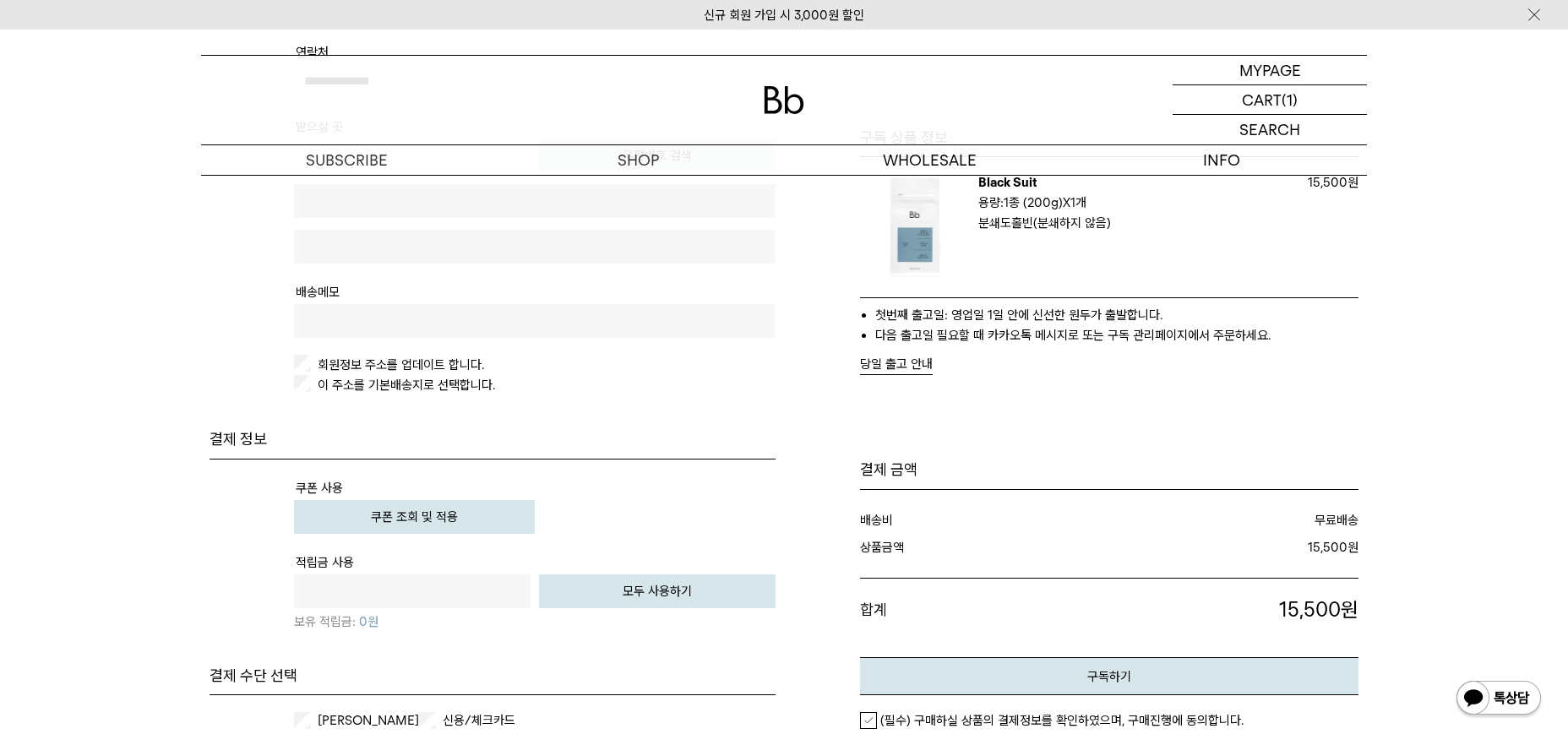
scroll to position [107, 0]
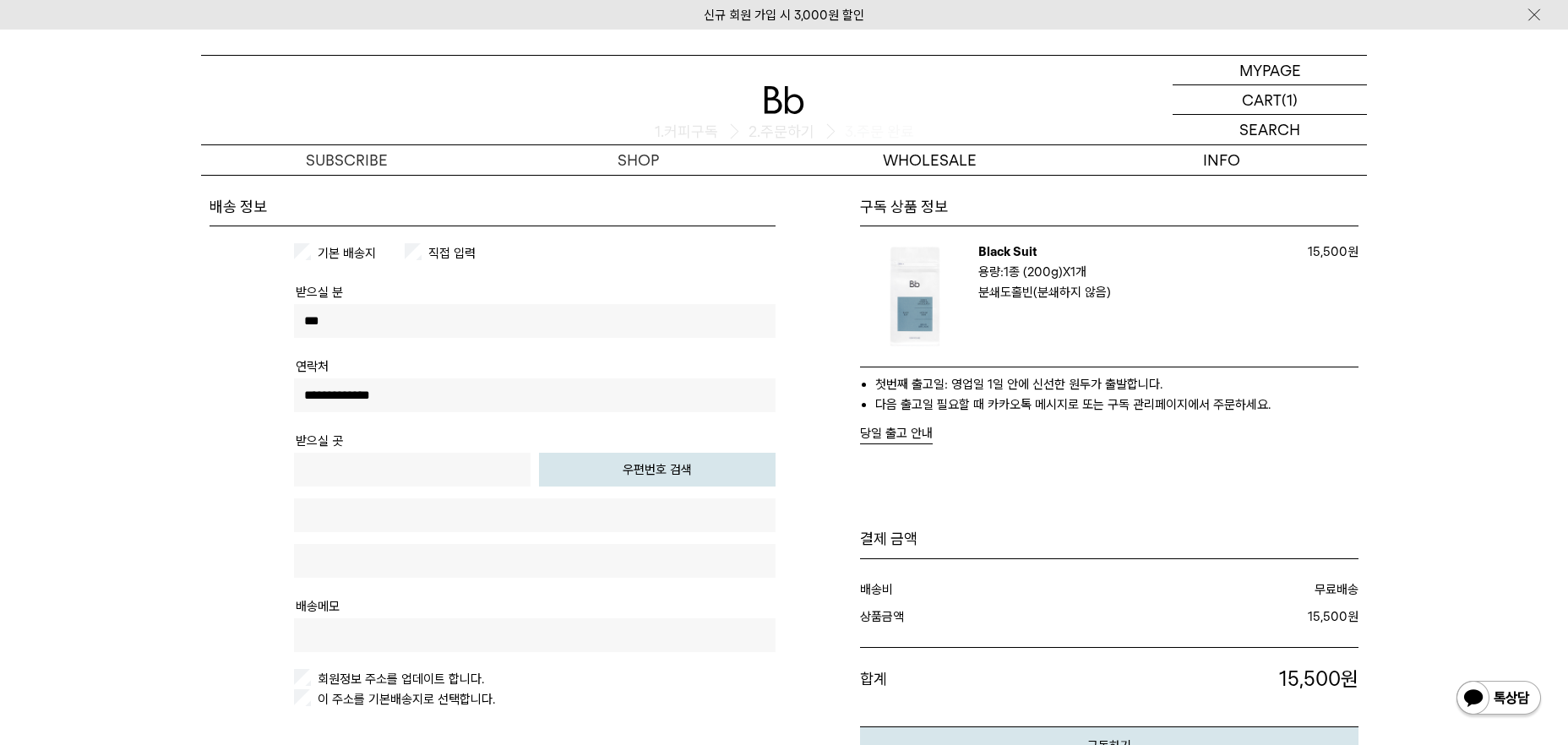
click at [666, 482] on button "우편번호 검색" at bounding box center [658, 469] width 237 height 34
type input "*****"
type input "**********"
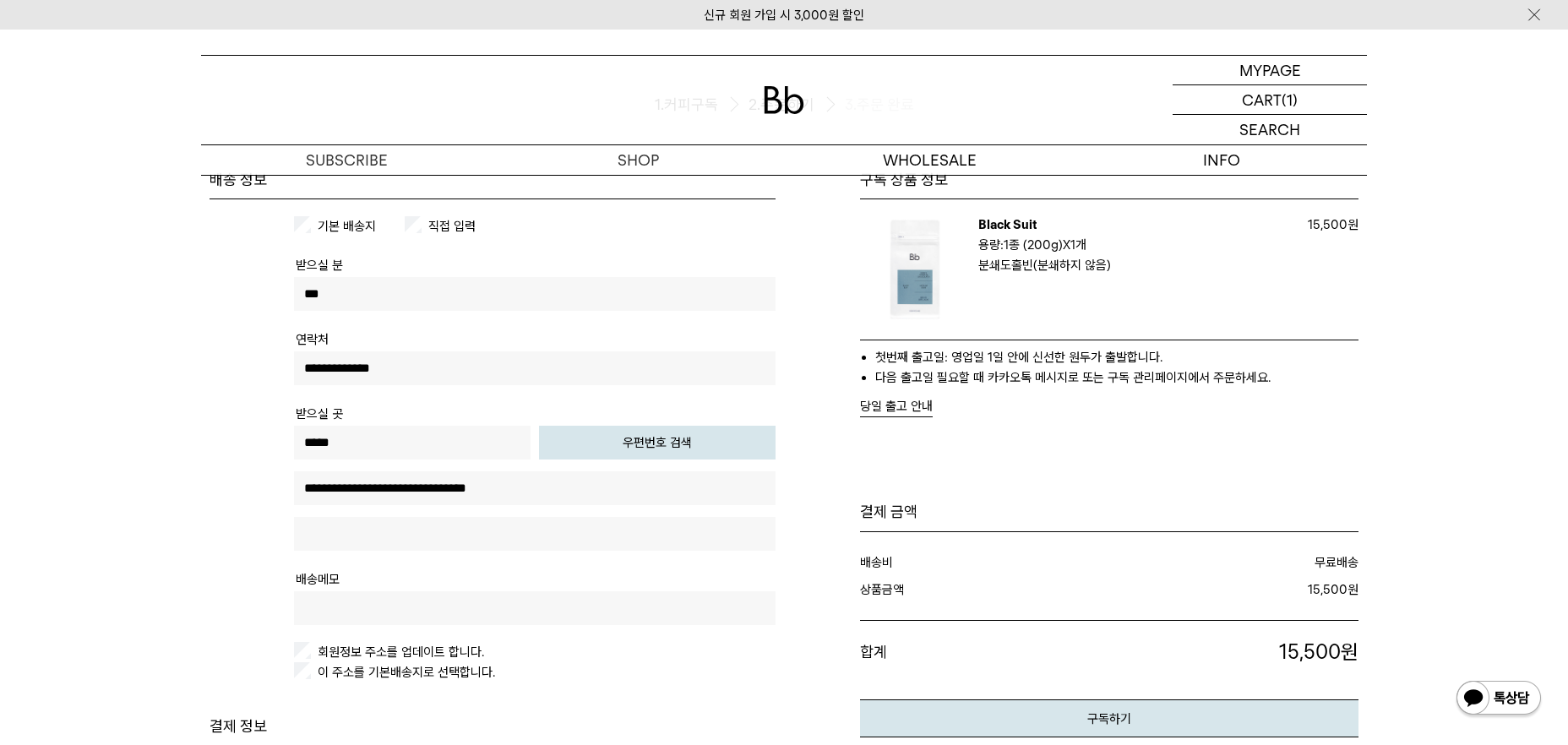
scroll to position [136, 0]
click at [485, 546] on input "text" at bounding box center [535, 532] width 482 height 34
type input "********"
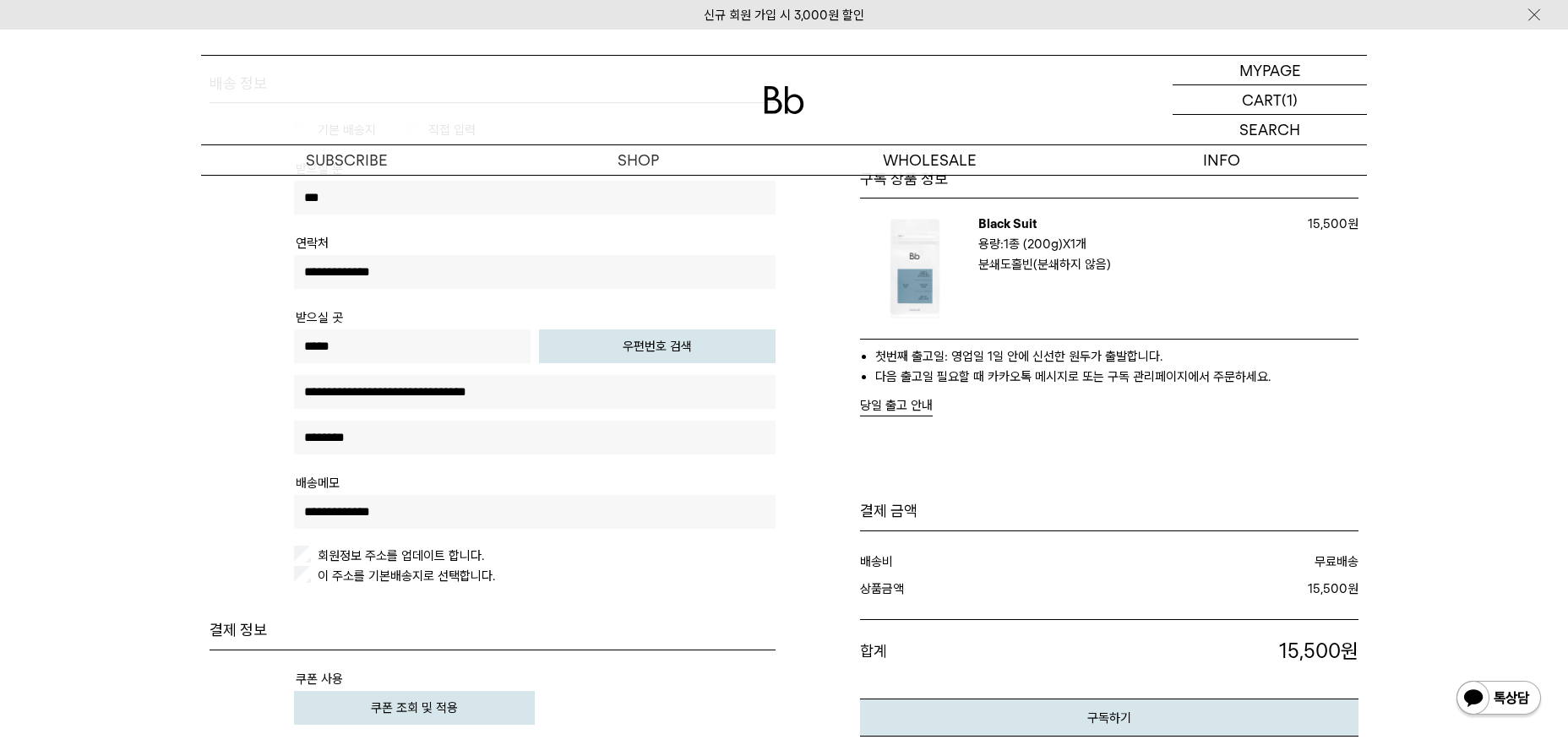
scroll to position [277, 0]
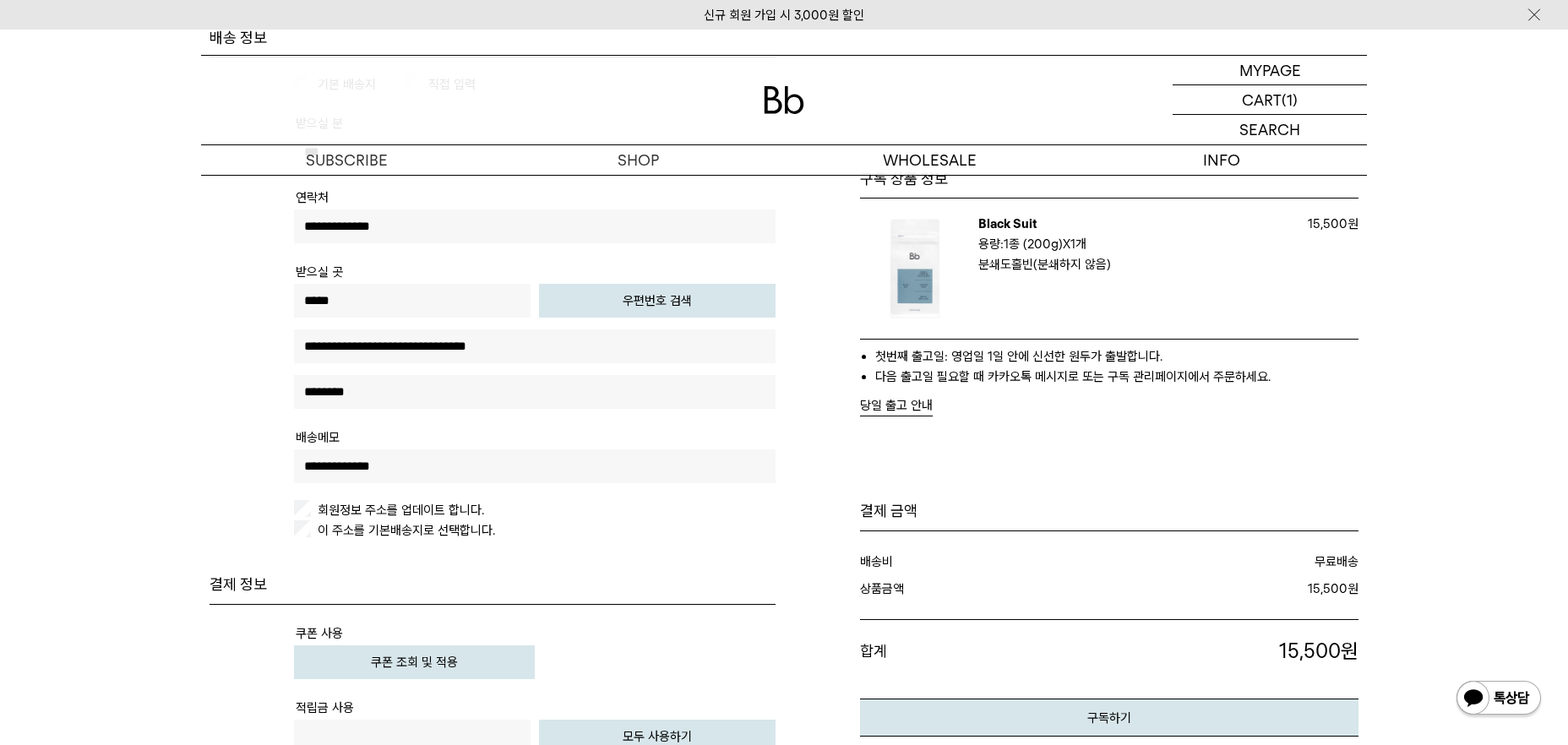
type input "**********"
click at [423, 504] on label "회원정보 주소를 업데이트 합니다." at bounding box center [399, 510] width 170 height 15
click at [458, 533] on label "이 주소를 기본배송지로 선택합니다." at bounding box center [404, 530] width 181 height 15
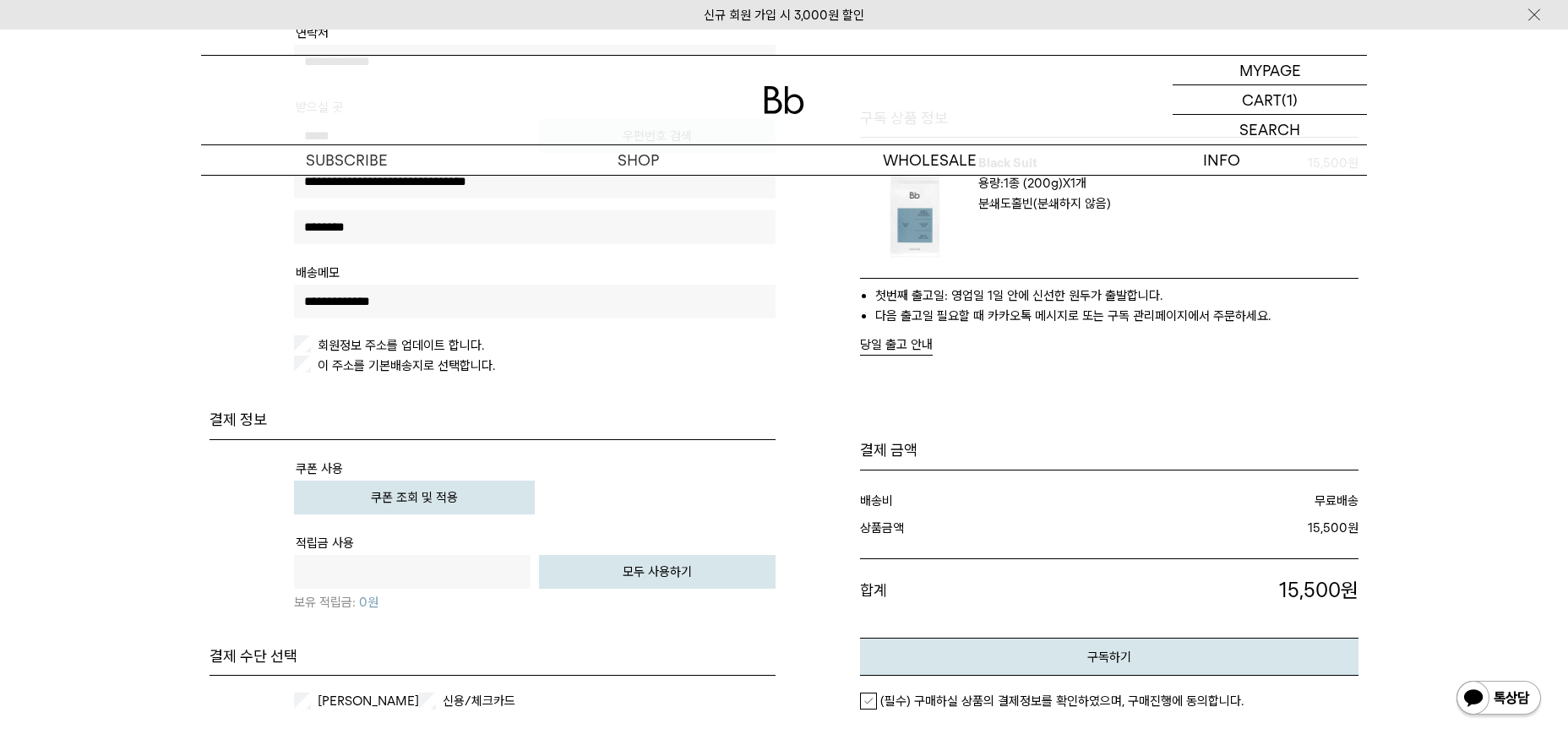
click at [429, 485] on button "쿠폰 조회 및 적용" at bounding box center [415, 497] width 240 height 34
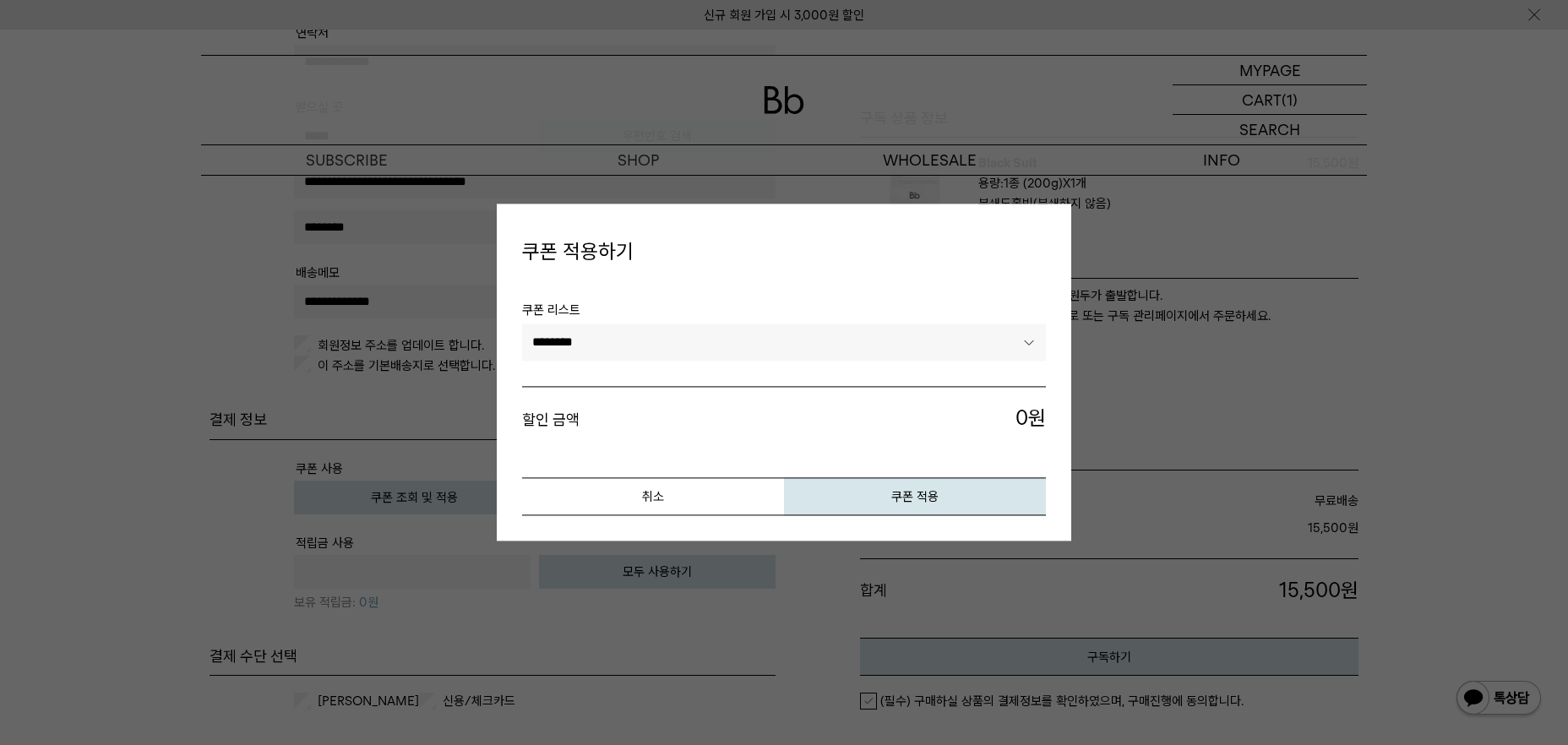
click at [1018, 341] on select "**********" at bounding box center [784, 342] width 524 height 37
select select "*******"
click at [892, 479] on button "쿠폰 적용" at bounding box center [915, 496] width 262 height 38
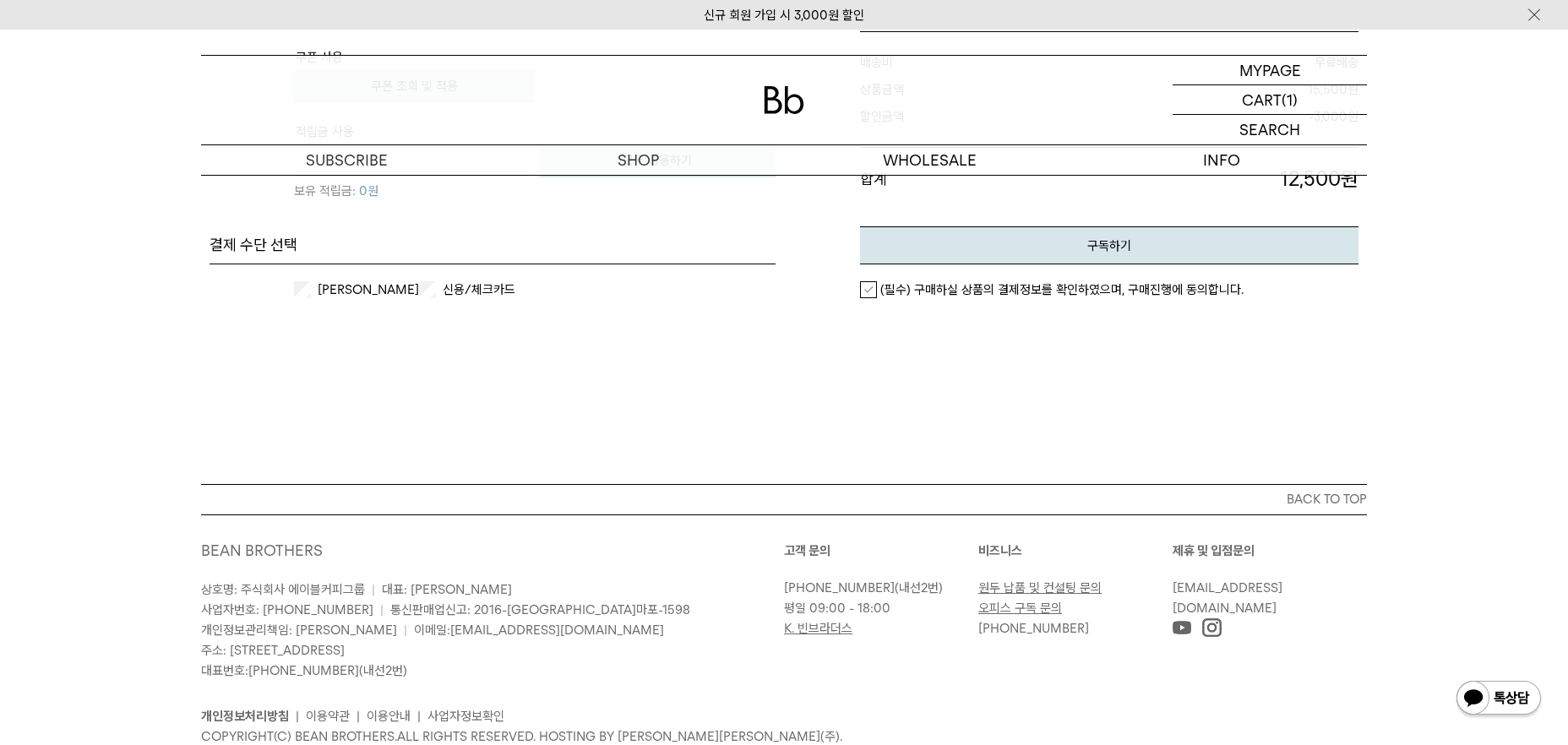
scroll to position [819, 0]
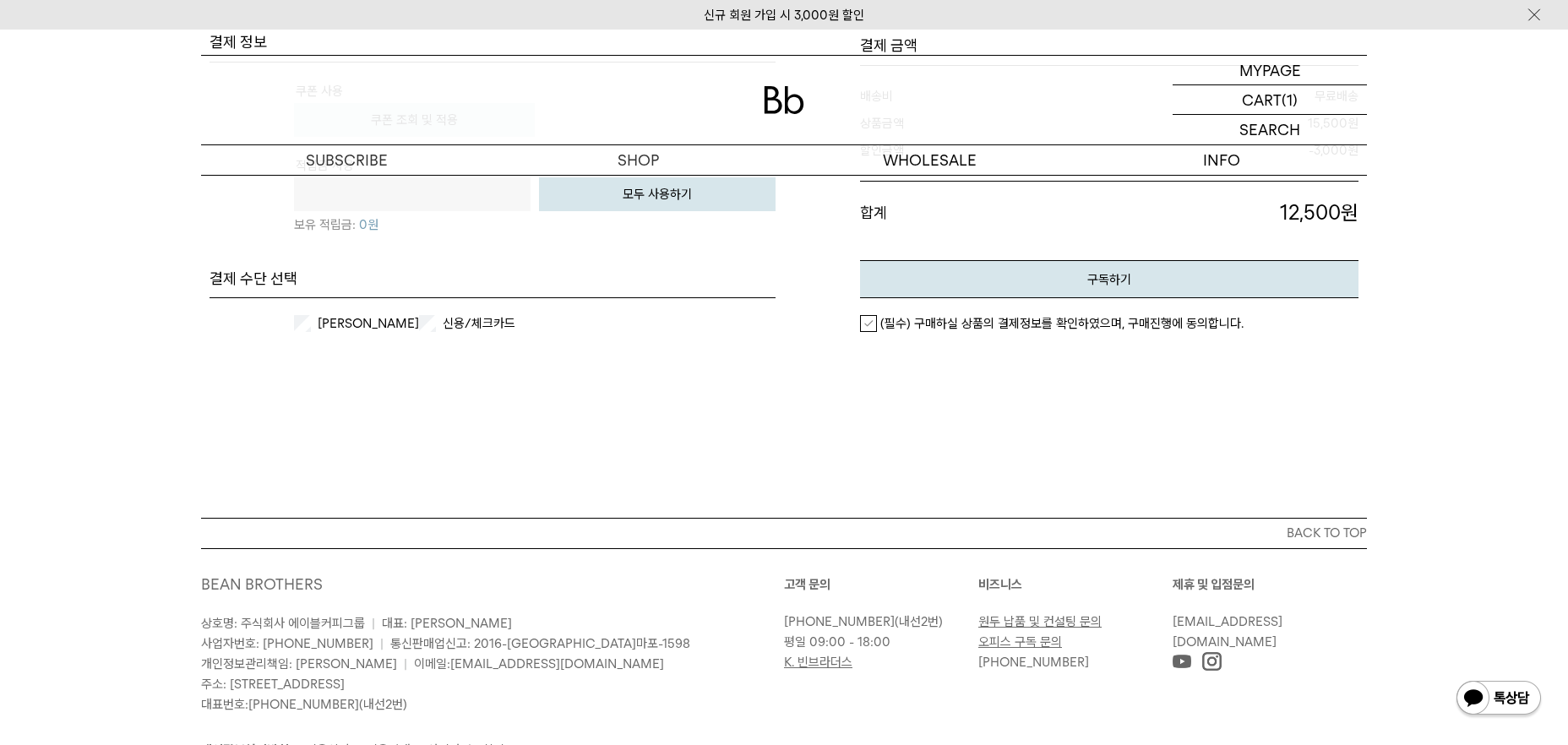
click at [450, 323] on label "신용/체크카드" at bounding box center [492, 323] width 104 height 17
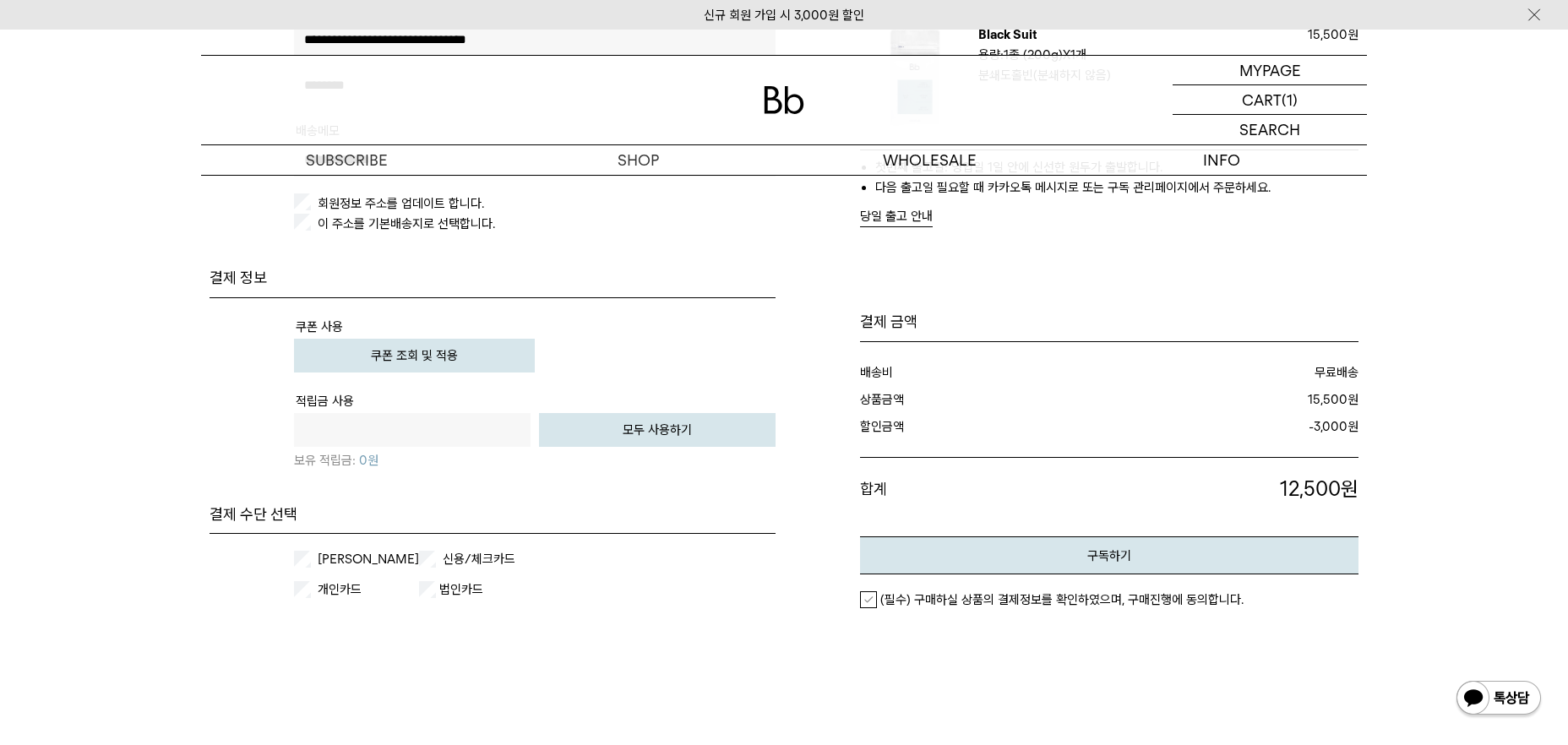
scroll to position [606, 0]
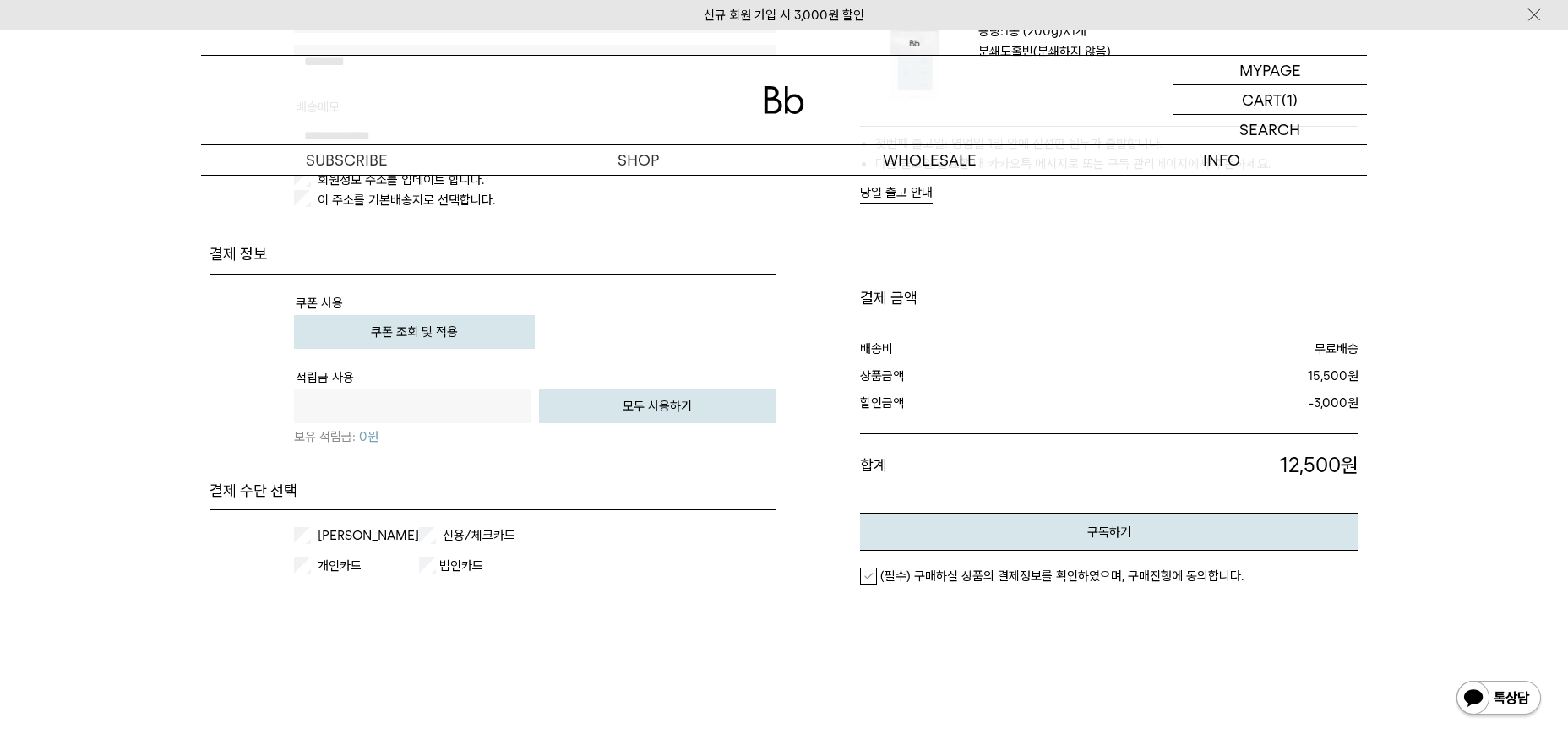
click at [961, 577] on em "(필수) 구매하실 상품의 결제정보를 확인하였으며, 구매진행에 동의합니다." at bounding box center [1062, 576] width 363 height 15
click at [1027, 539] on button "구독하기" at bounding box center [1109, 531] width 498 height 38
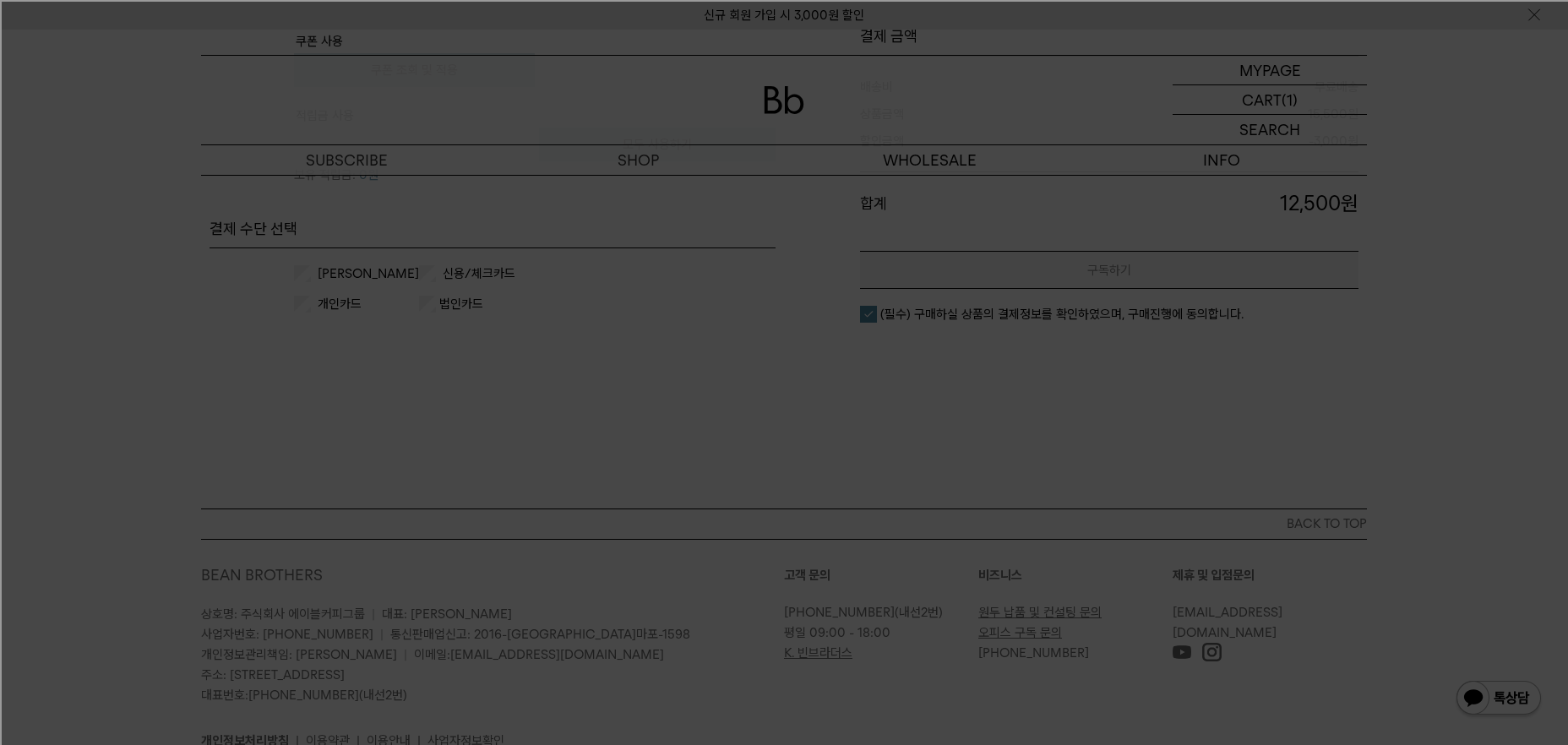
scroll to position [954, 0]
